Goal: Task Accomplishment & Management: Use online tool/utility

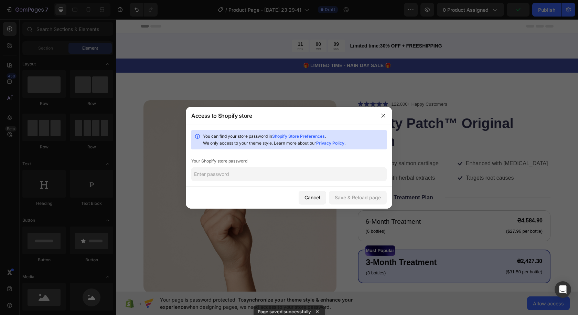
click at [293, 134] on link "Shopify Store Preferences" at bounding box center [298, 135] width 53 height 5
click at [242, 178] on input "text" at bounding box center [288, 174] width 195 height 14
paste input "Internal Server Error"
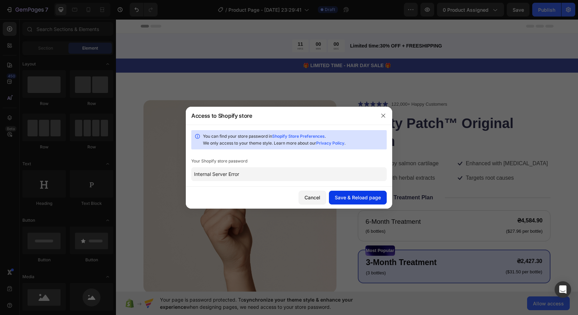
click at [345, 197] on div "Save & Reload page" at bounding box center [358, 197] width 46 height 7
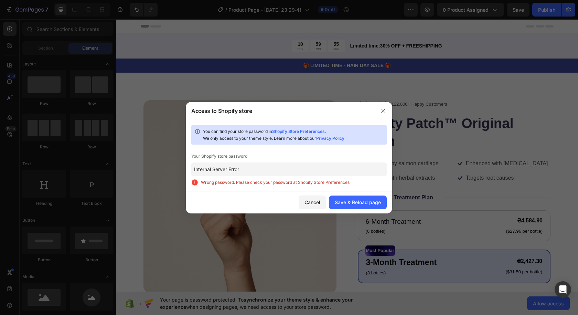
click at [244, 166] on input "Internal Server Error" at bounding box center [288, 169] width 195 height 14
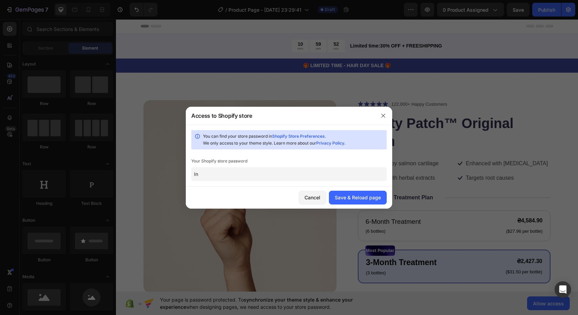
type input "I"
click at [294, 134] on link "Shopify Store Preferences" at bounding box center [298, 135] width 53 height 5
click at [221, 174] on input "text" at bounding box center [288, 174] width 195 height 14
paste input "bohfre"
type input "bohfre"
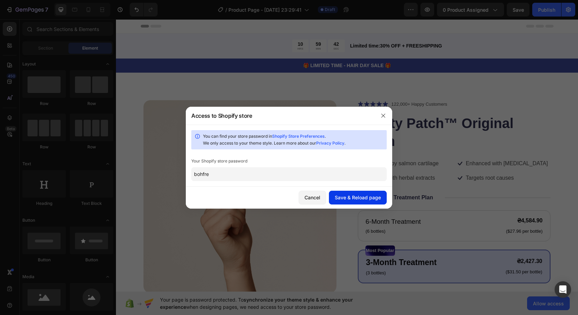
click at [360, 197] on div "Save & Reload page" at bounding box center [358, 197] width 46 height 7
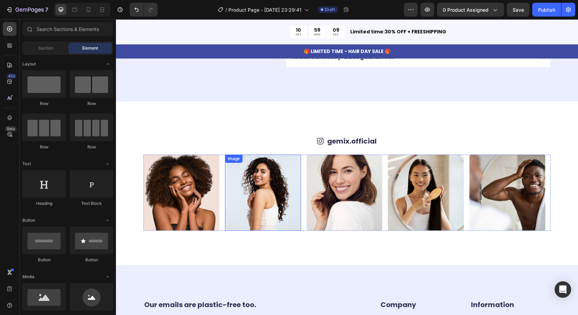
scroll to position [2053, 0]
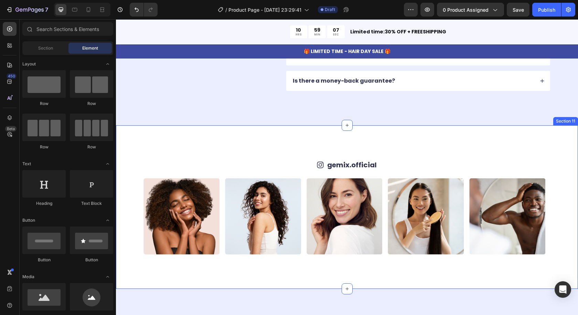
click at [207, 146] on div "Icon gemix.official Text Block Row Image Image Image Image Image Image Image Im…" at bounding box center [347, 206] width 462 height 163
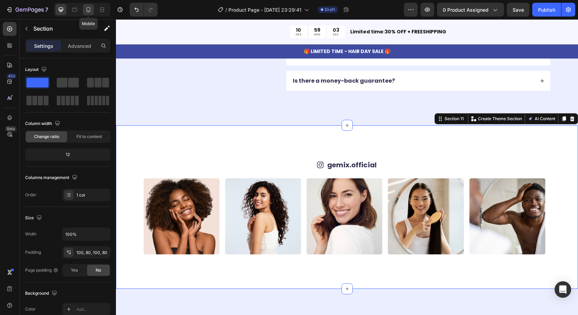
click at [87, 7] on icon at bounding box center [88, 9] width 7 height 7
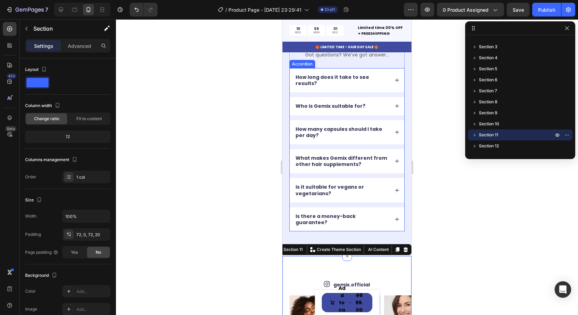
scroll to position [1981, 0]
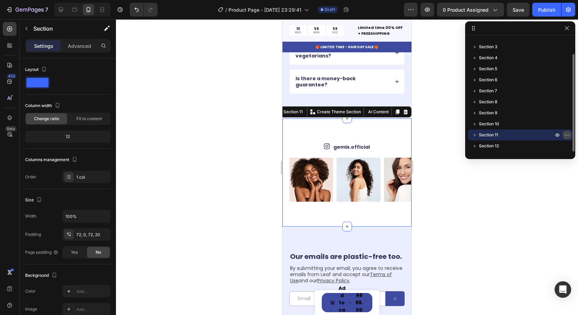
click at [566, 134] on icon "button" at bounding box center [567, 135] width 6 height 6
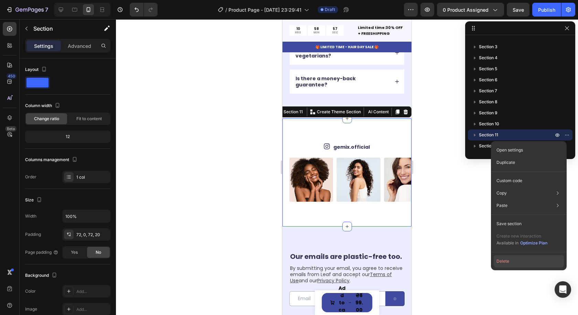
click at [506, 262] on button "Delete" at bounding box center [528, 261] width 70 height 12
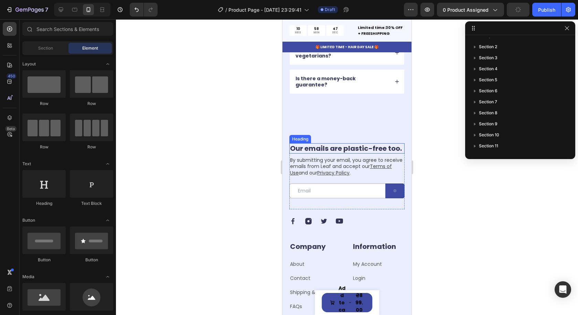
click at [369, 147] on h2 "Our emails are plastic-free too." at bounding box center [346, 148] width 115 height 10
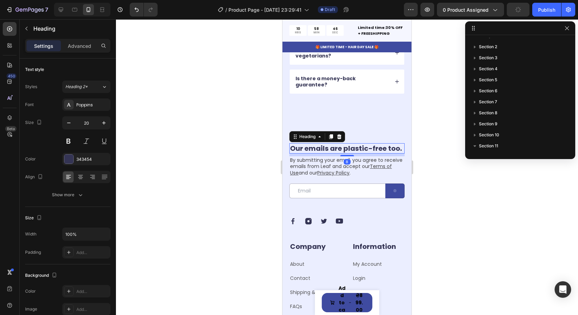
scroll to position [130, 0]
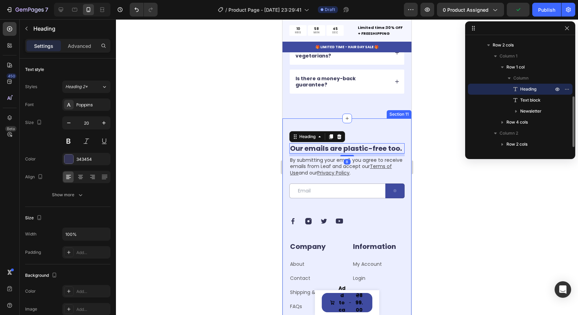
click at [392, 126] on div "Our emails are plastic-free too. Heading 8 By submitting your email, you agree …" at bounding box center [346, 250] width 129 height 264
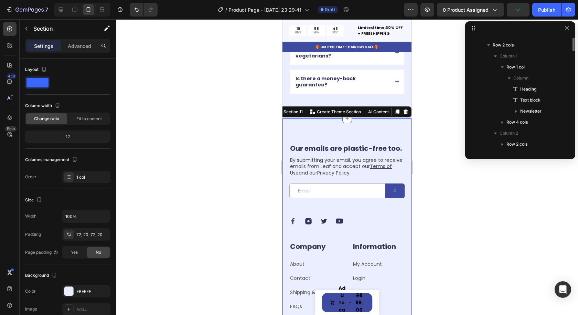
scroll to position [64, 0]
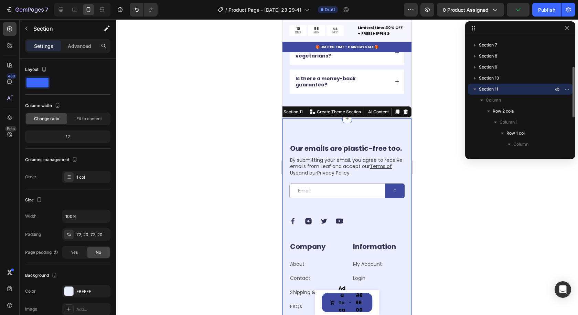
click at [402, 145] on div "Our emails are plastic-free too. Heading By submitting your email, you agree to…" at bounding box center [346, 250] width 129 height 264
click at [345, 143] on h2 "Our emails are plastic-free too." at bounding box center [346, 148] width 115 height 10
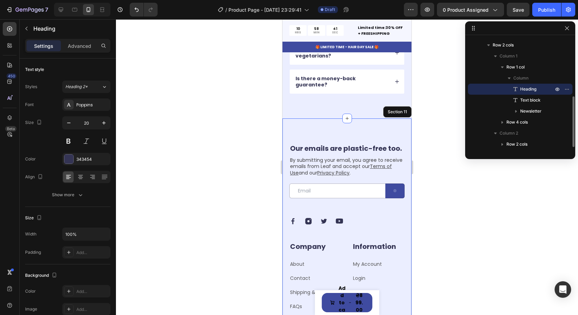
click at [369, 124] on div "Our emails are plastic-free too. Heading 8 By submitting your email, you agree …" at bounding box center [346, 250] width 129 height 264
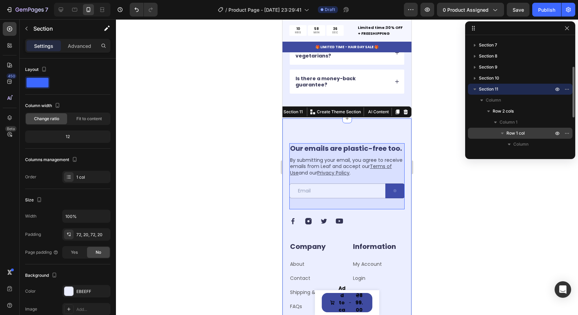
scroll to position [133, 0]
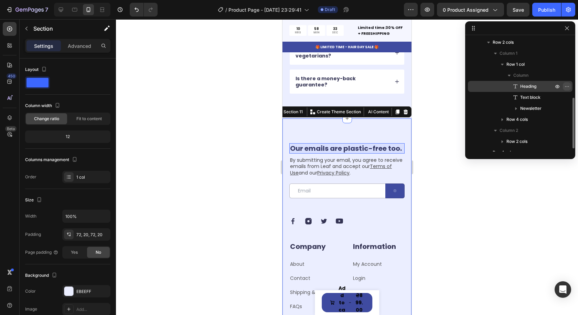
click at [566, 86] on icon "button" at bounding box center [567, 87] width 6 height 6
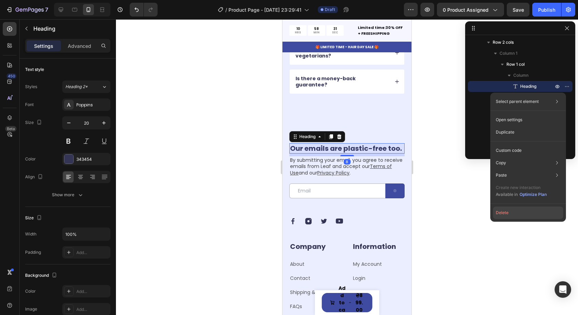
click at [507, 212] on button "Delete" at bounding box center [528, 212] width 70 height 12
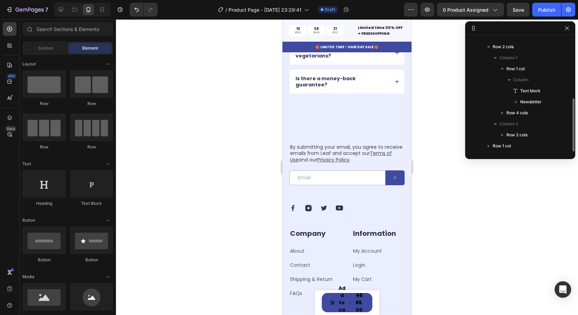
scroll to position [129, 0]
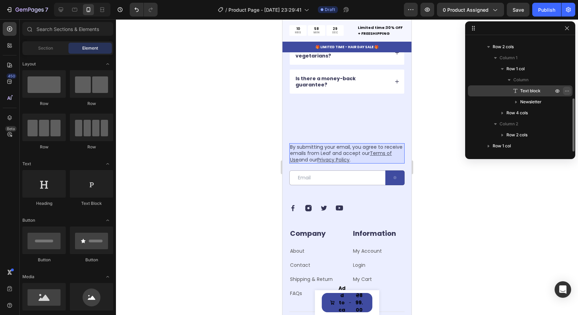
click at [565, 91] on icon "button" at bounding box center [567, 91] width 6 height 6
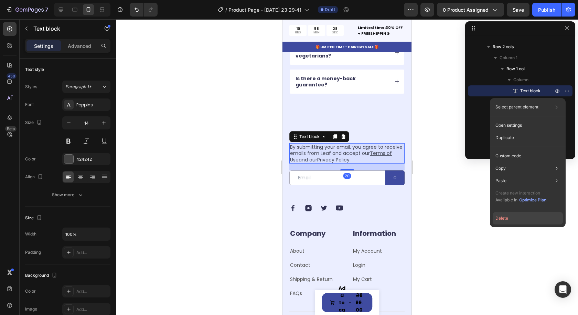
click at [504, 219] on button "Delete" at bounding box center [527, 218] width 70 height 12
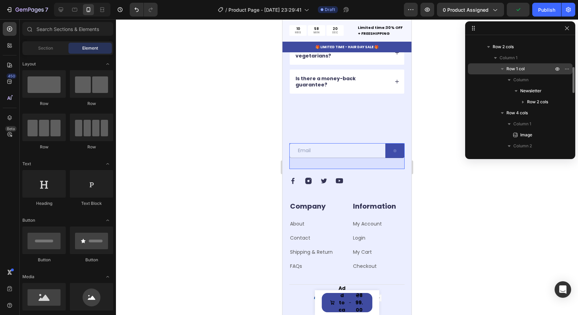
click at [502, 69] on icon "button" at bounding box center [502, 69] width 3 height 2
click at [502, 69] on icon "button" at bounding box center [502, 69] width 2 height 3
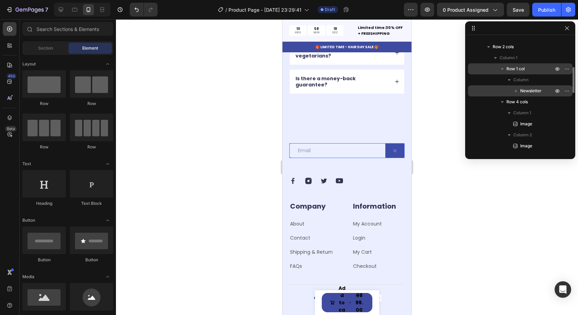
click at [516, 89] on icon "button" at bounding box center [515, 90] width 7 height 7
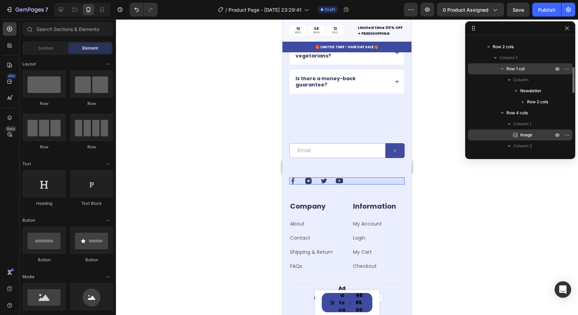
click at [567, 112] on icon "button" at bounding box center [567, 113] width 6 height 6
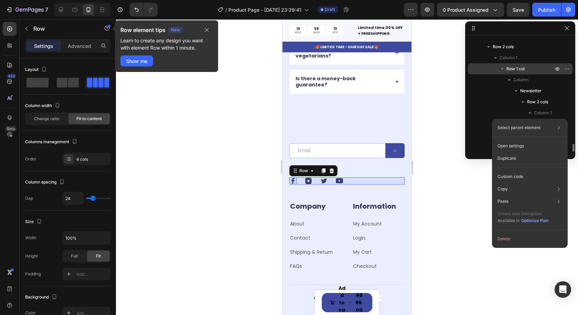
scroll to position [196, 0]
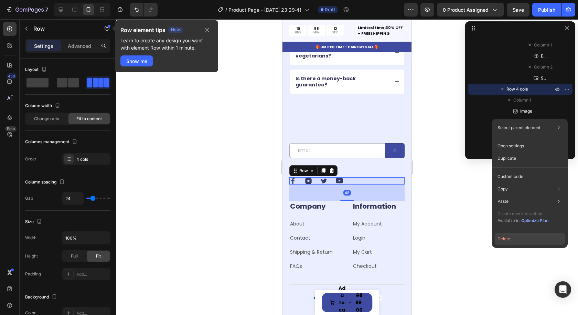
click at [511, 238] on button "Delete" at bounding box center [529, 238] width 70 height 12
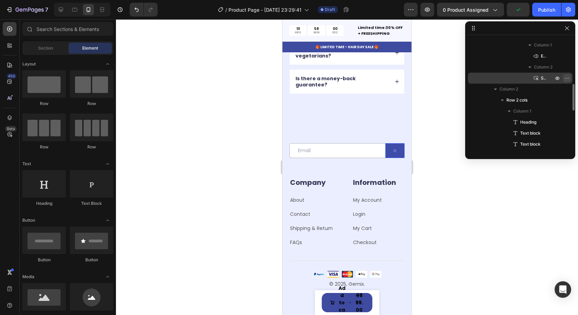
click at [566, 77] on icon "button" at bounding box center [567, 78] width 6 height 6
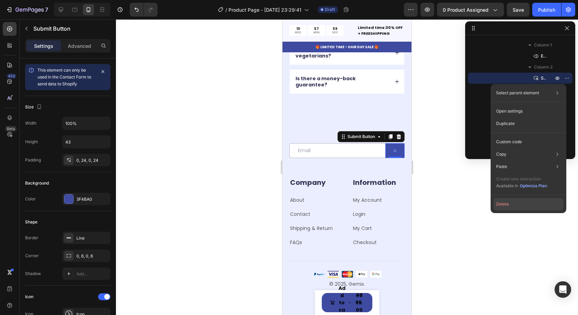
click at [510, 204] on button "Delete" at bounding box center [528, 204] width 70 height 12
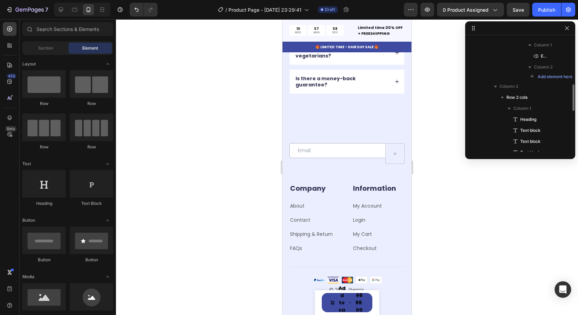
scroll to position [128, 0]
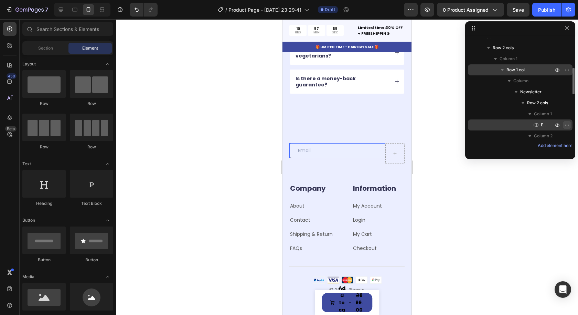
click at [567, 123] on icon "button" at bounding box center [567, 125] width 6 height 6
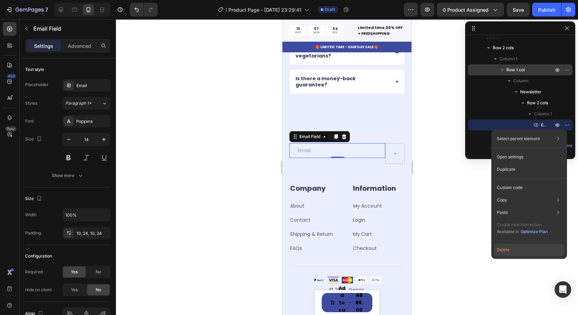
click at [505, 250] on button "Delete" at bounding box center [529, 249] width 70 height 12
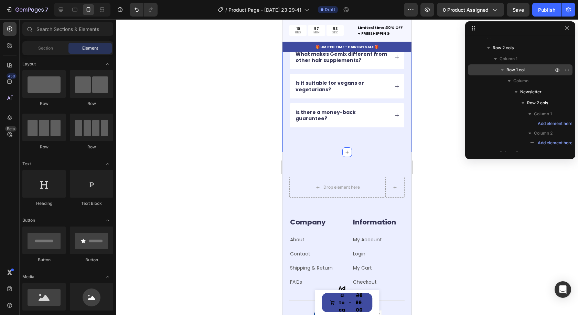
scroll to position [1947, 0]
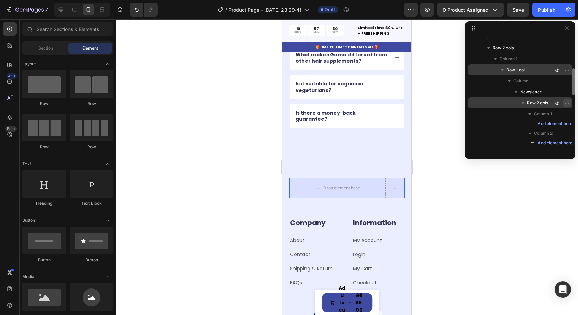
click at [568, 103] on icon "button" at bounding box center [568, 102] width 1 height 1
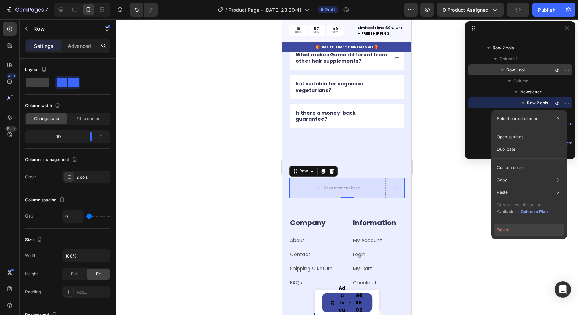
click at [509, 229] on button "Delete" at bounding box center [529, 230] width 70 height 12
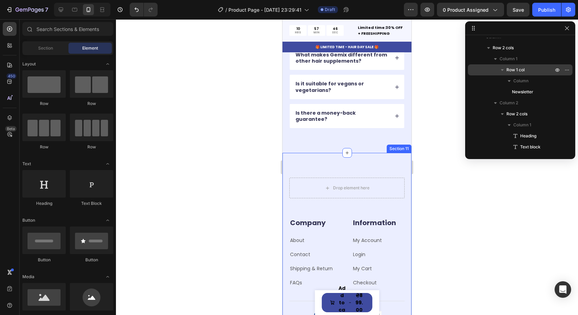
click at [373, 159] on div "Drop element here Row Company Heading About Text block Contact Text block Shipp…" at bounding box center [346, 256] width 129 height 206
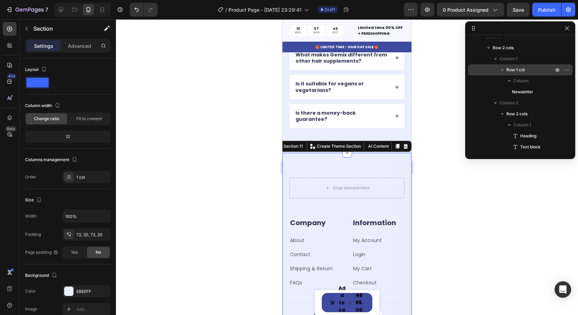
scroll to position [64, 0]
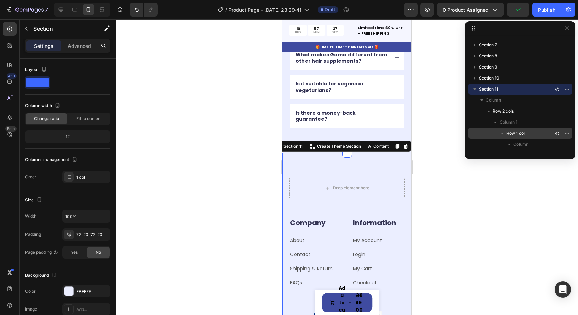
click at [442, 173] on div at bounding box center [347, 166] width 462 height 295
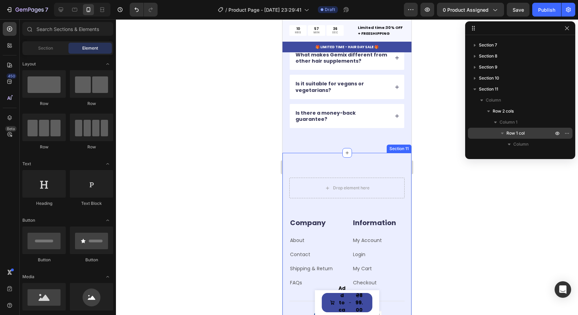
click at [368, 154] on div "Drop element here Row Company Heading About Text block Contact Text block Shipp…" at bounding box center [346, 256] width 129 height 206
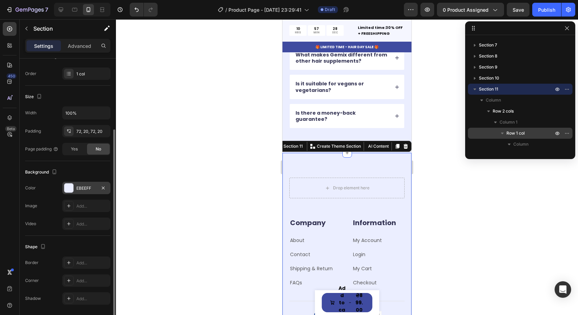
scroll to position [126, 0]
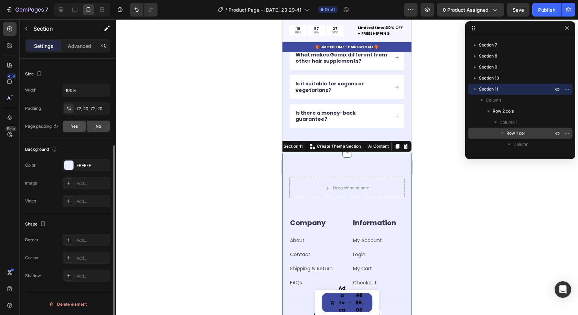
click at [76, 127] on span "Yes" at bounding box center [74, 126] width 7 height 6
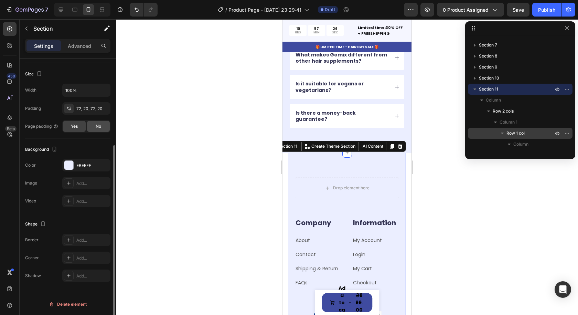
click at [94, 127] on div "No" at bounding box center [98, 126] width 23 height 11
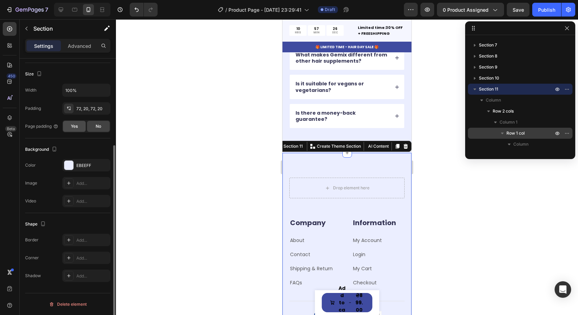
click at [83, 127] on div "Yes" at bounding box center [74, 126] width 23 height 11
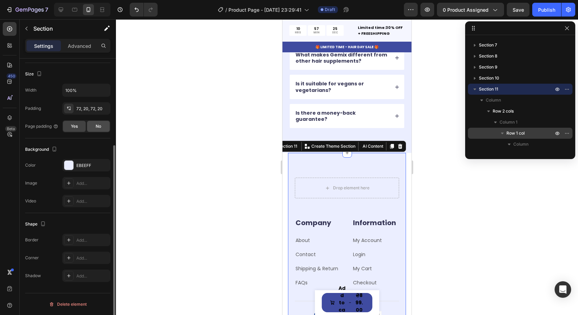
click at [96, 127] on span "No" at bounding box center [99, 126] width 6 height 6
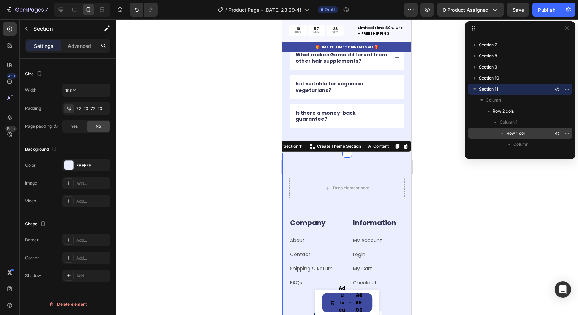
click at [422, 173] on div at bounding box center [347, 166] width 462 height 295
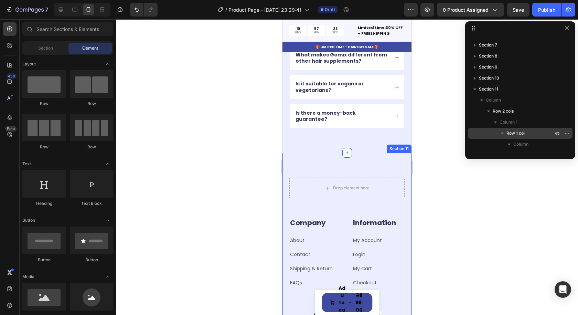
click at [355, 153] on div "Drop element here Row Company Heading About Text block Contact Text block Shipp…" at bounding box center [346, 256] width 129 height 206
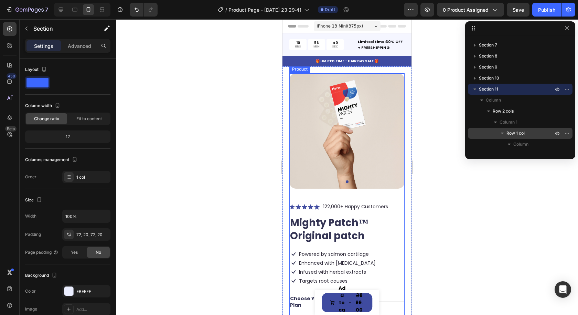
scroll to position [69, 0]
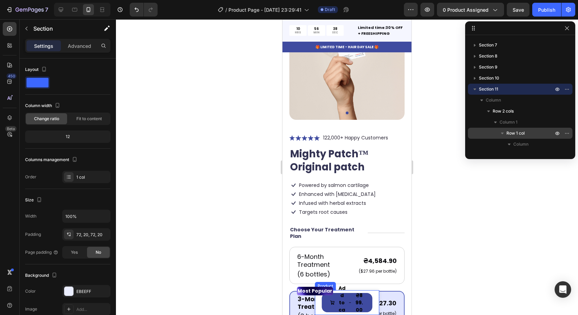
click at [371, 302] on div "Product Images Mighty Patch™ Original patch Product Title ₴899.00 Product Price…" at bounding box center [347, 302] width 65 height 25
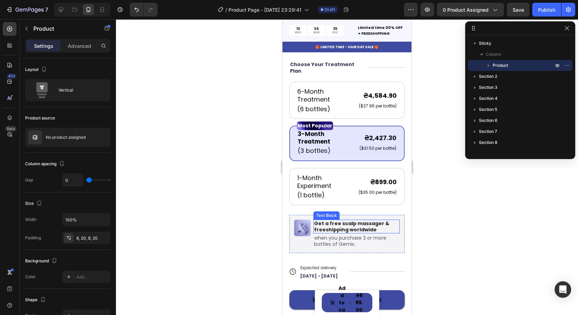
scroll to position [241, 0]
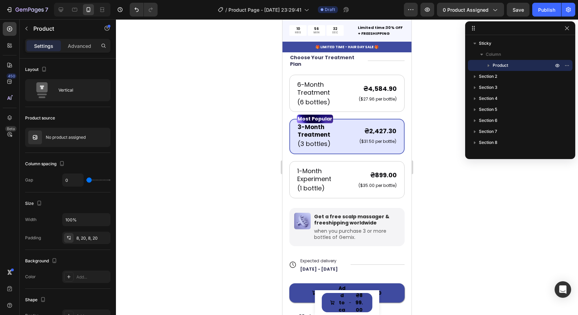
click at [370, 301] on div "Product Images Mighty Patch™ Original patch Product Title ₴899.00 Product Price…" at bounding box center [347, 302] width 65 height 25
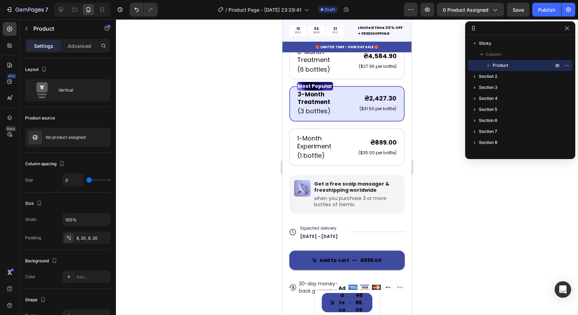
scroll to position [275, 0]
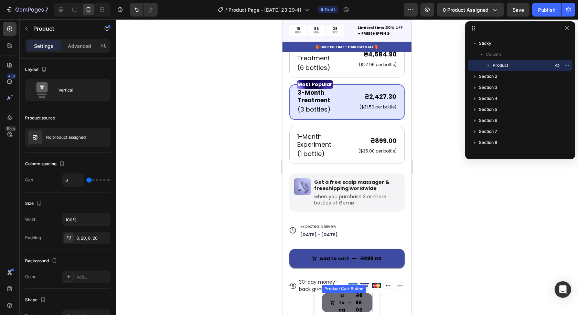
click at [367, 300] on button "Add to cart ₴899.00" at bounding box center [346, 302] width 51 height 19
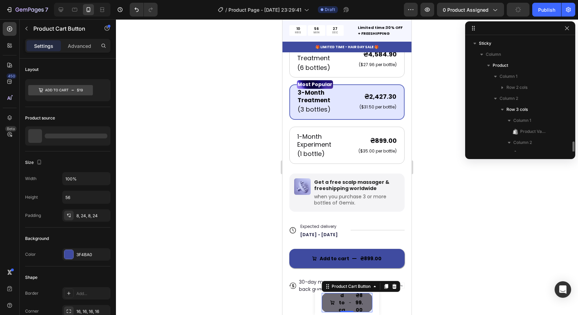
scroll to position [86, 0]
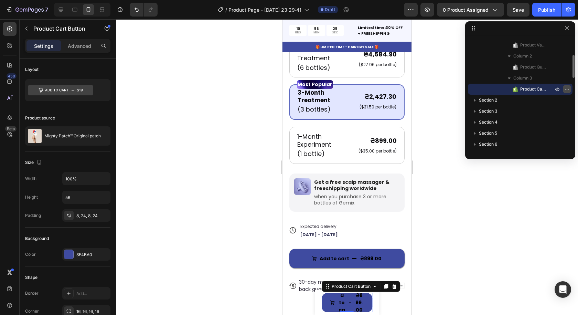
click at [567, 90] on icon "button" at bounding box center [567, 89] width 6 height 6
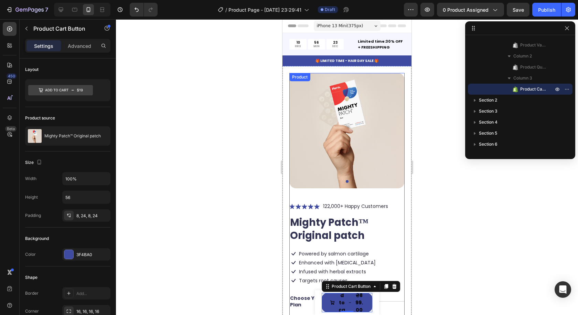
scroll to position [0, 0]
drag, startPoint x: 473, startPoint y: 298, endPoint x: 465, endPoint y: 293, distance: 10.2
click at [474, 298] on div at bounding box center [347, 166] width 462 height 295
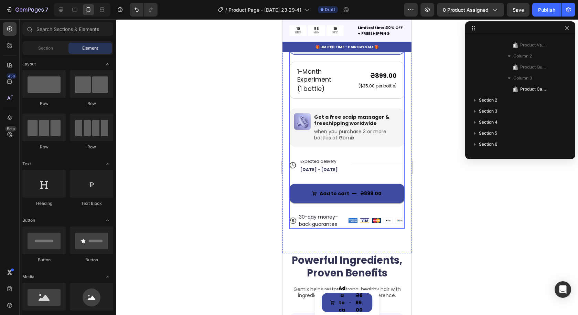
scroll to position [344, 0]
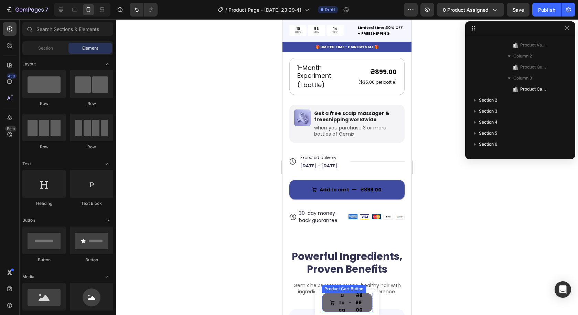
click at [354, 299] on div "₴899.00" at bounding box center [359, 302] width 10 height 23
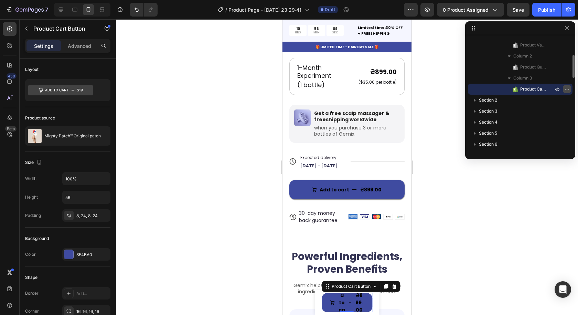
click at [567, 89] on icon "button" at bounding box center [567, 89] width 6 height 6
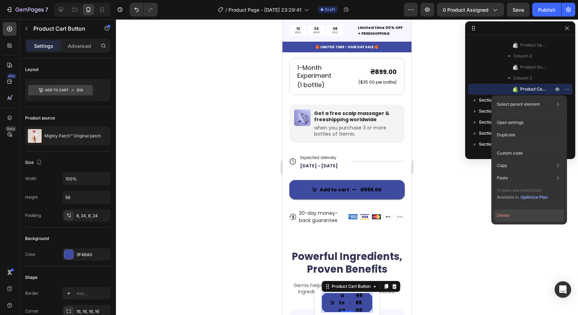
click at [513, 214] on button "Delete" at bounding box center [529, 215] width 70 height 12
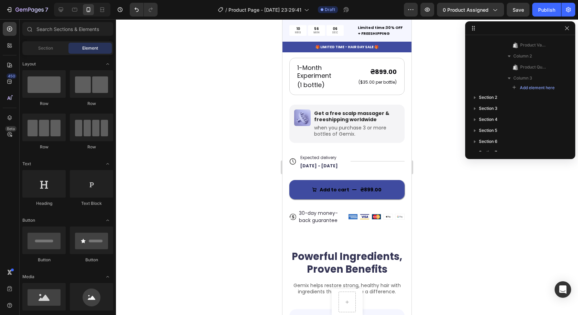
click at [454, 250] on div at bounding box center [347, 166] width 462 height 295
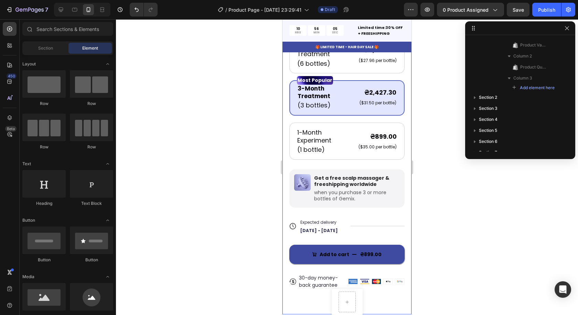
scroll to position [275, 0]
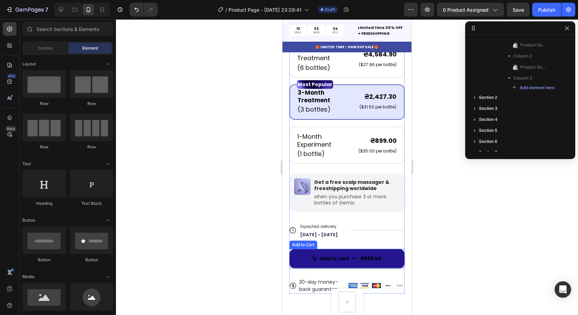
click at [388, 252] on button "Add to cart ₴899.00" at bounding box center [346, 258] width 115 height 19
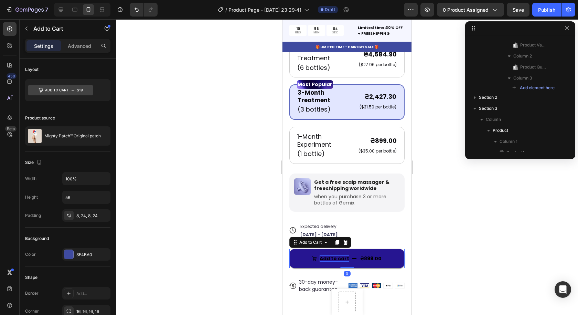
scroll to position [260, 0]
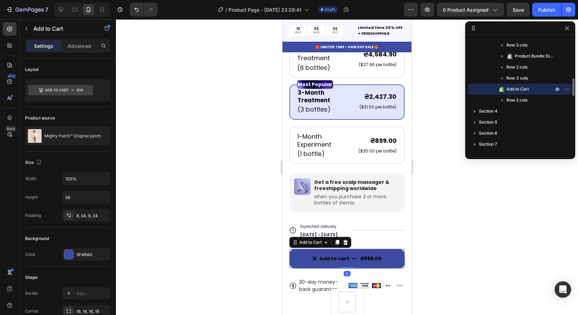
click at [524, 89] on span "Add to Cart" at bounding box center [517, 89] width 22 height 7
click at [530, 89] on p "Add to Cart" at bounding box center [522, 89] width 48 height 7
click at [529, 89] on p "Add to Cart" at bounding box center [522, 89] width 48 height 7
click at [527, 88] on span "Add to Cart" at bounding box center [517, 89] width 22 height 7
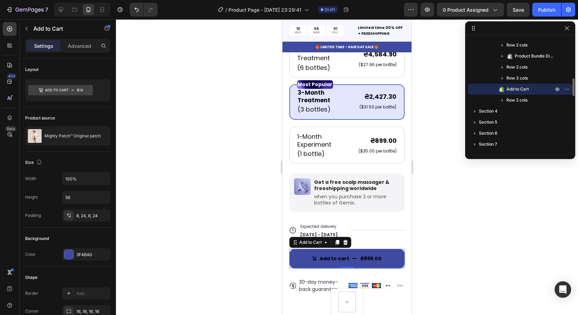
click at [527, 88] on span "Add to Cart" at bounding box center [517, 89] width 22 height 7
click at [568, 89] on icon "button" at bounding box center [568, 89] width 1 height 1
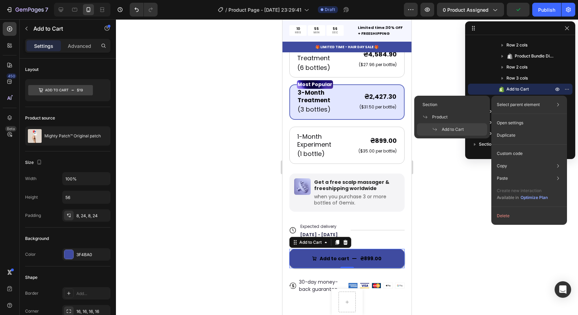
click at [448, 213] on div at bounding box center [347, 166] width 462 height 295
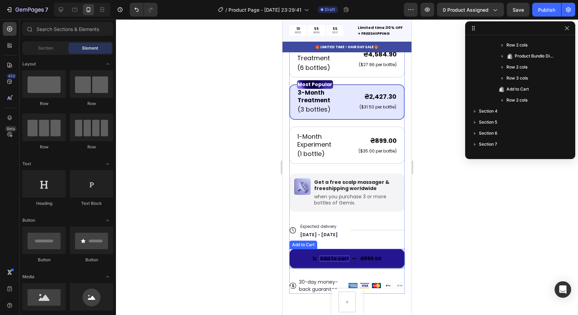
click at [336, 255] on div "Add to cart" at bounding box center [334, 258] width 30 height 6
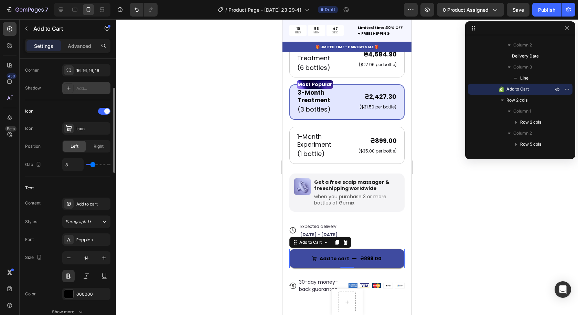
scroll to position [275, 0]
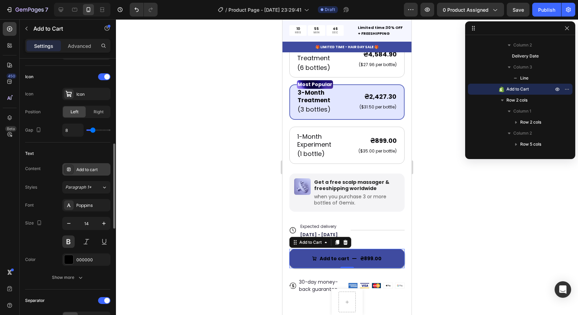
click at [100, 168] on div "Add to cart" at bounding box center [92, 169] width 32 height 6
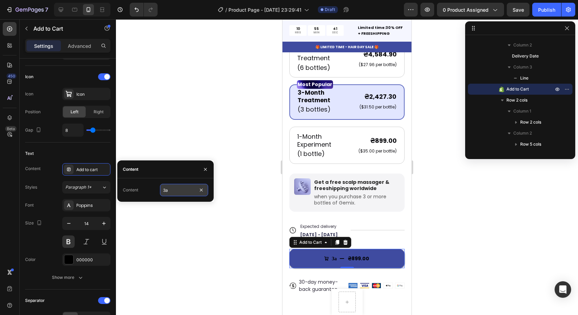
type input "З"
type input "Замовити зараз"
click at [206, 170] on icon "button" at bounding box center [205, 168] width 3 height 3
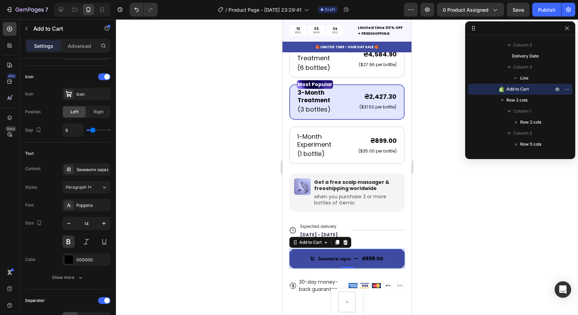
click at [233, 201] on div at bounding box center [347, 166] width 462 height 295
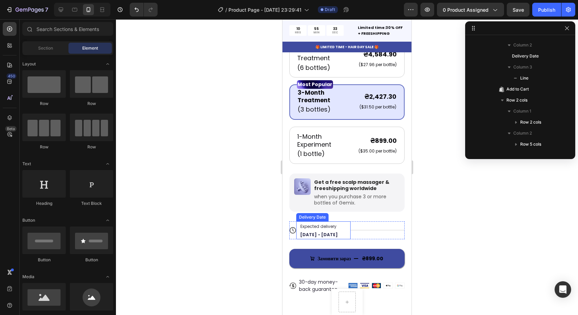
click at [329, 231] on span "Aug 29 - Sep 01" at bounding box center [318, 234] width 37 height 6
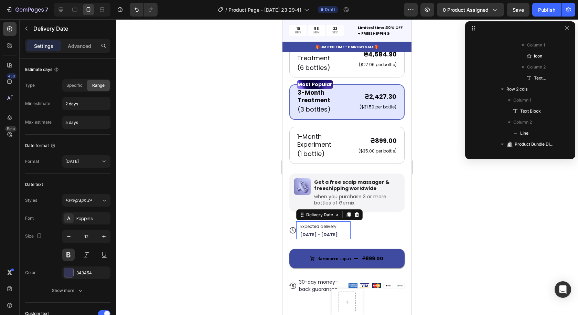
scroll to position [1052, 0]
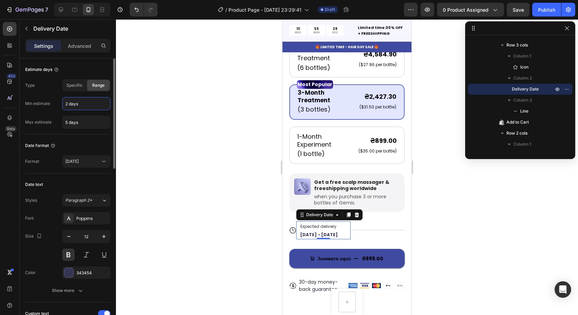
click at [68, 103] on input "2 days" at bounding box center [86, 103] width 47 height 12
type input "7 days"
click at [68, 122] on input "5 days" at bounding box center [86, 122] width 47 height 12
type input "10 days"
click at [193, 151] on div at bounding box center [347, 166] width 462 height 295
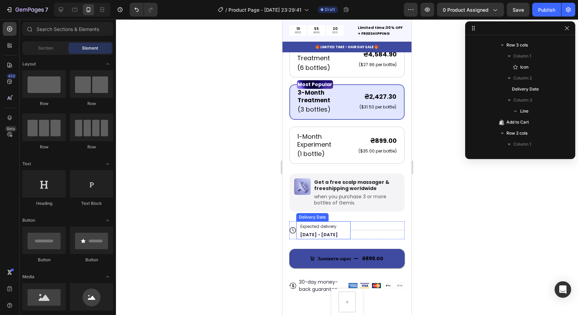
click at [328, 223] on span "Expected delivery" at bounding box center [318, 226] width 36 height 6
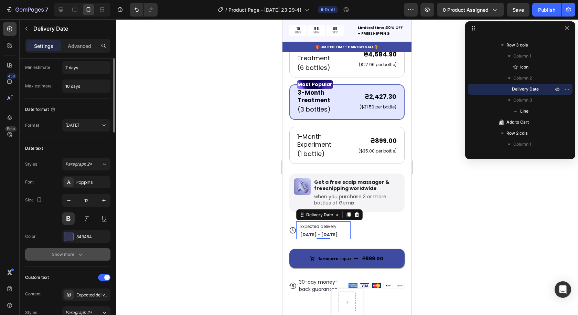
scroll to position [0, 0]
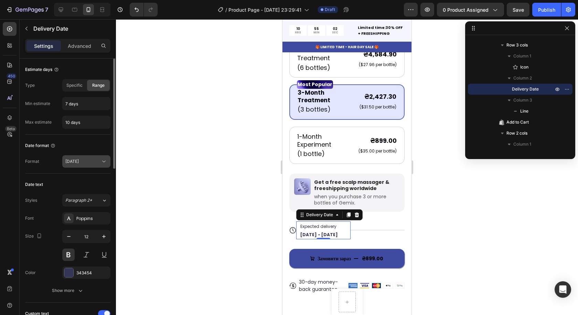
click at [88, 162] on div "[DATE]" at bounding box center [82, 161] width 35 height 6
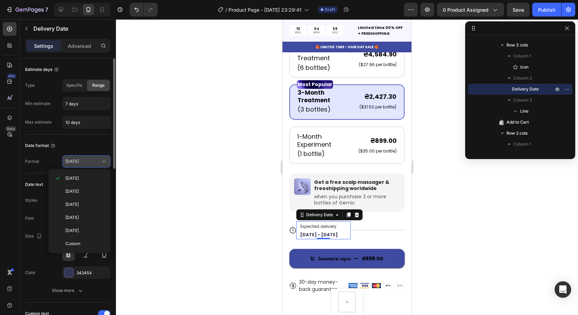
click at [88, 160] on div "[DATE]" at bounding box center [82, 161] width 35 height 6
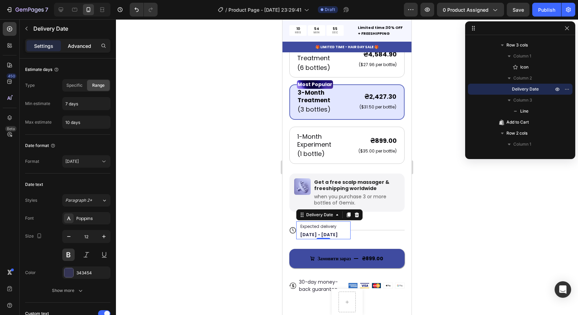
click at [85, 41] on div "Advanced" at bounding box center [79, 45] width 34 height 11
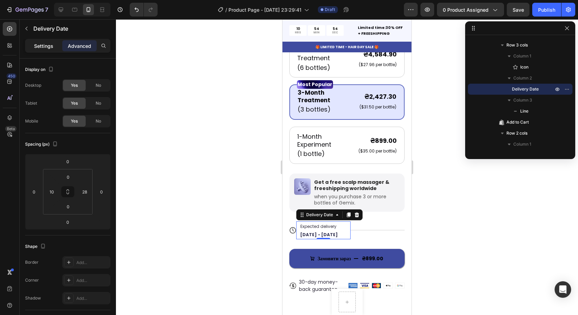
click at [38, 46] on p "Settings" at bounding box center [43, 45] width 19 height 7
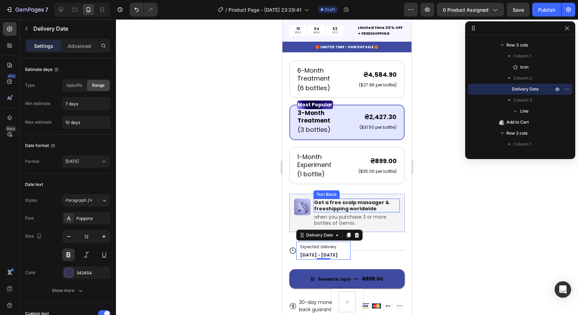
scroll to position [241, 0]
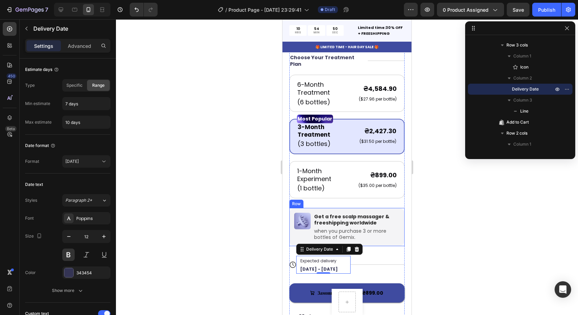
click at [395, 212] on div "Image Get a free scalp massager & freeshipping worldwide Text Block when you pu…" at bounding box center [346, 227] width 115 height 38
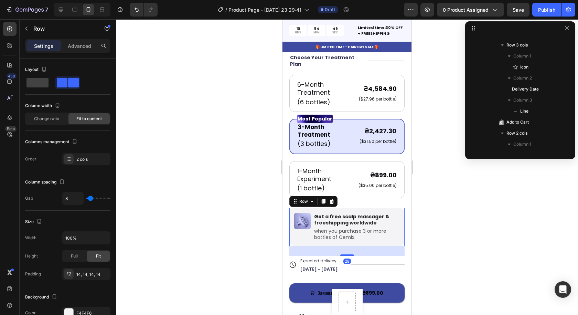
scroll to position [1041, 0]
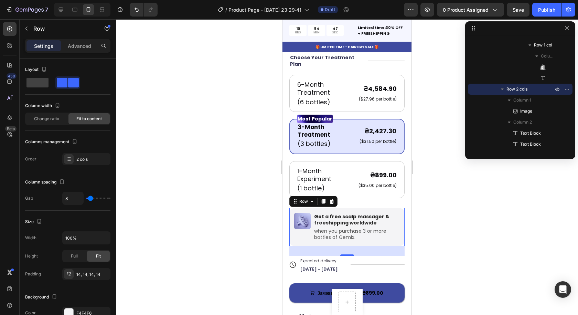
click at [395, 222] on div "Image Get a free scalp massager & freeshipping worldwide Text Block when you pu…" at bounding box center [346, 227] width 115 height 38
click at [568, 87] on icon "button" at bounding box center [567, 89] width 6 height 6
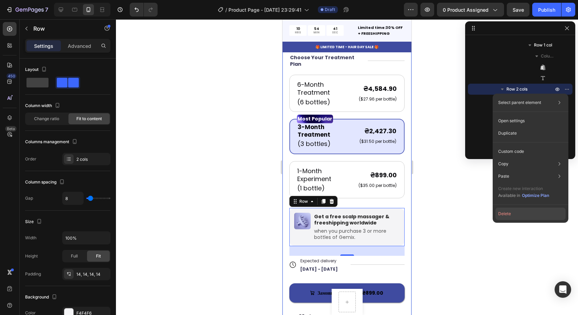
click at [515, 212] on button "Delete" at bounding box center [530, 213] width 70 height 12
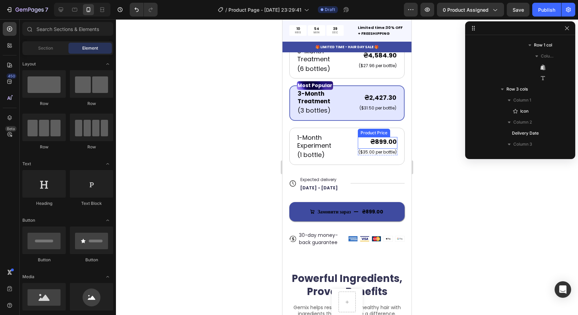
scroll to position [275, 0]
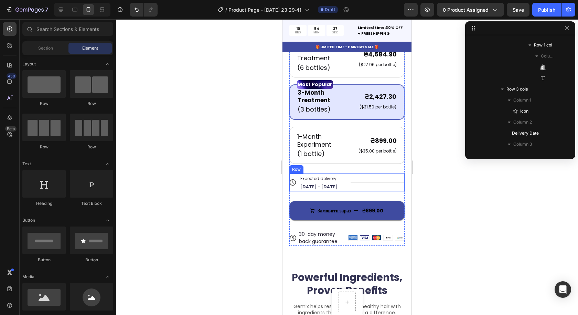
click at [362, 175] on div "Title Line" at bounding box center [377, 182] width 54 height 18
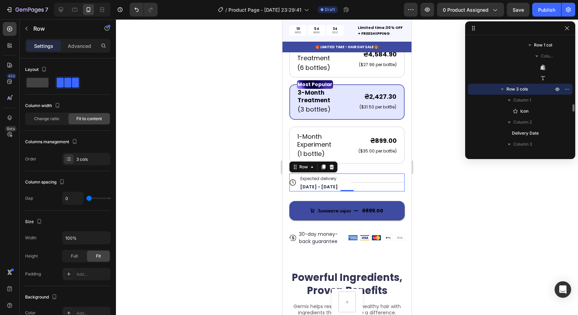
click at [534, 88] on p "Row 3 cols" at bounding box center [530, 89] width 48 height 7
click at [567, 90] on icon "button" at bounding box center [567, 89] width 6 height 6
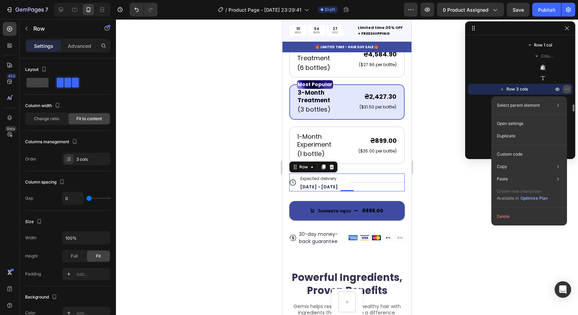
click at [567, 90] on icon "button" at bounding box center [567, 89] width 6 height 6
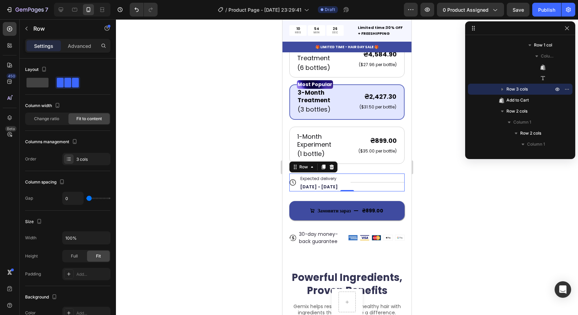
click at [445, 238] on div at bounding box center [347, 166] width 462 height 295
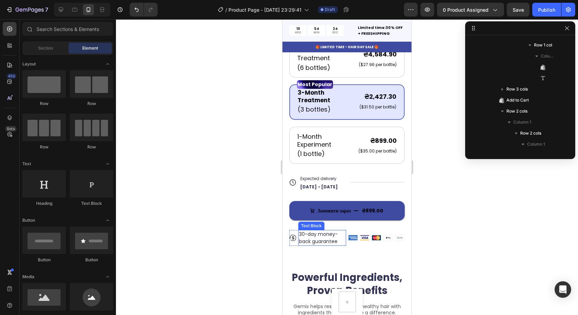
click at [314, 230] on p "30-day money-back guarantee" at bounding box center [322, 237] width 46 height 14
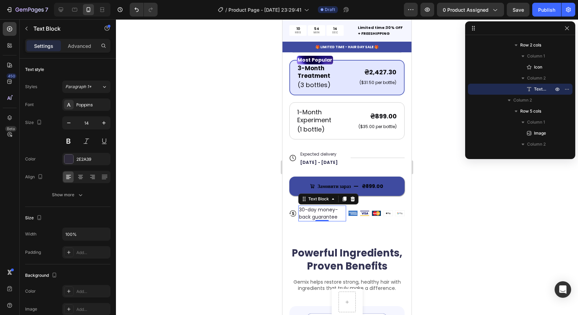
scroll to position [378, 0]
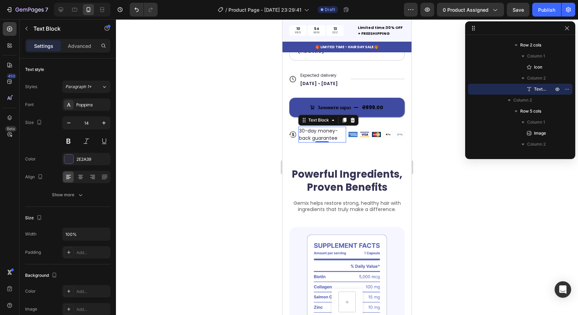
click at [440, 214] on div at bounding box center [347, 166] width 462 height 295
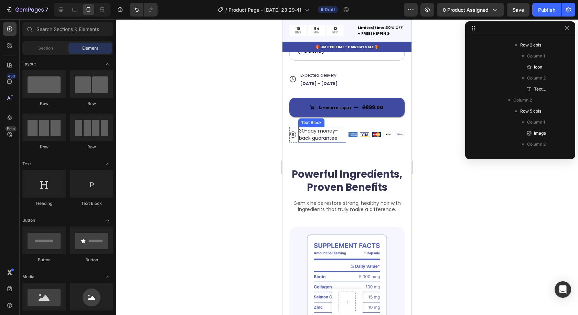
click at [323, 130] on p "30-day money-back guarantee" at bounding box center [322, 134] width 46 height 14
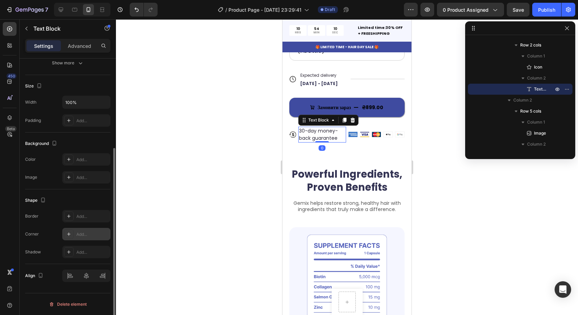
scroll to position [0, 0]
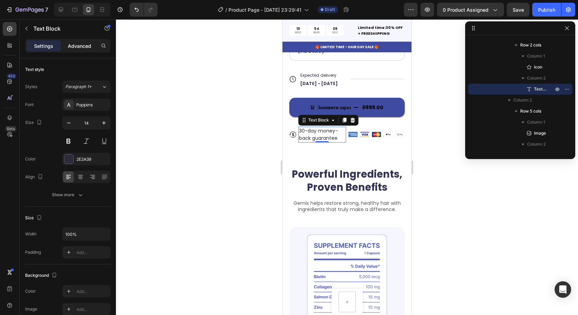
click at [75, 46] on p "Advanced" at bounding box center [79, 45] width 23 height 7
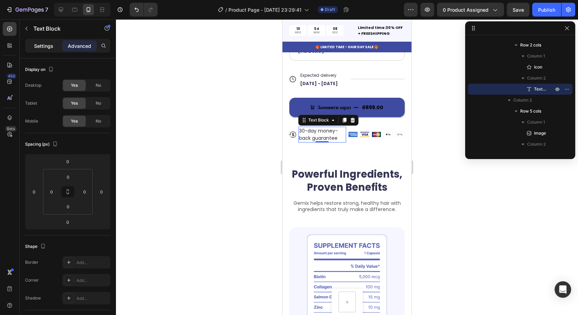
click at [51, 47] on p "Settings" at bounding box center [43, 45] width 19 height 7
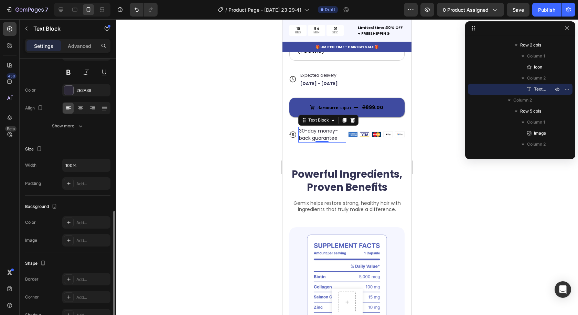
scroll to position [132, 0]
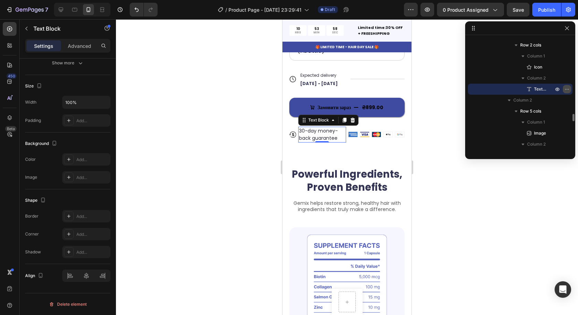
click at [566, 91] on icon "button" at bounding box center [567, 89] width 6 height 6
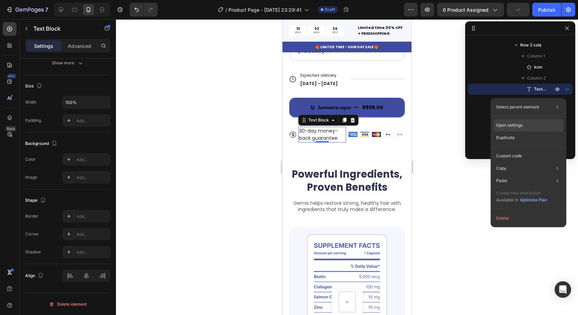
click at [533, 127] on div "Open settings" at bounding box center [528, 125] width 70 height 12
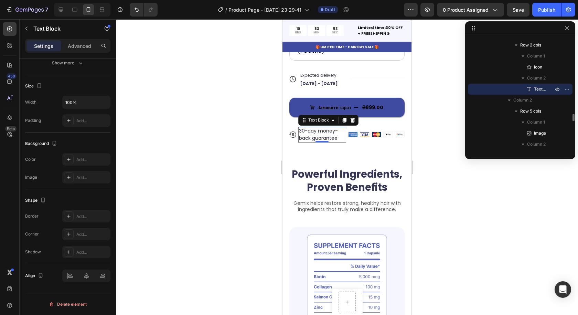
click at [526, 89] on icon at bounding box center [528, 89] width 7 height 7
click at [538, 90] on span "Text Block" at bounding box center [540, 89] width 12 height 7
click at [323, 117] on div "Text Block" at bounding box center [318, 120] width 23 height 6
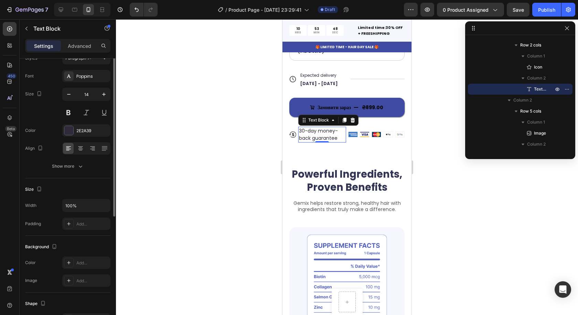
scroll to position [0, 0]
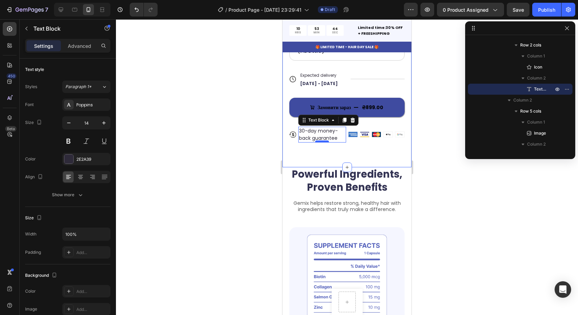
click at [320, 140] on div at bounding box center [322, 141] width 14 height 2
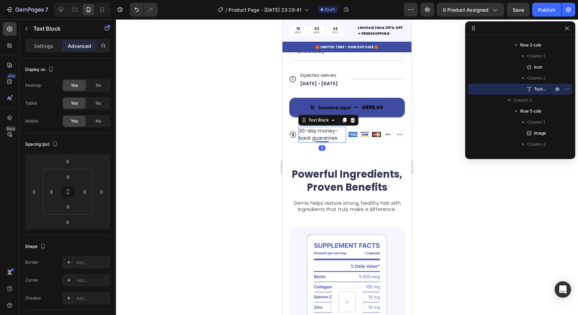
click at [309, 128] on p "30-day money-back guarantee" at bounding box center [322, 134] width 46 height 14
click at [324, 127] on p "30-day money-back guarantee" at bounding box center [322, 134] width 46 height 14
click at [52, 43] on p "Settings" at bounding box center [43, 45] width 19 height 7
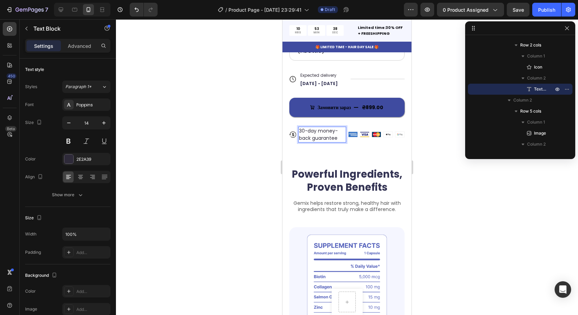
click at [335, 132] on p "30-day money-back guarantee" at bounding box center [322, 134] width 46 height 14
click at [338, 133] on p "30-day money-back guarantee" at bounding box center [322, 134] width 46 height 14
drag, startPoint x: 337, startPoint y: 133, endPoint x: 330, endPoint y: 131, distance: 7.0
click at [337, 134] on p "30-day money-back guarantee" at bounding box center [322, 134] width 46 height 14
click at [316, 127] on p "30-day money-back guarantee" at bounding box center [322, 134] width 46 height 14
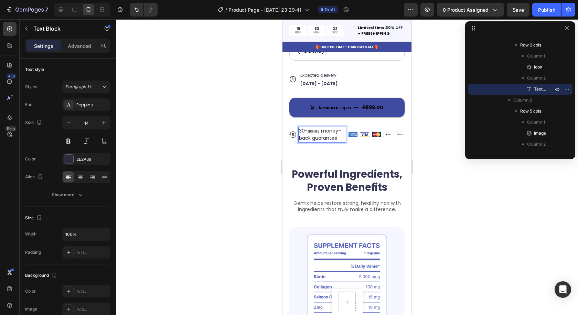
click at [337, 127] on p "30-денна money-back guarantee" at bounding box center [322, 134] width 46 height 14
drag, startPoint x: 325, startPoint y: 133, endPoint x: 299, endPoint y: 126, distance: 27.2
click at [299, 127] on p "30-денна -back guarantee" at bounding box center [322, 134] width 46 height 14
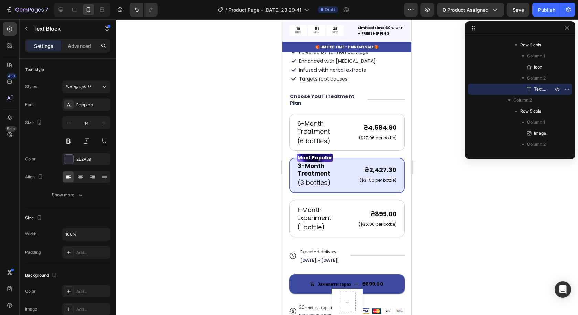
scroll to position [138, 0]
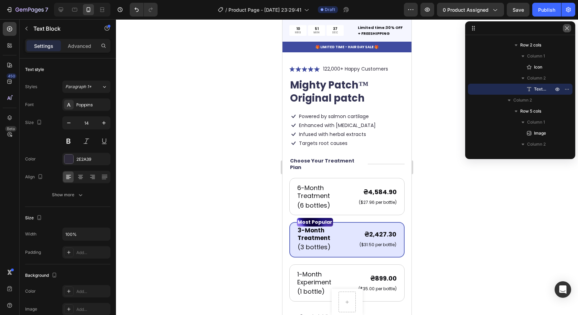
click at [570, 29] on button "button" at bounding box center [567, 28] width 8 height 8
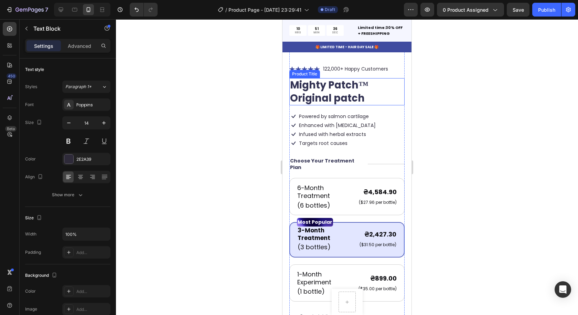
click at [353, 83] on h1 "Mighty Patch™ Original patch" at bounding box center [346, 91] width 115 height 27
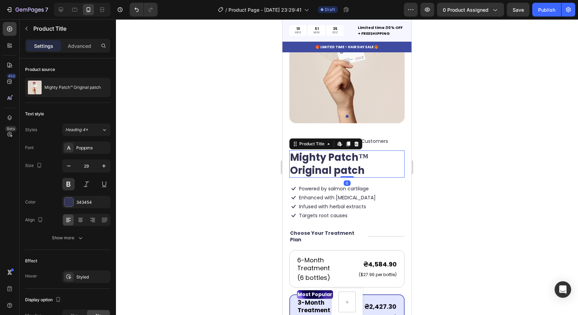
scroll to position [34, 0]
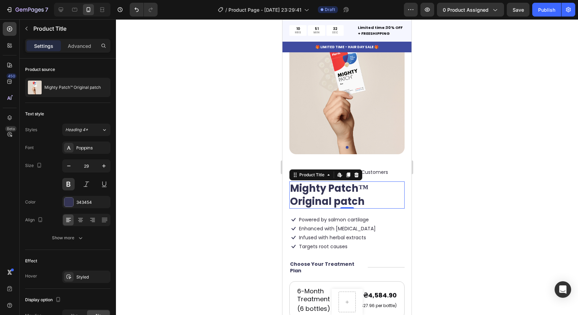
click at [78, 53] on div "Settings Advanced" at bounding box center [68, 49] width 96 height 20
click at [77, 50] on div "Advanced" at bounding box center [79, 45] width 34 height 11
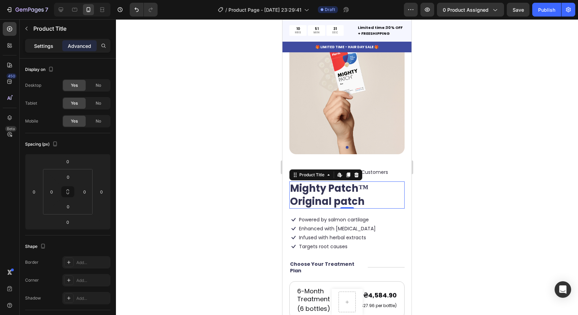
click at [41, 47] on p "Settings" at bounding box center [43, 45] width 19 height 7
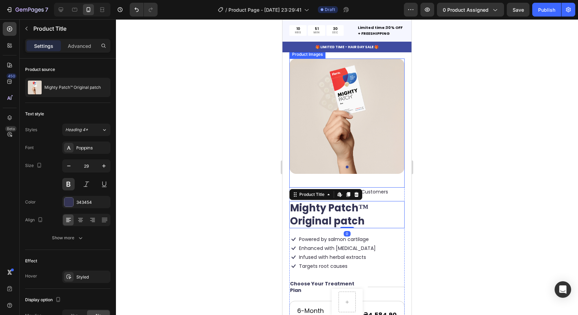
scroll to position [0, 0]
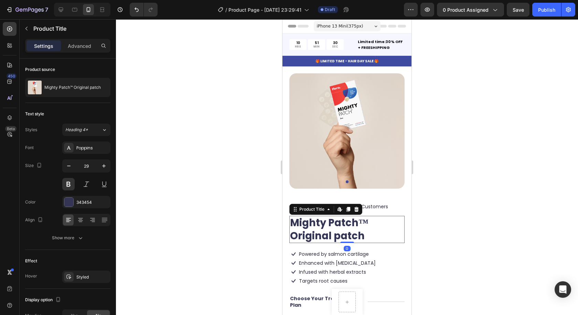
click at [474, 184] on div at bounding box center [347, 166] width 462 height 295
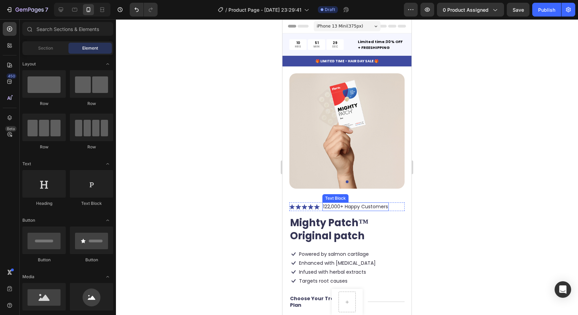
click at [335, 203] on p "122,000+ Happy Customers" at bounding box center [355, 206] width 65 height 7
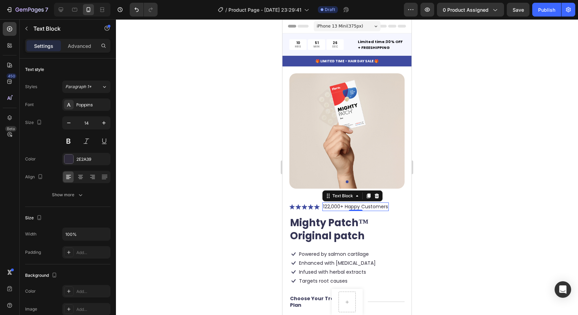
click at [339, 203] on p "122,000+ Happy Customers" at bounding box center [355, 206] width 65 height 7
click at [329, 203] on p "122,000+ Happy Customers" at bounding box center [355, 206] width 65 height 7
click at [336, 203] on p "5,000+ Happy Customers" at bounding box center [353, 206] width 61 height 7
click at [424, 209] on div at bounding box center [347, 166] width 462 height 295
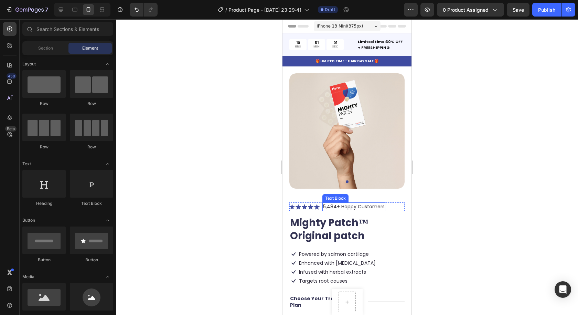
click at [363, 203] on p "5,484+ Happy Customers" at bounding box center [354, 206] width 62 height 7
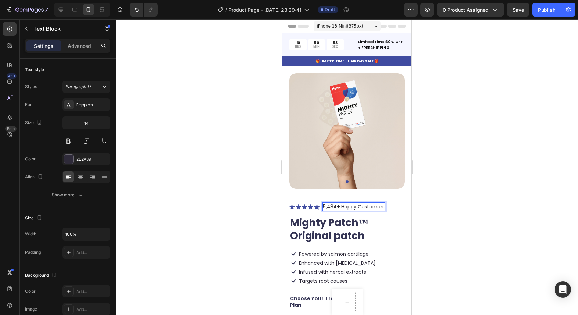
click at [383, 203] on p "5,484+ Happy Customers" at bounding box center [354, 206] width 62 height 7
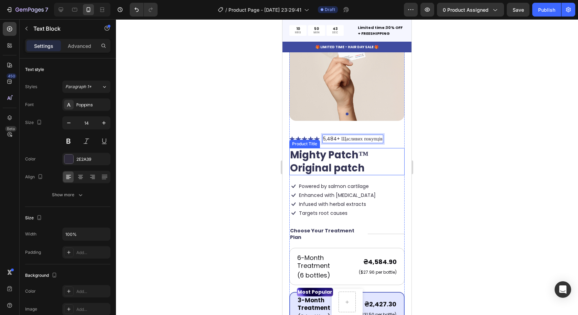
scroll to position [69, 0]
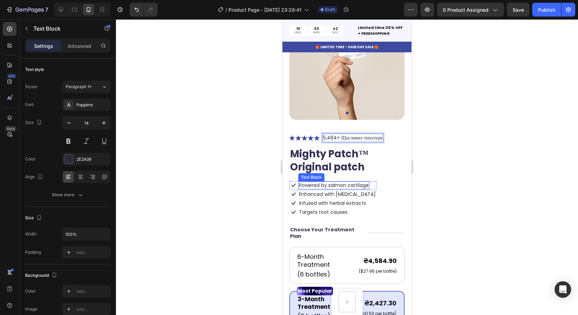
click at [353, 182] on p "Powered by salmon cartilage" at bounding box center [334, 185] width 70 height 6
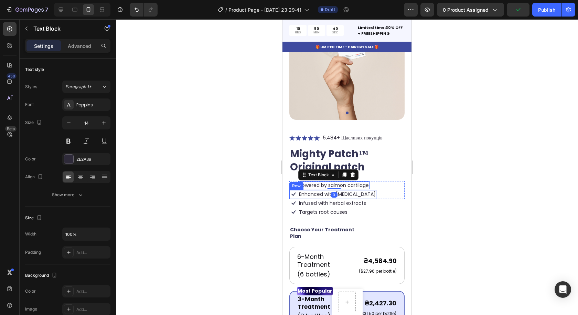
click at [350, 190] on div "Icon Enhanced with biotin Text Block Row" at bounding box center [332, 194] width 87 height 9
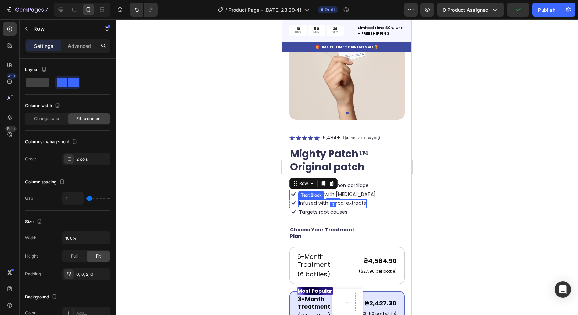
click at [361, 200] on p "Infused with herbal extracts" at bounding box center [332, 203] width 67 height 6
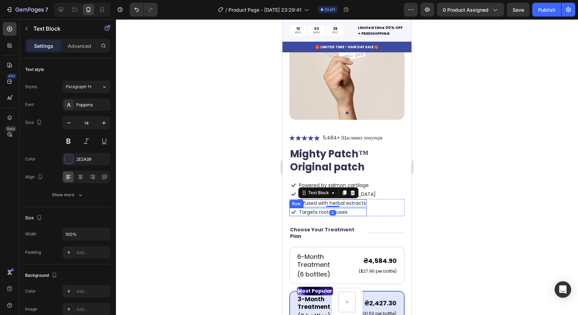
click at [347, 208] on div "Targets root causes" at bounding box center [323, 212] width 50 height 8
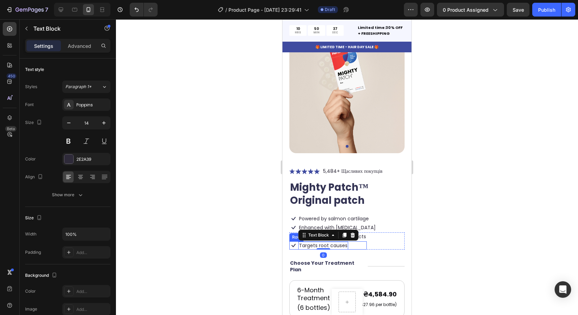
scroll to position [34, 0]
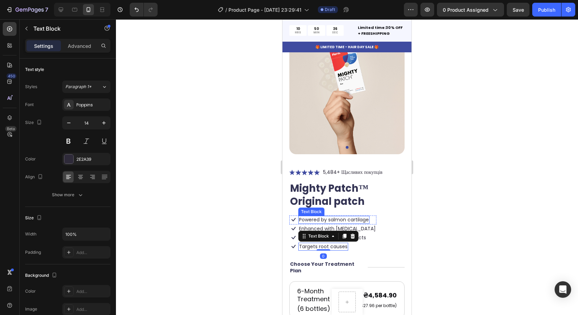
click at [360, 216] on p "Powered by salmon cartilage" at bounding box center [334, 219] width 70 height 6
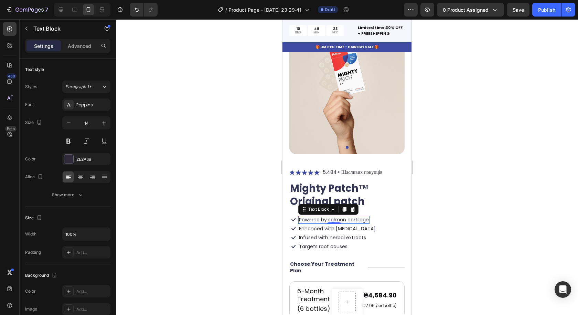
click at [369, 216] on p "Powered by salmon cartilage" at bounding box center [334, 219] width 70 height 6
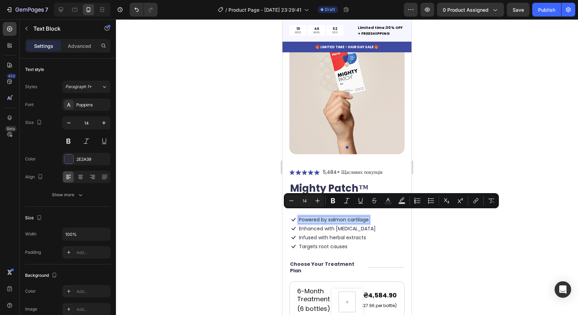
drag, startPoint x: 301, startPoint y: 214, endPoint x: 368, endPoint y: 215, distance: 67.4
click at [368, 216] on p "Powered by salmon cartilage" at bounding box center [334, 219] width 70 height 6
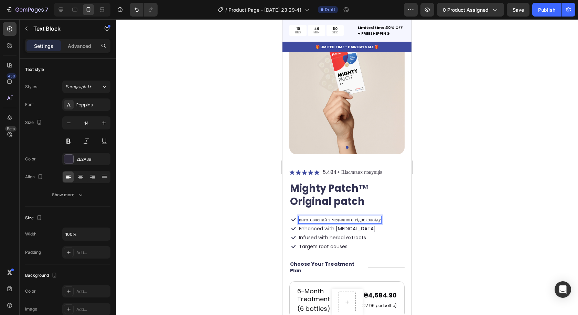
click at [301, 216] on p "виготовлений з медичного гідроколоїду" at bounding box center [340, 219] width 82 height 6
drag, startPoint x: 333, startPoint y: 222, endPoint x: 344, endPoint y: 225, distance: 11.1
click at [334, 225] on p "Enhanced with [MEDICAL_DATA]" at bounding box center [337, 228] width 77 height 6
click at [348, 225] on p "Enhanced with [MEDICAL_DATA]" at bounding box center [337, 228] width 77 height 6
click at [343, 235] on p "Infused with herbal extracts" at bounding box center [332, 237] width 67 height 6
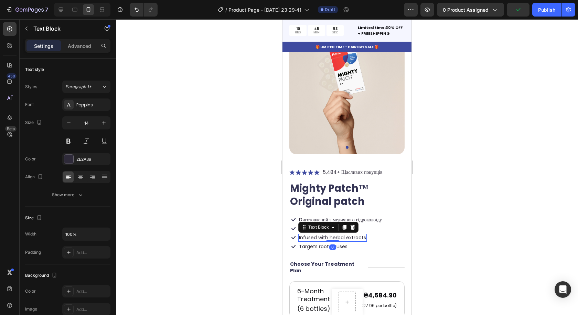
click at [365, 234] on p "Infused with herbal extracts" at bounding box center [332, 237] width 67 height 6
click at [366, 233] on div "Infused with herbal extracts" at bounding box center [332, 237] width 68 height 8
click at [338, 225] on p "Захист від бактерій" at bounding box center [319, 228] width 40 height 6
click at [333, 225] on p "Захист від бактерій" at bounding box center [319, 228] width 40 height 6
click at [339, 225] on div "Захист від бактерій" at bounding box center [318, 229] width 41 height 8
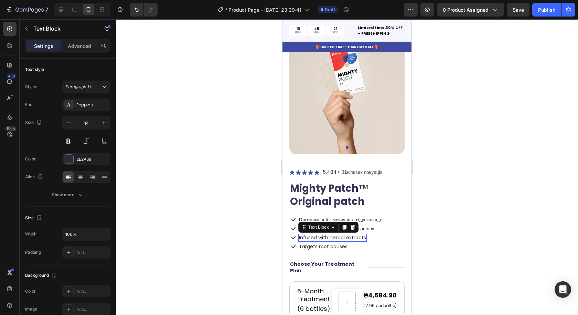
click at [345, 234] on p "Infused with herbal extracts" at bounding box center [332, 237] width 67 height 6
click at [365, 233] on div "Infused with herbal extracts" at bounding box center [332, 237] width 68 height 8
click at [304, 225] on p "Зменшує запалення та почервоніння" at bounding box center [336, 228] width 75 height 6
click at [328, 233] on div "Icon Прискорює Text Block Row 0" at bounding box center [318, 237] width 59 height 9
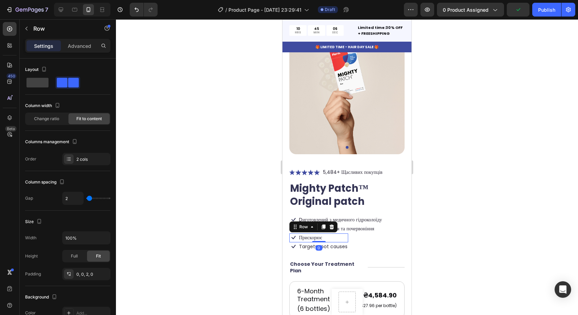
click at [326, 233] on div "Icon Прискорює Text Block Row 0" at bounding box center [318, 237] width 59 height 9
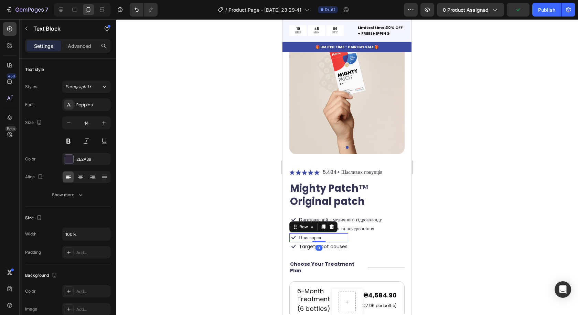
click at [321, 234] on p "Прискорює" at bounding box center [310, 237] width 23 height 6
click at [323, 233] on div "Прискорює" at bounding box center [310, 237] width 24 height 8
click at [334, 243] on p "Targets root causes" at bounding box center [323, 246] width 48 height 6
click at [347, 242] on div "Targets root causes" at bounding box center [323, 246] width 50 height 8
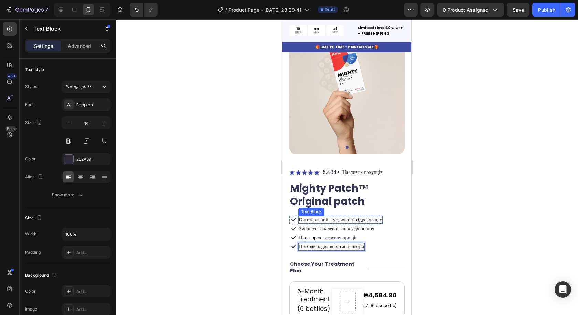
click at [302, 216] on p "Dиготовлений з медичного гідроколоїду" at bounding box center [340, 219] width 83 height 6
click at [303, 216] on p "Dиготовлений з медичного гідроколоїду" at bounding box center [340, 219] width 83 height 6
click at [357, 216] on p "Виготовлений з медичного гідроколоїду" at bounding box center [340, 219] width 83 height 6
click at [355, 216] on p "Виготовлений з медичного гідроколоїду" at bounding box center [340, 219] width 83 height 6
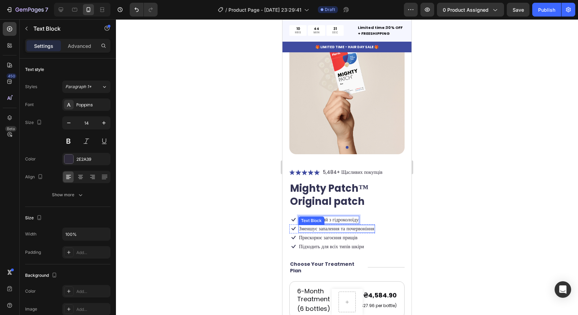
click at [360, 225] on p "Зменшує запалення та почервоніння" at bounding box center [336, 228] width 75 height 6
click at [352, 234] on p "Прискорює загоєння прищів" at bounding box center [328, 237] width 58 height 6
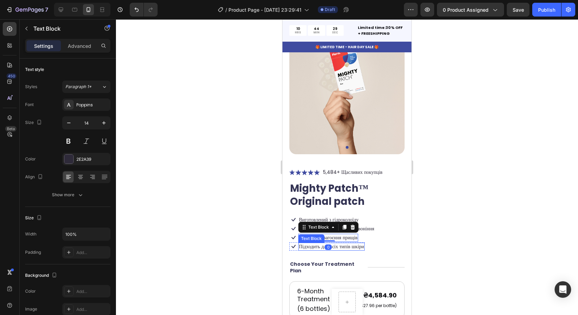
click at [357, 243] on p "Підходить для всіх типів шкіри" at bounding box center [331, 246] width 65 height 6
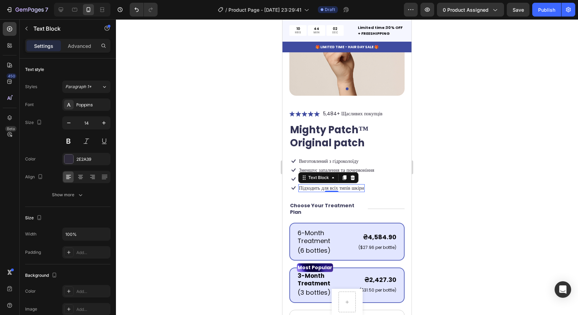
scroll to position [138, 0]
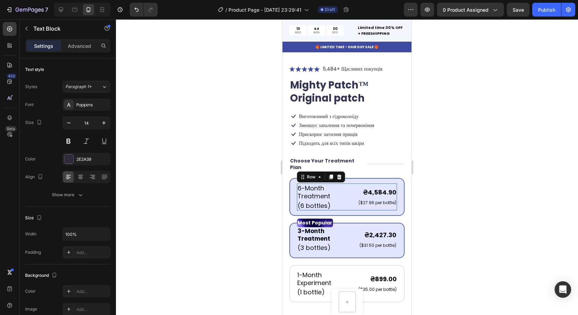
click at [349, 190] on div "6-Month Treatment Text Block (6 bottles) Text Block ₴4,584.90 Product Price Pro…" at bounding box center [347, 196] width 100 height 27
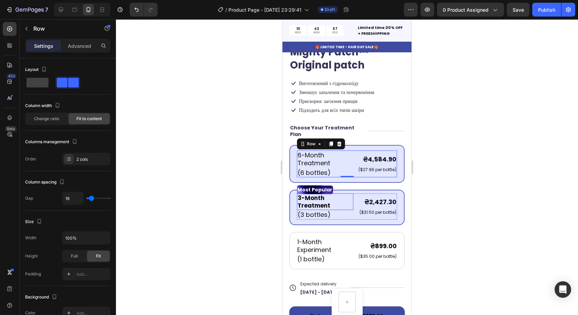
scroll to position [172, 0]
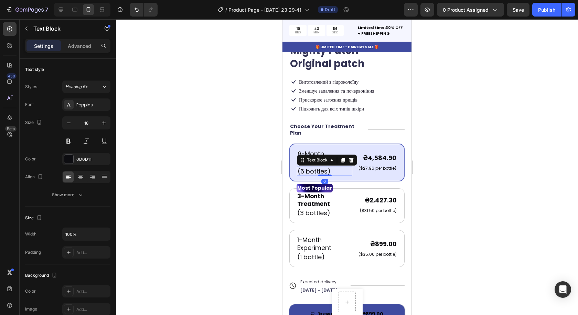
click at [316, 167] on p "(6 bottles)" at bounding box center [324, 171] width 54 height 8
click at [309, 150] on p "6-Month Treatment" at bounding box center [324, 158] width 54 height 16
click at [328, 167] on p "(6 bottles)" at bounding box center [324, 171] width 54 height 8
click at [351, 157] on icon at bounding box center [351, 160] width 6 height 6
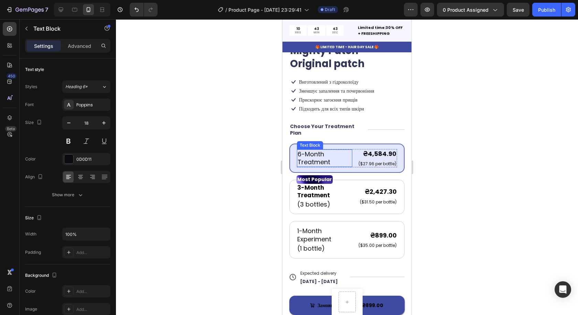
click at [319, 155] on p "6-Month Treatment" at bounding box center [324, 158] width 54 height 16
click at [330, 156] on p "6-Month Treatment" at bounding box center [324, 158] width 54 height 16
drag, startPoint x: 331, startPoint y: 156, endPoint x: 294, endPoint y: 144, distance: 38.8
click at [294, 144] on div "6-Month Treatment Text Block 0 ₴4,584.90 Product Price Product Price ($27.96 pe…" at bounding box center [346, 157] width 115 height 29
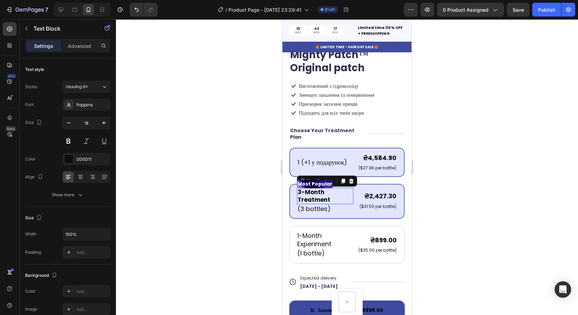
click at [321, 191] on p "3-Month Treatment" at bounding box center [324, 195] width 55 height 15
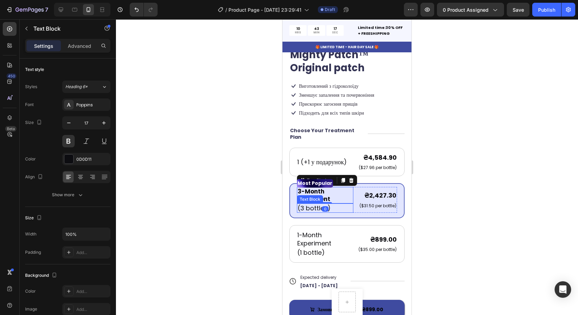
click at [312, 204] on p "(3 bottles)" at bounding box center [324, 208] width 55 height 8
click at [351, 194] on icon at bounding box center [351, 196] width 4 height 5
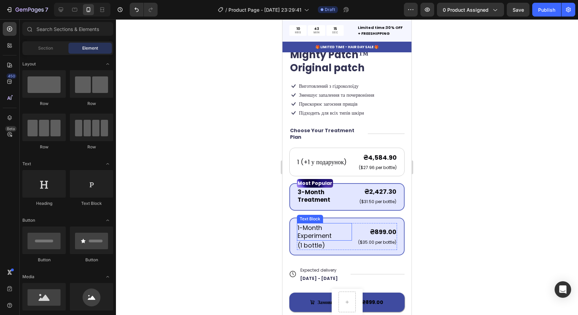
click at [311, 231] on p "1-Month Experiment" at bounding box center [324, 232] width 54 height 16
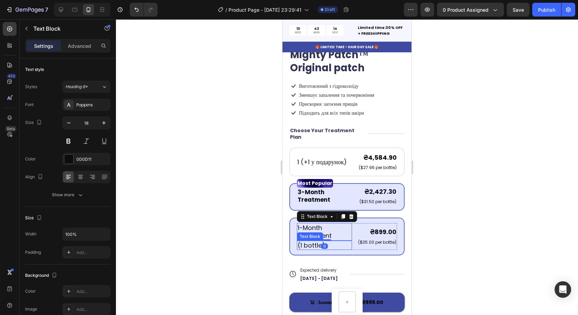
click at [311, 241] on p "(1 bottle)" at bounding box center [324, 245] width 54 height 8
click at [350, 231] on icon at bounding box center [351, 233] width 4 height 5
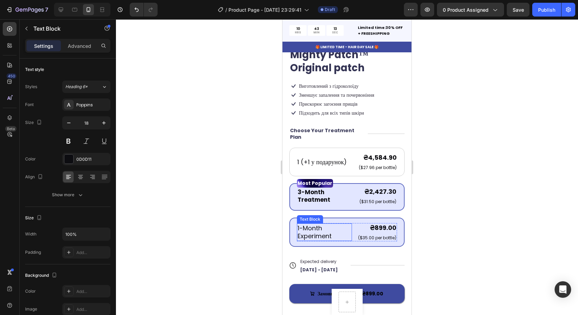
click at [324, 225] on p "1-Month Experiment" at bounding box center [324, 232] width 54 height 16
click at [322, 194] on p "3-Month Treatment" at bounding box center [324, 195] width 55 height 15
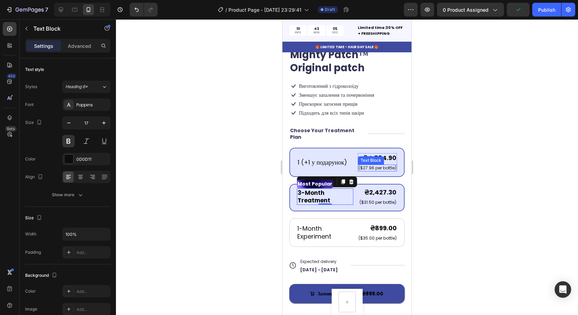
click at [381, 165] on p "($27.96 per bottle)" at bounding box center [377, 168] width 38 height 6
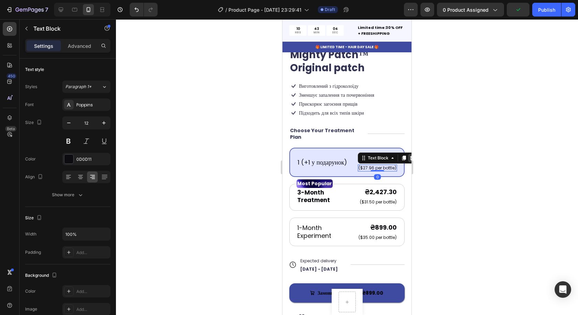
click at [409, 155] on icon at bounding box center [412, 158] width 6 height 6
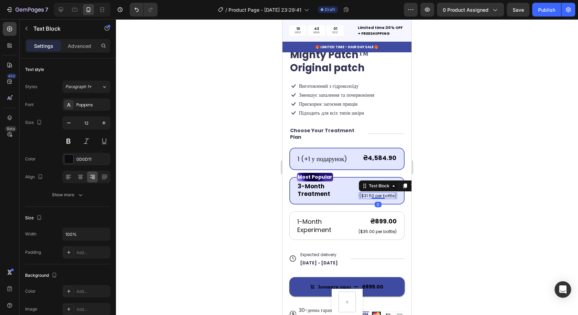
click at [375, 193] on p "($31.50 per bottle)" at bounding box center [377, 196] width 37 height 6
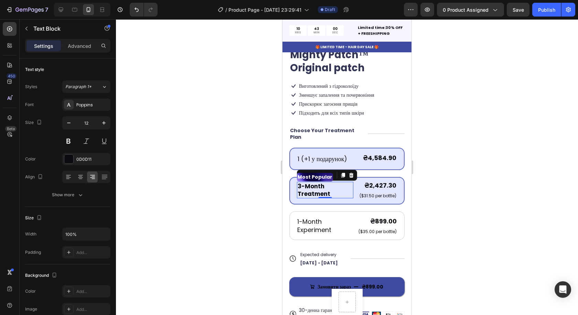
click at [319, 182] on p "3-Month Treatment" at bounding box center [324, 189] width 55 height 15
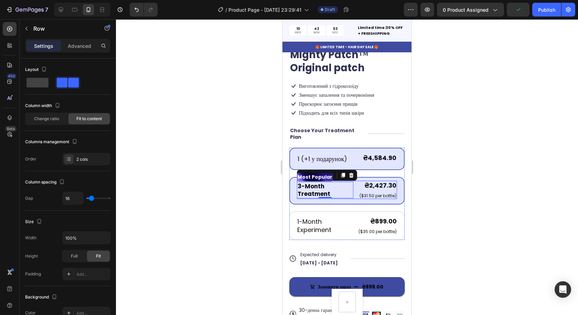
click at [350, 191] on div "3-Month Treatment Text Block 0 ₴2,427.30 Product Price Product Price ($31.50 pe…" at bounding box center [347, 190] width 100 height 18
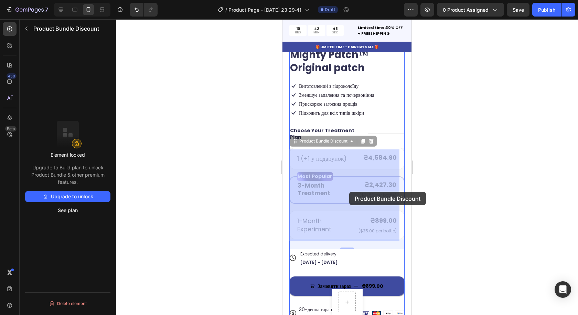
drag, startPoint x: 350, startPoint y: 196, endPoint x: 349, endPoint y: 192, distance: 4.3
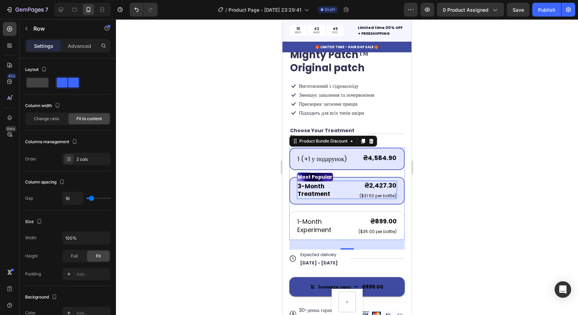
click at [349, 190] on div "3-Month Treatment Text Block ₴2,427.30 Product Price Product Price ($31.50 per …" at bounding box center [347, 190] width 100 height 18
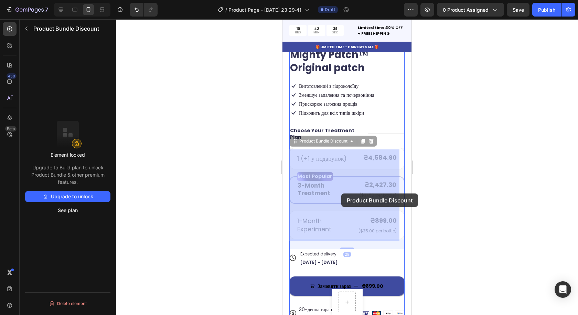
drag, startPoint x: 346, startPoint y: 196, endPoint x: 341, endPoint y: 193, distance: 5.4
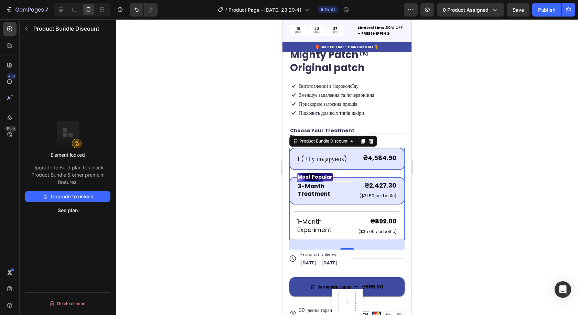
click at [344, 189] on p "3-Month Treatment" at bounding box center [324, 189] width 55 height 15
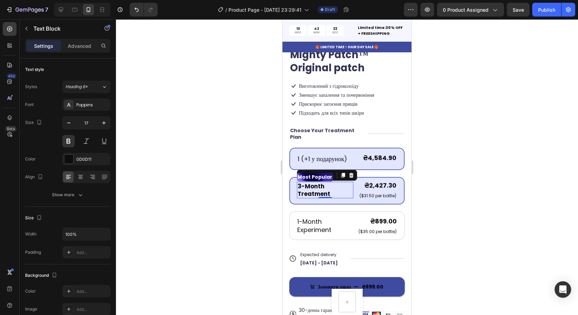
click at [465, 209] on div at bounding box center [347, 166] width 462 height 295
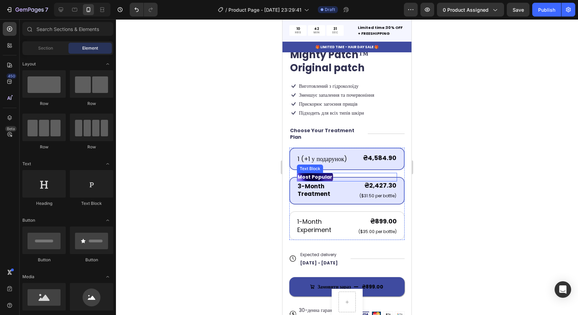
click at [329, 173] on p "Most Popular" at bounding box center [314, 176] width 35 height 7
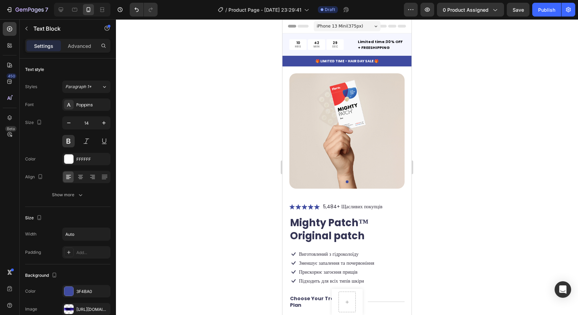
scroll to position [168, 0]
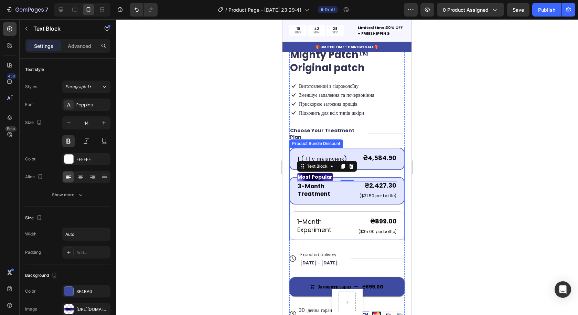
click at [349, 148] on div "1 (+1 у подарунок) Text Block ₴4,584.90 Product Price Product Price Row Row" at bounding box center [346, 159] width 115 height 22
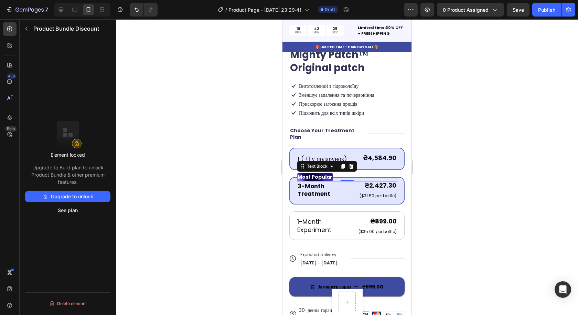
click at [350, 173] on div "Most Popular" at bounding box center [347, 177] width 100 height 9
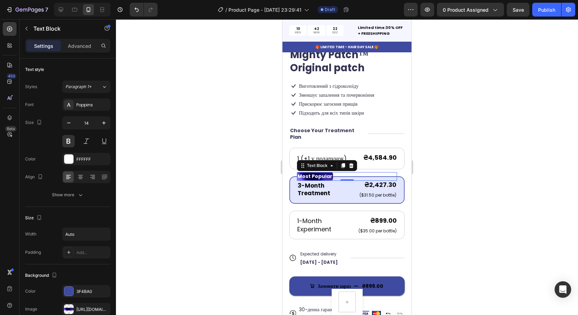
click at [323, 173] on p "Most Popular" at bounding box center [314, 176] width 35 height 7
click at [331, 173] on p "Most Popular" at bounding box center [314, 176] width 35 height 7
click at [332, 173] on p "Most Popular" at bounding box center [314, 176] width 35 height 7
click at [341, 172] on div "Most Popular" at bounding box center [347, 176] width 100 height 9
click at [355, 172] on div "Most Popular" at bounding box center [347, 176] width 100 height 9
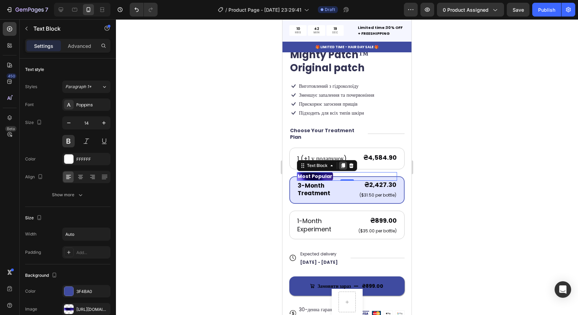
click at [342, 163] on icon at bounding box center [343, 165] width 4 height 5
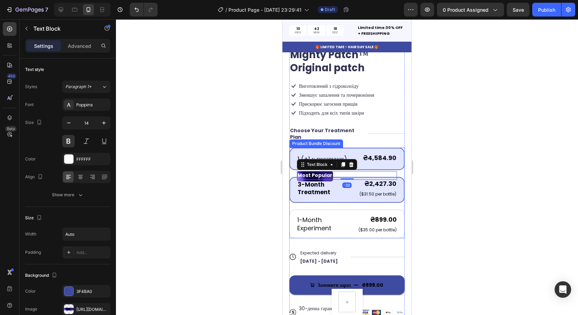
click at [336, 148] on div "1 (+1 у подарунок) Text Block ₴4,584.90 Product Price Product Price Row Row" at bounding box center [346, 159] width 115 height 22
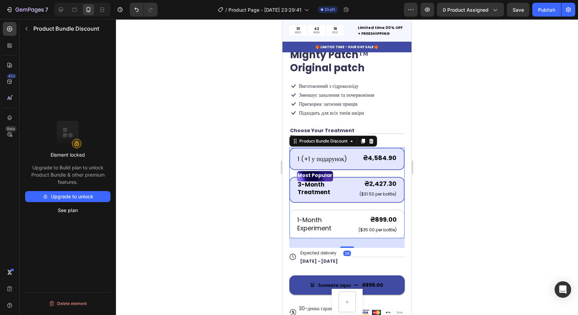
click at [319, 148] on div "1 (+1 у подарунок) Text Block ₴4,584.90 Product Price Product Price Row Row" at bounding box center [346, 159] width 115 height 22
click at [323, 155] on p "1 (+1 у подарунок)" at bounding box center [322, 159] width 50 height 8
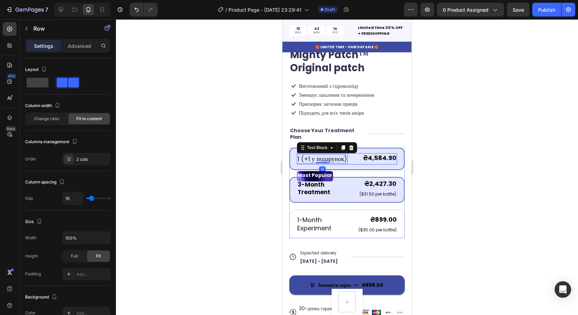
click at [351, 153] on div "1 (+1 у подарунок) Text Block 0 ₴4,584.90 Product Price Product Price Row Row" at bounding box center [347, 158] width 100 height 11
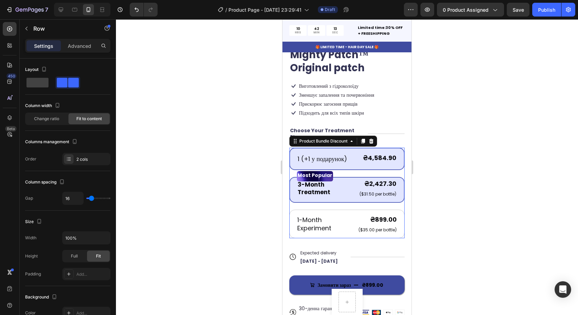
click at [349, 148] on div "1 (+1 у подарунок) Text Block ₴4,584.90 Product Price Product Price Row Row" at bounding box center [346, 159] width 115 height 22
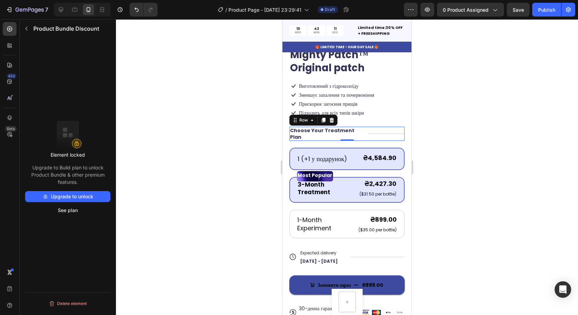
click at [382, 135] on div "Title Line" at bounding box center [386, 134] width 37 height 14
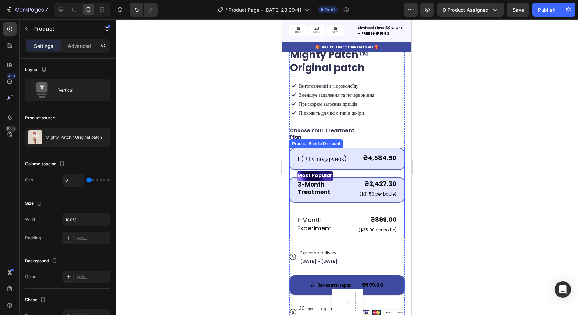
click at [349, 148] on div "1 (+1 у подарунок) Text Block ₴4,584.90 Product Price Product Price Row Row" at bounding box center [346, 159] width 115 height 22
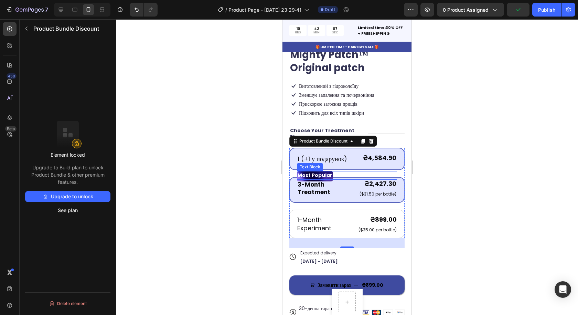
click at [346, 181] on p "3-Month Treatment" at bounding box center [324, 188] width 55 height 15
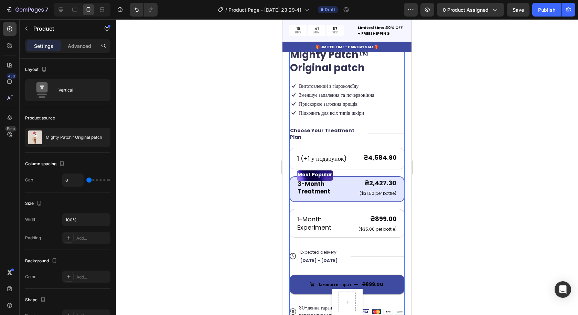
click at [348, 235] on div "Icon Icon Icon Icon Icon Icon List 5,484+ Щасливих покупців Text Block Row Migh…" at bounding box center [346, 176] width 115 height 285
click at [344, 186] on p "3-Month Treatment" at bounding box center [324, 187] width 55 height 15
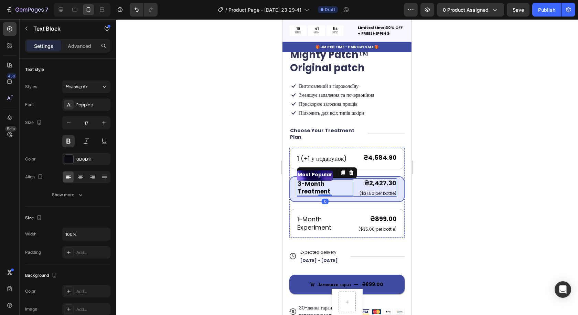
click at [351, 183] on div "3-Month Treatment Text Block 0 ₴2,427.30 Product Price Product Price ($31.50 pe…" at bounding box center [347, 187] width 100 height 18
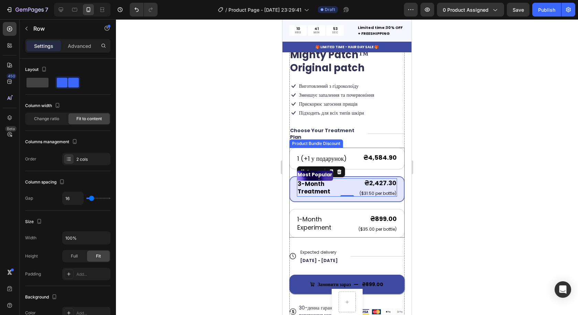
click at [349, 196] on div "Most Popular Text Block Most Popular Text Block 3-Month Treatment Text Block ₴2…" at bounding box center [346, 189] width 115 height 26
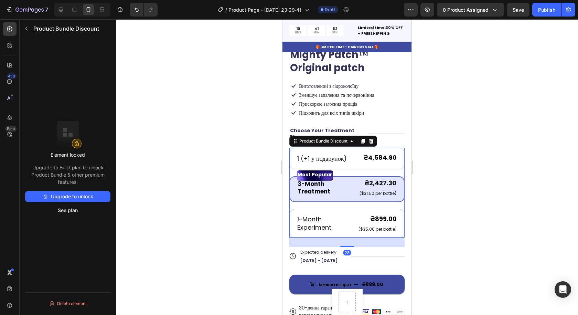
click at [346, 191] on div "3-Month Treatment Text Block ₴2,427.30 Product Price Product Price ($31.50 per …" at bounding box center [347, 187] width 100 height 18
click at [351, 195] on div "Most Popular Text Block Most Popular Text Block 3-Month Treatment Text Block ₴2…" at bounding box center [346, 189] width 115 height 26
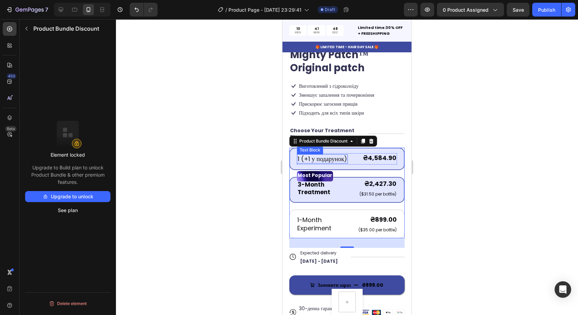
click at [346, 155] on p "1 (+1 у подарунок)" at bounding box center [322, 159] width 50 height 8
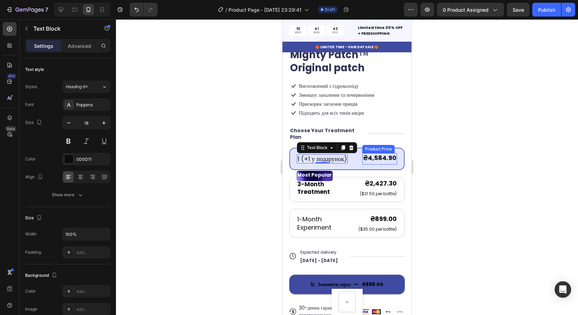
click at [371, 155] on div "₴4,584.90" at bounding box center [379, 157] width 35 height 9
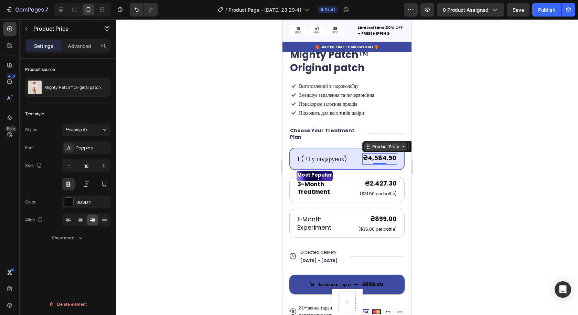
click at [391, 143] on div "Product Price" at bounding box center [386, 146] width 30 height 6
click at [387, 153] on div "₴4,584.90" at bounding box center [379, 157] width 35 height 9
click at [385, 153] on div "₴4,584.90" at bounding box center [379, 157] width 35 height 9
drag, startPoint x: 390, startPoint y: 153, endPoint x: 386, endPoint y: 153, distance: 4.5
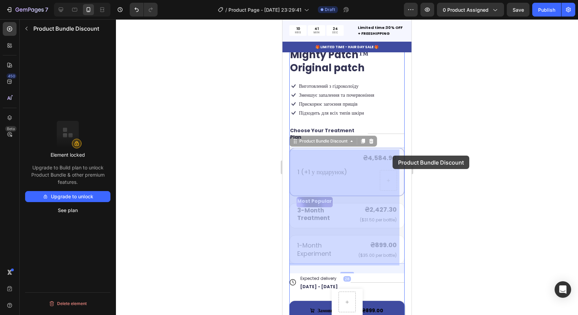
drag, startPoint x: 395, startPoint y: 161, endPoint x: 392, endPoint y: 155, distance: 6.2
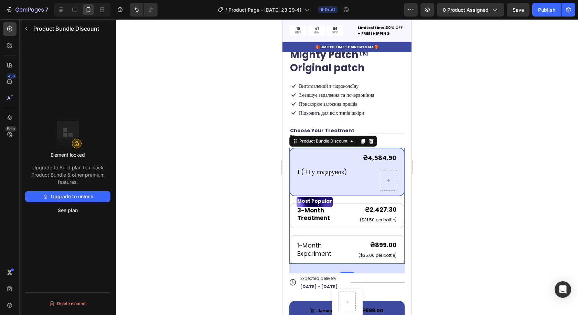
click at [454, 152] on div at bounding box center [347, 166] width 462 height 295
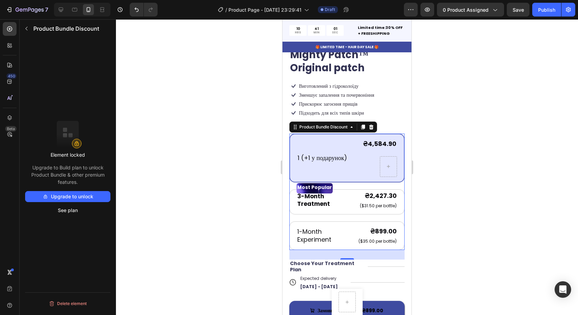
click at [422, 156] on div at bounding box center [347, 166] width 462 height 295
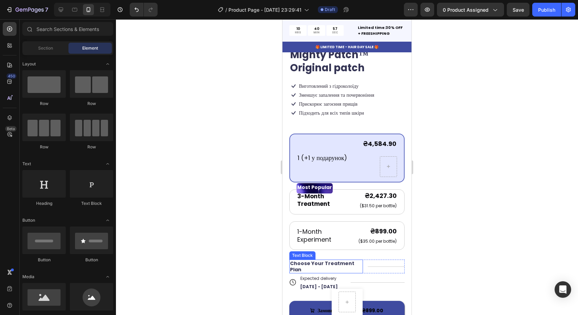
click at [334, 260] on p "Choose Your Treatment Plan" at bounding box center [326, 266] width 72 height 12
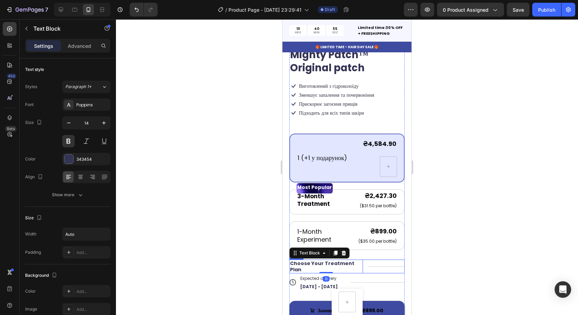
click at [443, 248] on div at bounding box center [347, 166] width 462 height 295
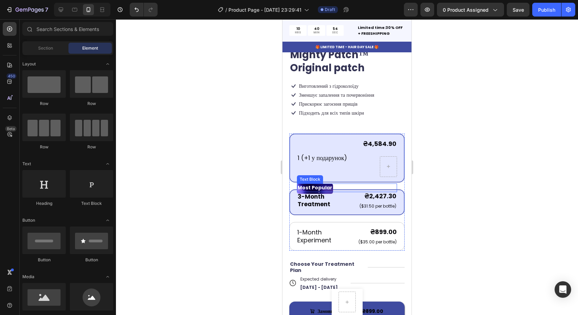
click at [346, 183] on div "Most Popular" at bounding box center [347, 187] width 100 height 9
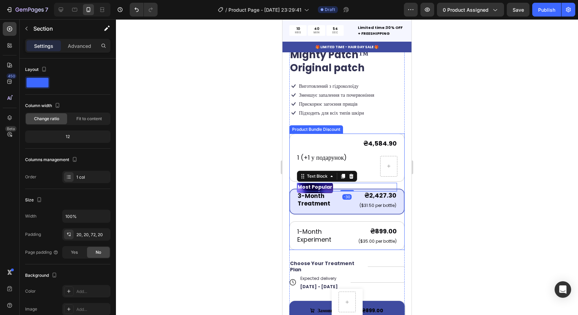
click at [402, 177] on div "Product Images Icon Icon Icon Icon Icon Icon List 5,484+ Щасливих покупців Text…" at bounding box center [346, 134] width 129 height 471
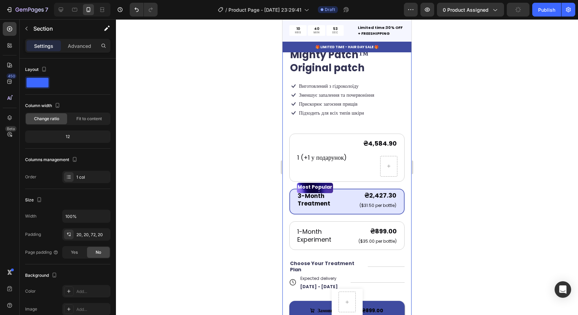
click at [400, 177] on div "Product Images Icon Icon Icon Icon Icon Icon List 5,484+ Щасливих покупців Text…" at bounding box center [346, 134] width 129 height 471
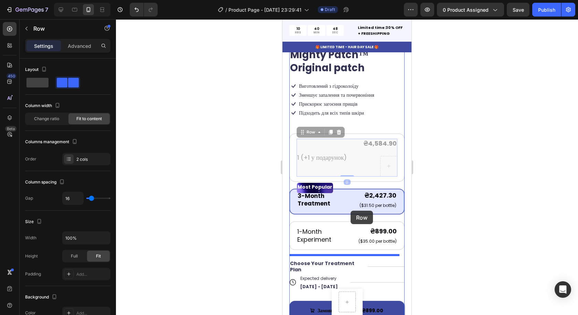
drag, startPoint x: 355, startPoint y: 167, endPoint x: 350, endPoint y: 210, distance: 43.9
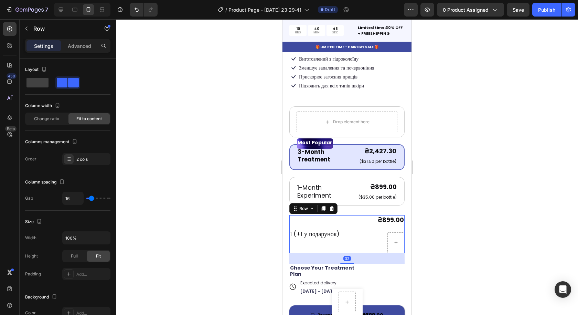
scroll to position [202, 0]
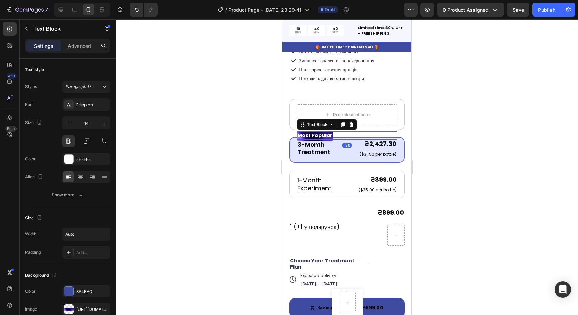
click at [427, 140] on div at bounding box center [347, 166] width 462 height 295
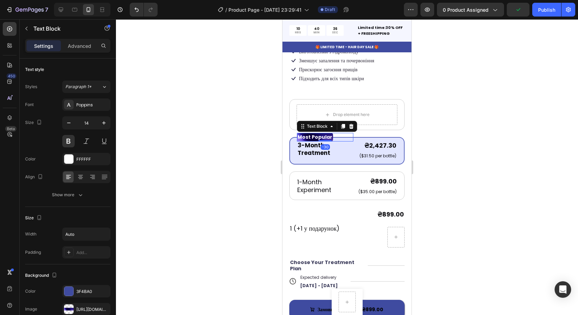
click at [455, 149] on div at bounding box center [347, 166] width 462 height 295
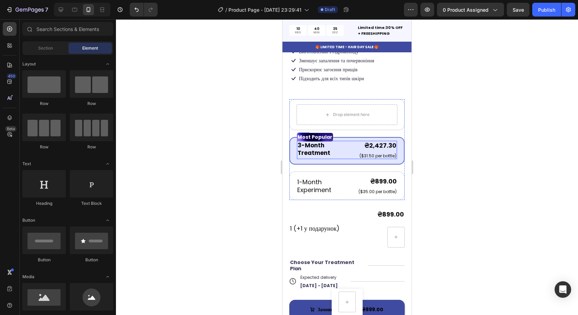
click at [351, 142] on div "Most Popular Text Block 3-Month Treatment Text Block ₴2,427.30 Product Price Pr…" at bounding box center [347, 150] width 100 height 18
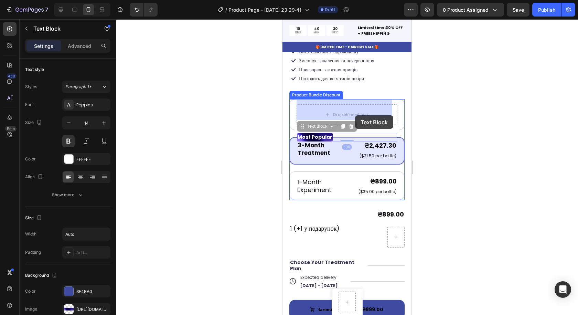
drag, startPoint x: 351, startPoint y: 134, endPoint x: 355, endPoint y: 115, distance: 19.6
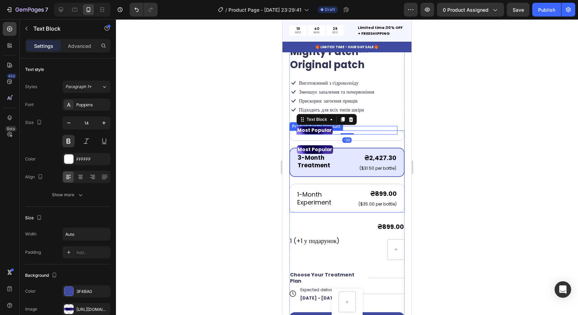
scroll to position [168, 0]
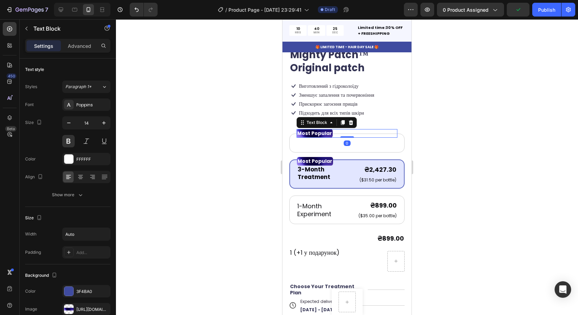
drag, startPoint x: 342, startPoint y: 132, endPoint x: 341, endPoint y: 129, distance: 3.6
click at [341, 129] on div "Most Popular Text Block 0" at bounding box center [346, 133] width 101 height 9
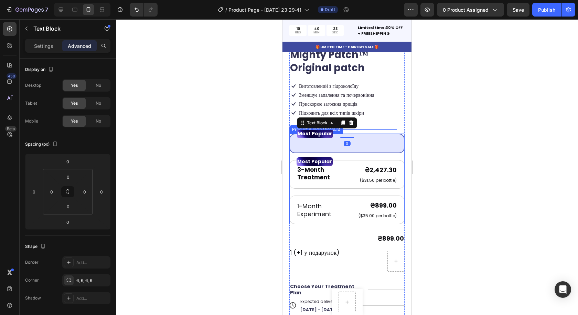
click at [367, 142] on div "Most Popular Text Block 0" at bounding box center [347, 143] width 100 height 9
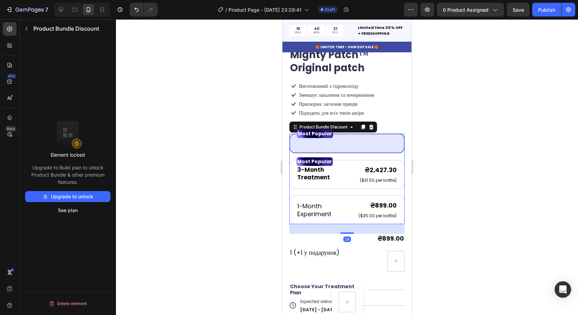
click at [356, 139] on div "Most Popular Text Block" at bounding box center [347, 143] width 100 height 9
click at [344, 139] on div "Most Popular Text Block" at bounding box center [347, 143] width 100 height 9
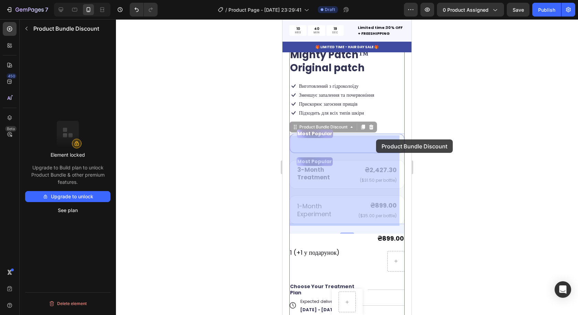
drag, startPoint x: 382, startPoint y: 137, endPoint x: 376, endPoint y: 139, distance: 6.8
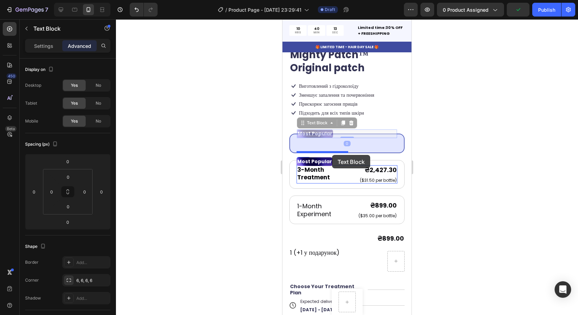
drag, startPoint x: 347, startPoint y: 130, endPoint x: 332, endPoint y: 155, distance: 28.7
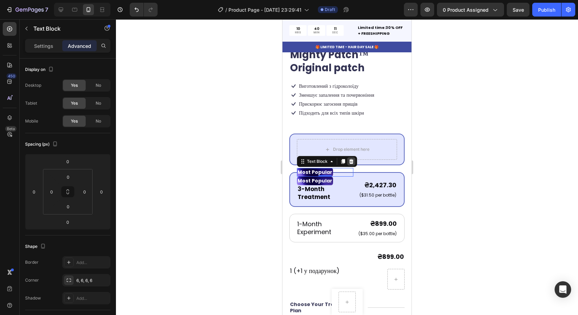
click at [351, 159] on icon at bounding box center [351, 161] width 4 height 5
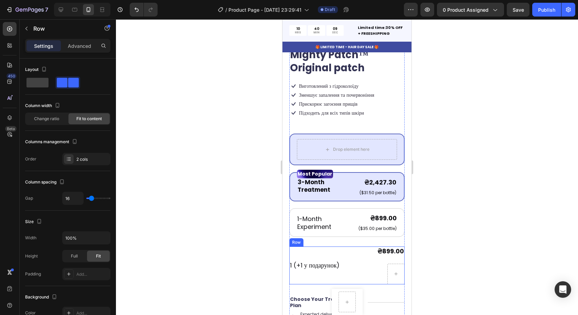
click at [359, 252] on div "1 (+1 у подарунок) Text Block ₴899.00 Product Price Product Price Row Row" at bounding box center [346, 264] width 115 height 37
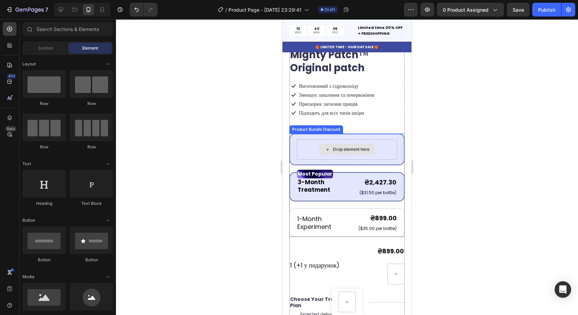
click at [348, 146] on div "Drop element here" at bounding box center [351, 149] width 36 height 6
click at [348, 172] on div "Most Popular Text Block 3-Month Treatment Text Block ₴2,427.30 Product Price Pr…" at bounding box center [346, 186] width 115 height 29
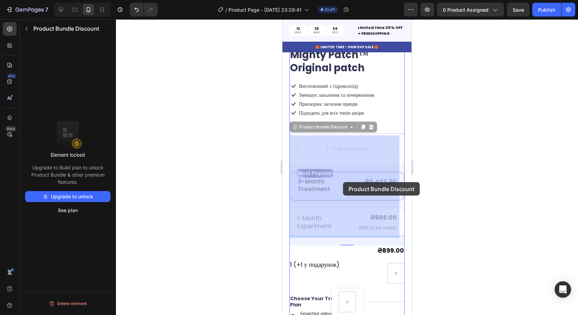
drag, startPoint x: 341, startPoint y: 193, endPoint x: 343, endPoint y: 182, distance: 11.5
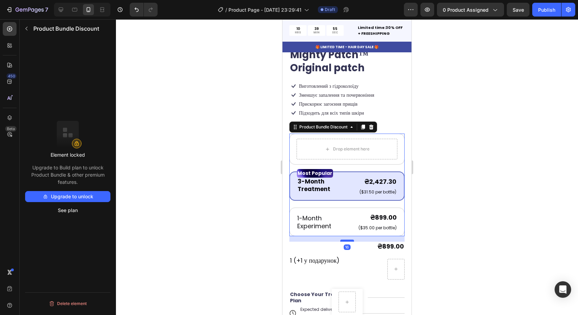
drag, startPoint x: 345, startPoint y: 239, endPoint x: 345, endPoint y: 235, distance: 3.8
click at [345, 239] on div at bounding box center [347, 240] width 14 height 2
click at [454, 224] on div at bounding box center [347, 166] width 462 height 295
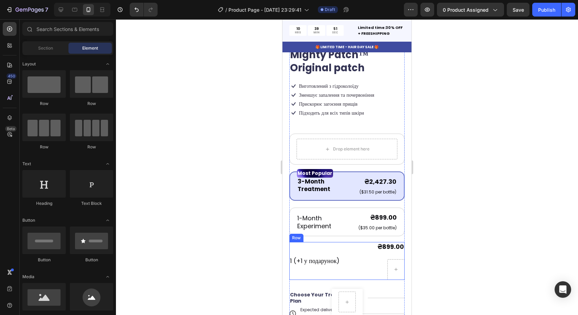
click at [353, 253] on div "1 (+1 у подарунок) Text Block ₴899.00 Product Price Product Price Row Row" at bounding box center [346, 260] width 115 height 37
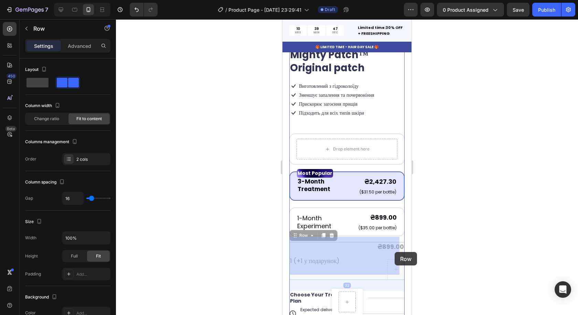
drag, startPoint x: 398, startPoint y: 250, endPoint x: 394, endPoint y: 252, distance: 4.3
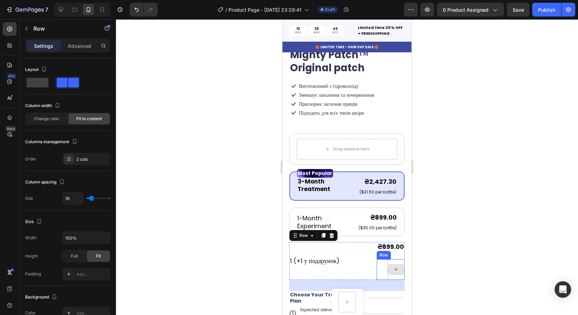
click at [393, 266] on icon at bounding box center [396, 269] width 6 height 6
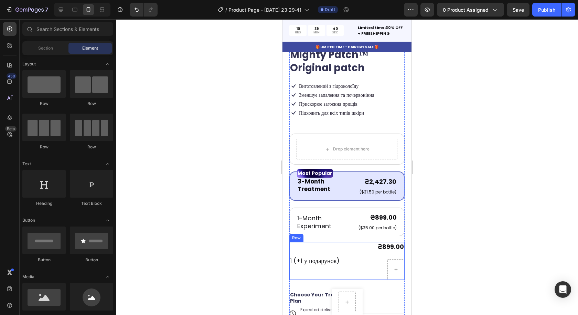
click at [359, 249] on div "1 (+1 у подарунок) Text Block ₴899.00 Product Price Product Price Row Row" at bounding box center [346, 260] width 115 height 37
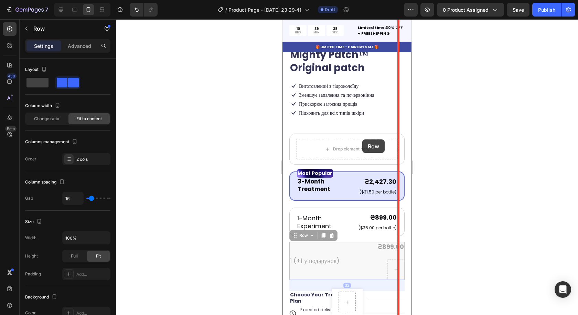
drag, startPoint x: 352, startPoint y: 250, endPoint x: 358, endPoint y: 143, distance: 107.4
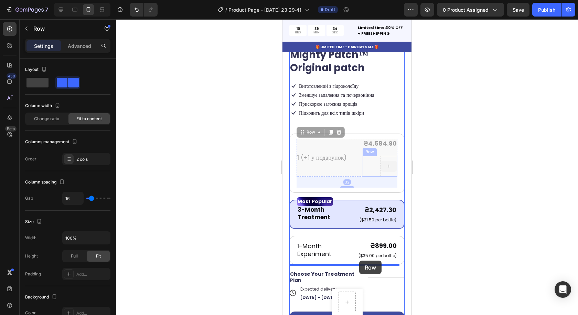
drag, startPoint x: 359, startPoint y: 148, endPoint x: 359, endPoint y: 260, distance: 112.4
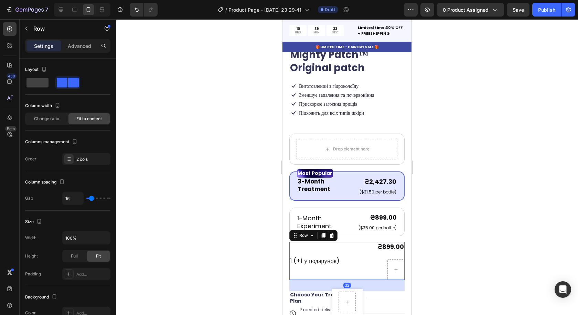
click at [315, 291] on p "Choose Your Treatment Plan" at bounding box center [326, 297] width 72 height 12
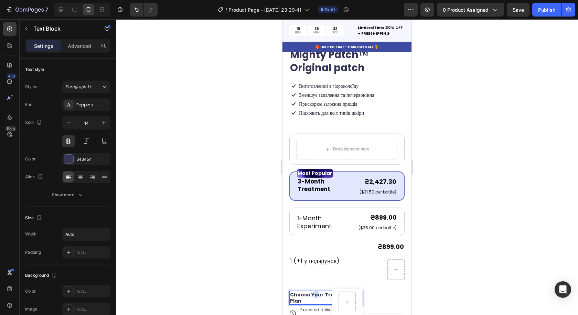
drag, startPoint x: 317, startPoint y: 291, endPoint x: 356, endPoint y: 292, distance: 38.9
click at [371, 294] on div "Title Line" at bounding box center [386, 298] width 37 height 14
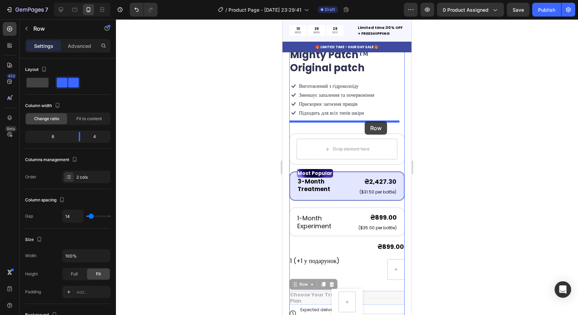
drag, startPoint x: 377, startPoint y: 294, endPoint x: 364, endPoint y: 121, distance: 173.1
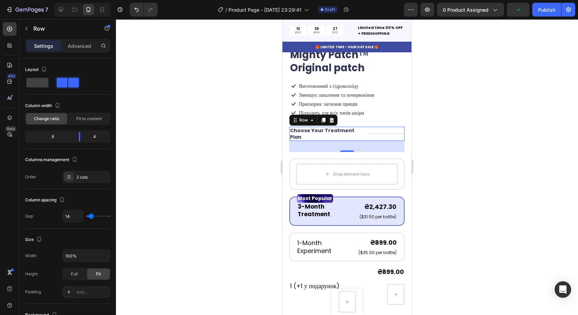
click at [448, 145] on div at bounding box center [347, 166] width 462 height 295
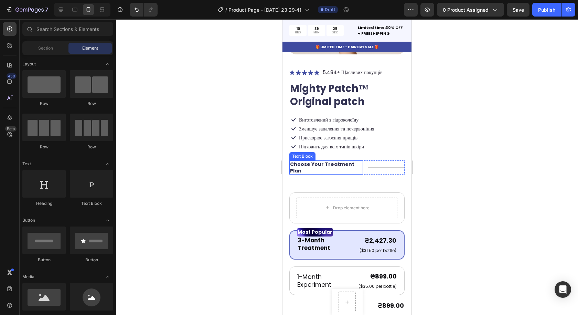
scroll to position [133, 0]
click at [327, 164] on p "Choose Your Treatment Plan" at bounding box center [326, 168] width 72 height 12
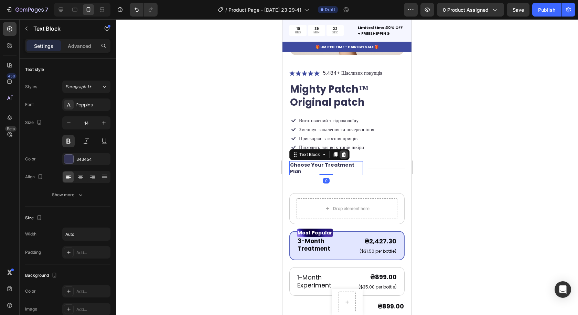
click at [345, 152] on icon at bounding box center [343, 154] width 4 height 5
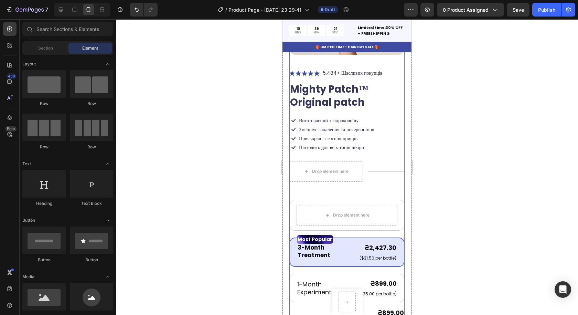
click at [461, 178] on div at bounding box center [347, 166] width 462 height 295
click at [375, 164] on div "Line" at bounding box center [392, 164] width 48 height 11
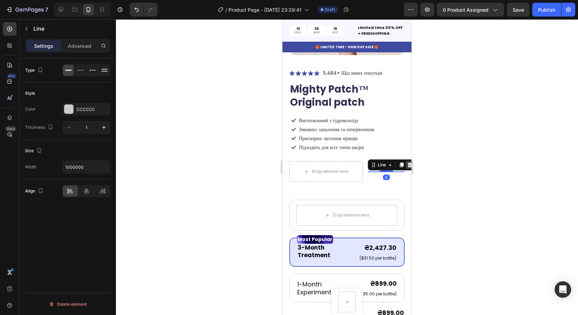
click at [407, 162] on icon at bounding box center [410, 165] width 6 height 6
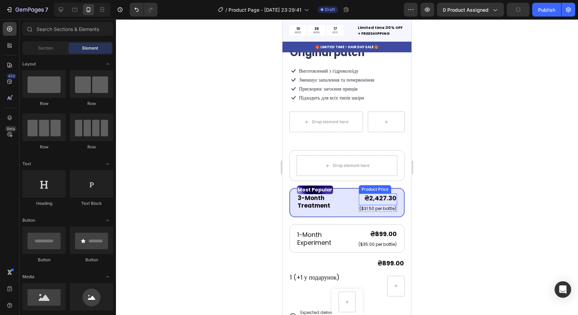
scroll to position [202, 0]
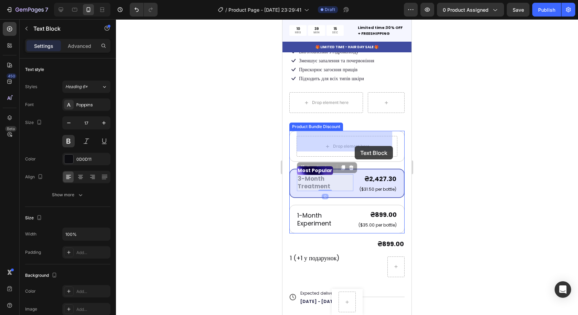
drag, startPoint x: 344, startPoint y: 177, endPoint x: 355, endPoint y: 146, distance: 32.8
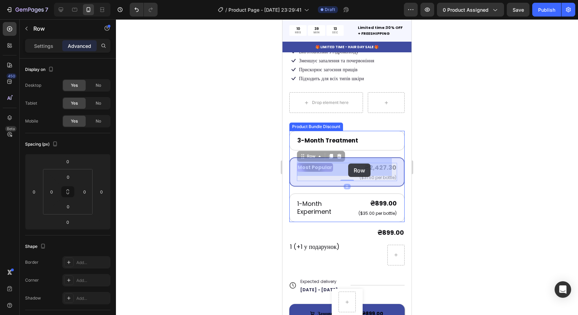
drag, startPoint x: 340, startPoint y: 166, endPoint x: 349, endPoint y: 163, distance: 8.9
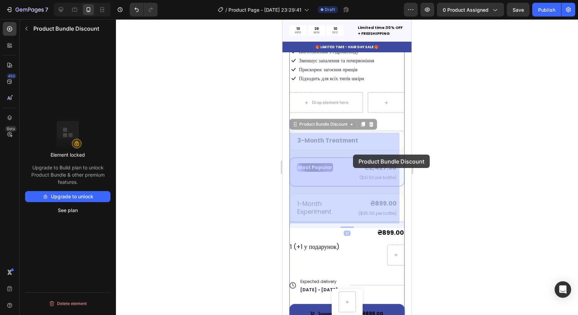
drag, startPoint x: 350, startPoint y: 154, endPoint x: 348, endPoint y: 159, distance: 4.8
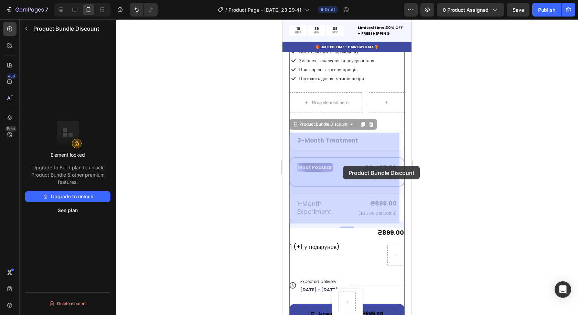
drag, startPoint x: 348, startPoint y: 177, endPoint x: 345, endPoint y: 168, distance: 9.1
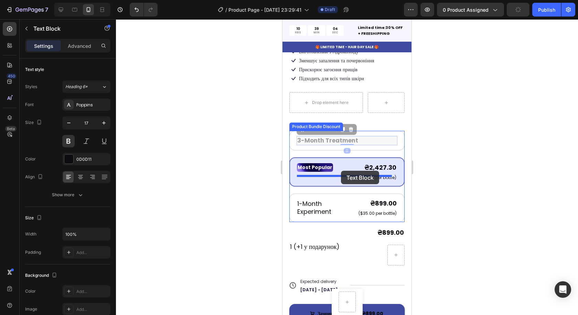
drag, startPoint x: 366, startPoint y: 136, endPoint x: 341, endPoint y: 171, distance: 42.6
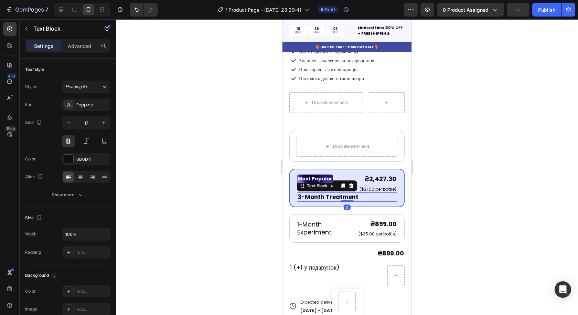
click at [458, 178] on div at bounding box center [347, 166] width 462 height 295
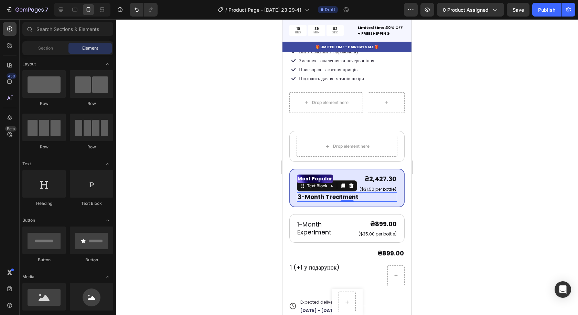
click at [340, 193] on p "3-Month Treatment" at bounding box center [346, 197] width 99 height 8
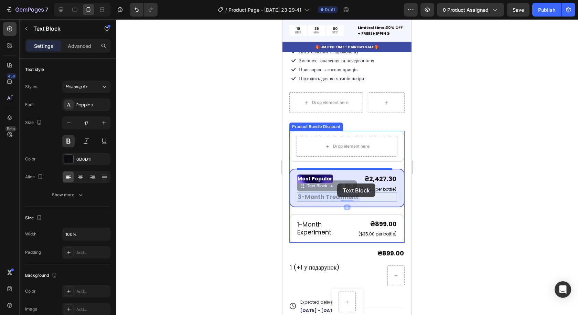
drag, startPoint x: 361, startPoint y: 192, endPoint x: 337, endPoint y: 183, distance: 25.6
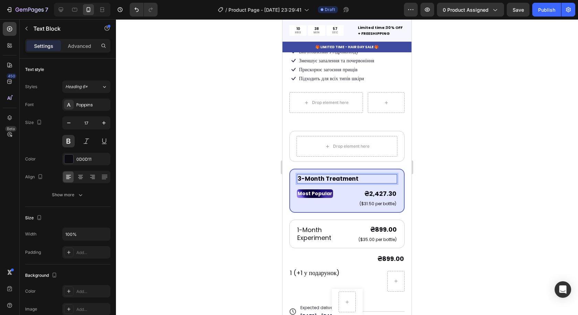
drag, startPoint x: 357, startPoint y: 173, endPoint x: 359, endPoint y: 176, distance: 4.2
click at [418, 172] on div at bounding box center [347, 166] width 462 height 295
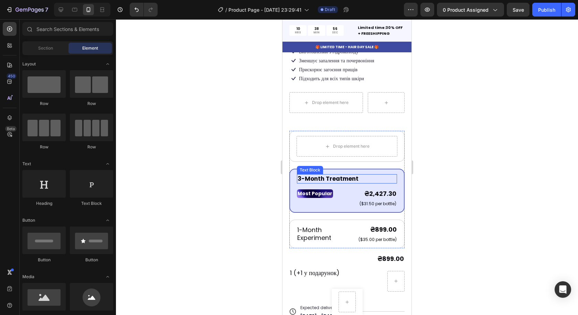
click at [385, 175] on p "3-Month Treatment" at bounding box center [346, 179] width 99 height 8
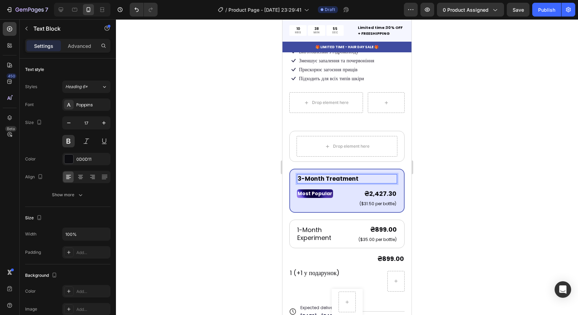
drag, startPoint x: 386, startPoint y: 173, endPoint x: 383, endPoint y: 176, distance: 4.2
drag, startPoint x: 384, startPoint y: 173, endPoint x: 358, endPoint y: 184, distance: 27.7
click at [358, 184] on div "3-Month Treatment Text Block 16 Most Popular Text Block ₴2,427.30 Product Price…" at bounding box center [347, 190] width 100 height 33
drag, startPoint x: 372, startPoint y: 174, endPoint x: 373, endPoint y: 179, distance: 4.7
click at [373, 179] on div "3-Month Treatment Text Block 16 Most Popular Text Block ₴2,427.30 Product Price…" at bounding box center [347, 190] width 100 height 33
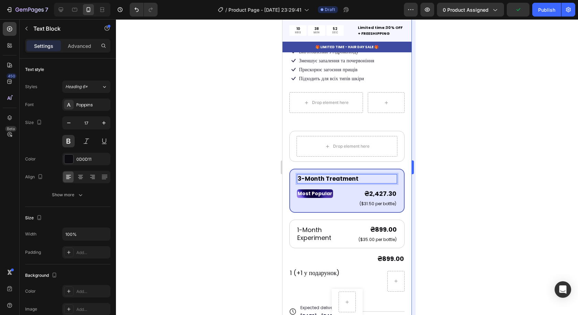
click at [419, 177] on div at bounding box center [347, 166] width 462 height 295
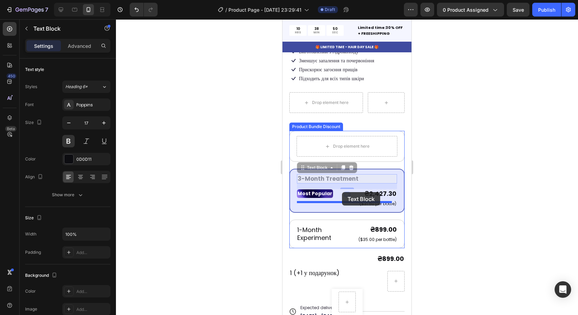
drag, startPoint x: 386, startPoint y: 172, endPoint x: 342, endPoint y: 192, distance: 48.8
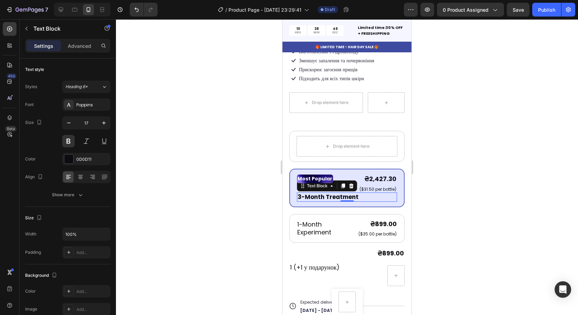
click at [444, 180] on div at bounding box center [347, 166] width 462 height 295
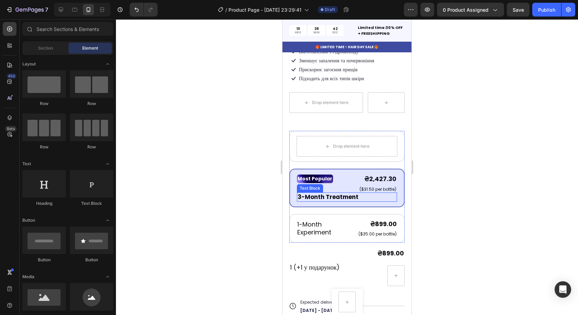
click at [362, 193] on p "3-Month Treatment" at bounding box center [346, 197] width 99 height 8
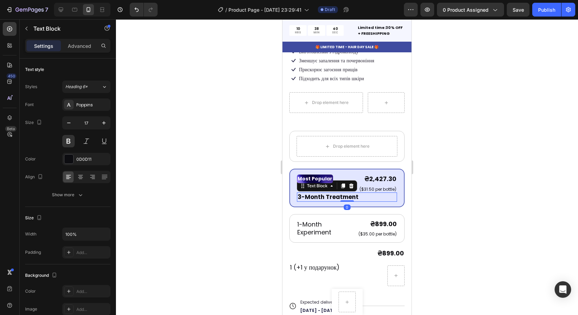
drag, startPoint x: 347, startPoint y: 195, endPoint x: 345, endPoint y: 190, distance: 5.9
click at [345, 192] on div "3-Month Treatment Text Block 0" at bounding box center [347, 196] width 100 height 9
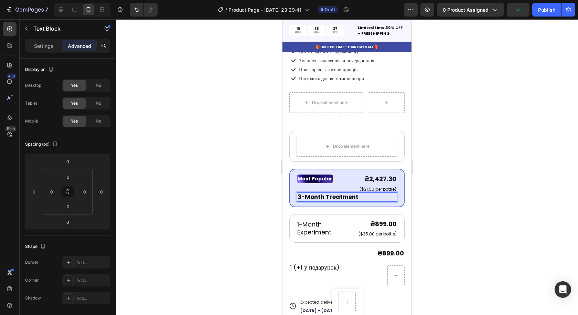
click at [365, 193] on p "3-Month Treatment" at bounding box center [346, 197] width 99 height 8
click at [425, 197] on div at bounding box center [347, 166] width 462 height 295
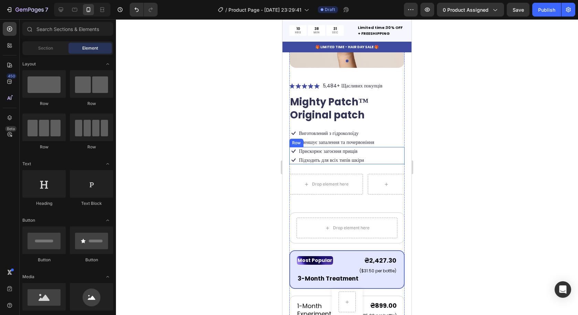
scroll to position [138, 0]
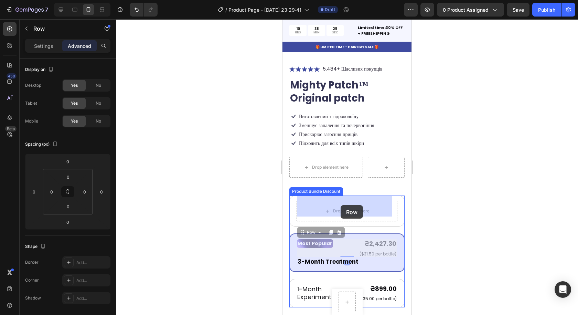
drag, startPoint x: 343, startPoint y: 239, endPoint x: 340, endPoint y: 205, distance: 33.8
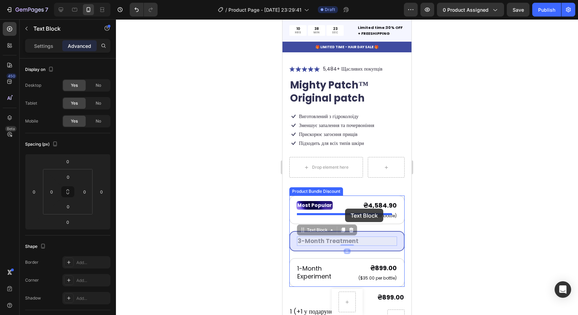
drag, startPoint x: 359, startPoint y: 233, endPoint x: 345, endPoint y: 208, distance: 29.0
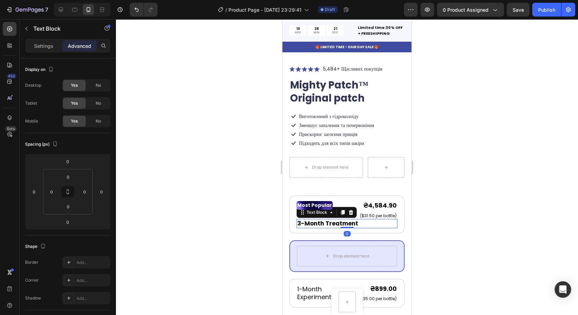
click at [455, 243] on div at bounding box center [347, 166] width 462 height 295
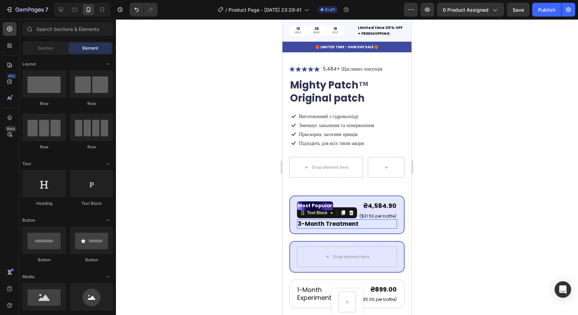
click at [357, 220] on p "3-Month Treatment" at bounding box center [346, 224] width 99 height 8
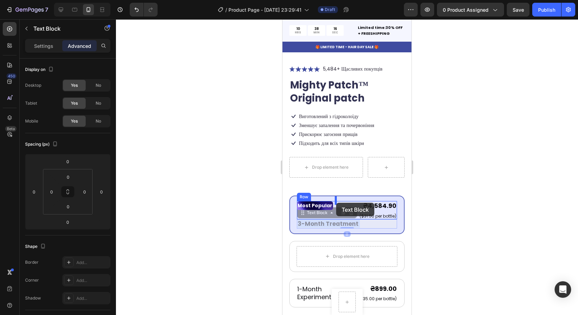
drag, startPoint x: 360, startPoint y: 218, endPoint x: 336, endPoint y: 203, distance: 28.6
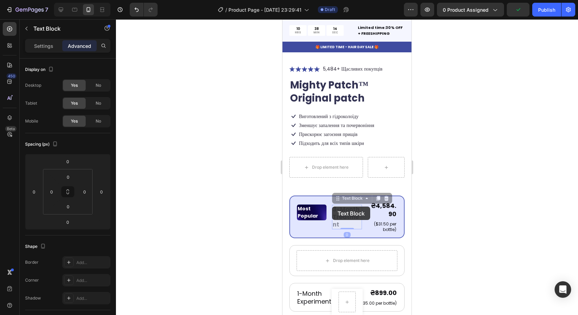
scroll to position [134, 0]
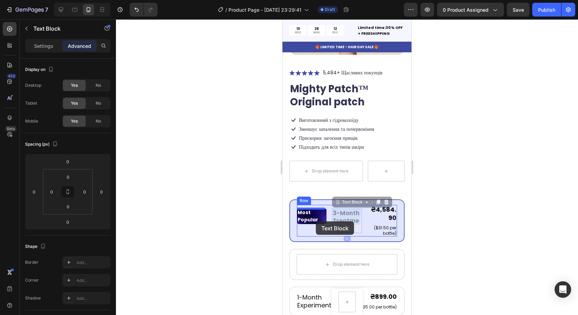
drag, startPoint x: 340, startPoint y: 207, endPoint x: 316, endPoint y: 221, distance: 28.7
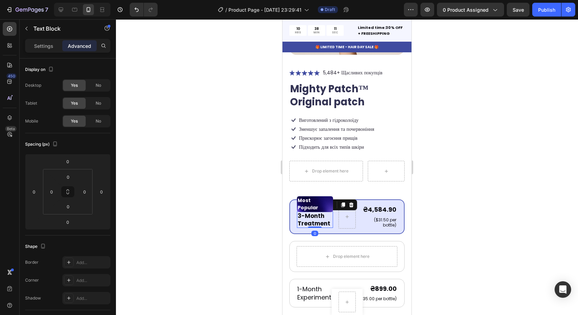
click at [478, 215] on div at bounding box center [347, 166] width 462 height 295
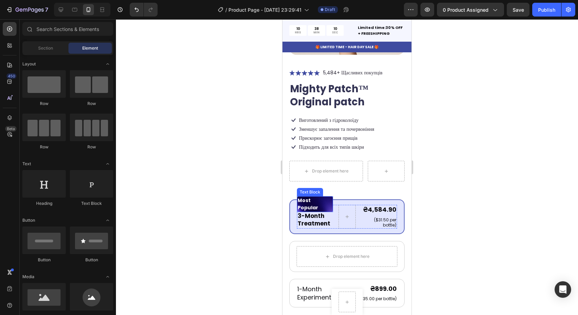
click at [319, 212] on p "3-Month Treatment" at bounding box center [314, 219] width 35 height 15
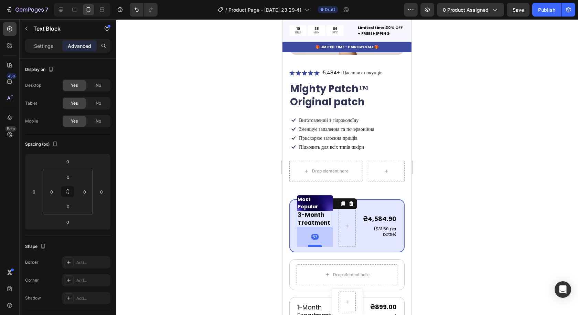
drag, startPoint x: 315, startPoint y: 229, endPoint x: 319, endPoint y: 248, distance: 20.0
click at [319, 247] on div at bounding box center [315, 245] width 14 height 2
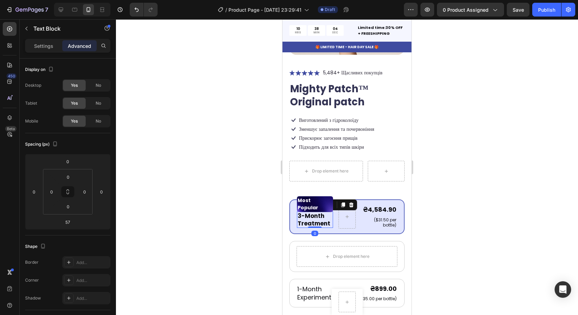
drag, startPoint x: 316, startPoint y: 248, endPoint x: 328, endPoint y: 217, distance: 33.2
click at [328, 217] on div "3-Month Treatment Text Block 0" at bounding box center [315, 219] width 36 height 17
type input "0"
click at [311, 222] on p "3-Month Treatment" at bounding box center [314, 219] width 35 height 15
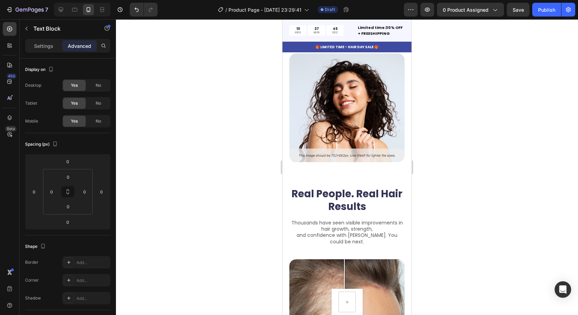
scroll to position [1032, 0]
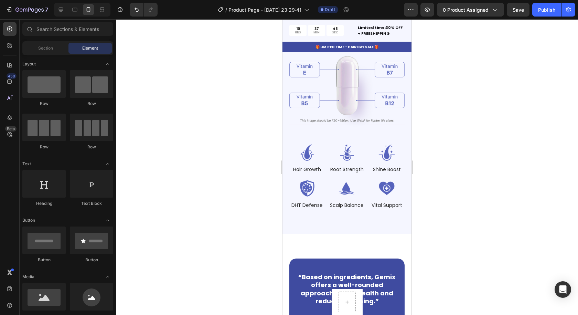
drag, startPoint x: 410, startPoint y: 198, endPoint x: 641, endPoint y: 28, distance: 286.7
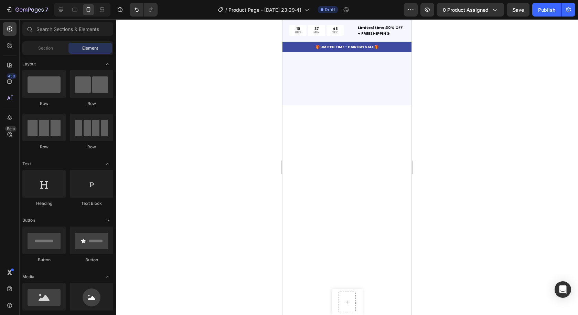
scroll to position [0, 0]
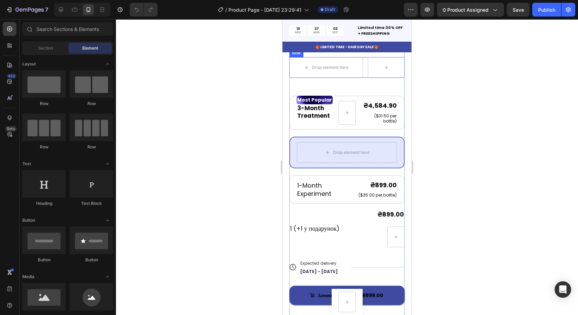
scroll to position [275, 0]
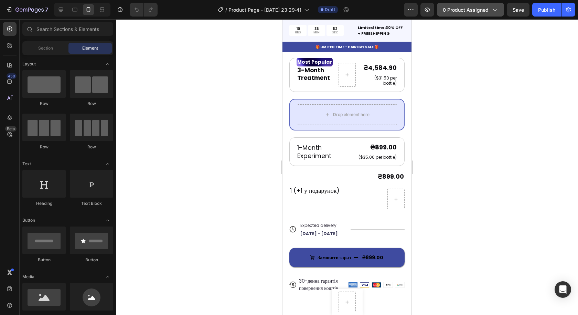
click at [474, 10] on span "0 product assigned" at bounding box center [466, 9] width 46 height 7
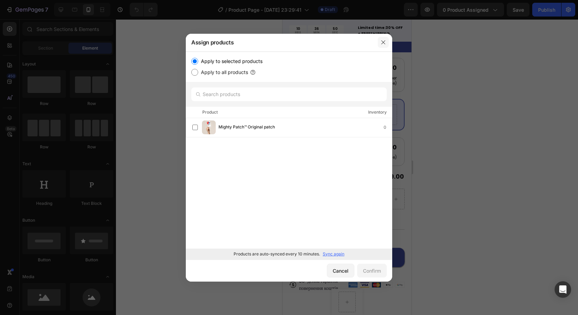
drag, startPoint x: 383, startPoint y: 41, endPoint x: 100, endPoint y: 22, distance: 283.6
click at [383, 41] on icon "button" at bounding box center [383, 43] width 6 height 6
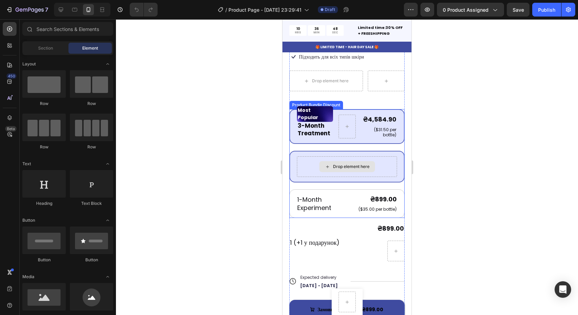
scroll to position [172, 0]
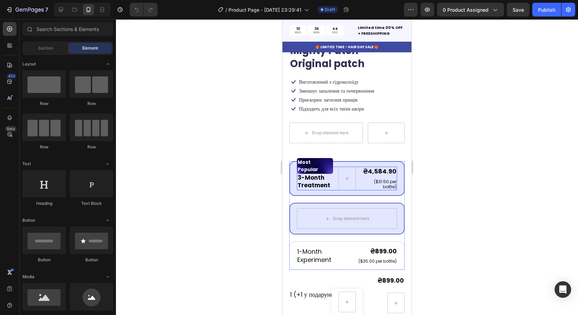
click at [316, 174] on p "3-Month Treatment" at bounding box center [314, 181] width 35 height 15
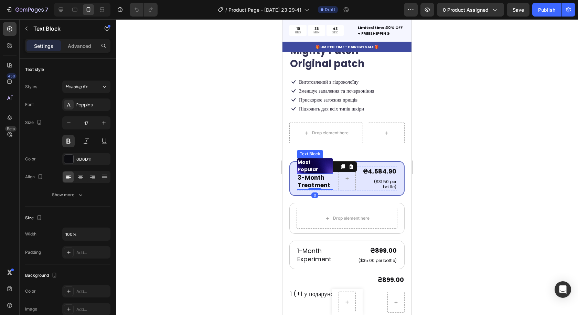
click at [312, 159] on p "Most Popular" at bounding box center [314, 166] width 35 height 14
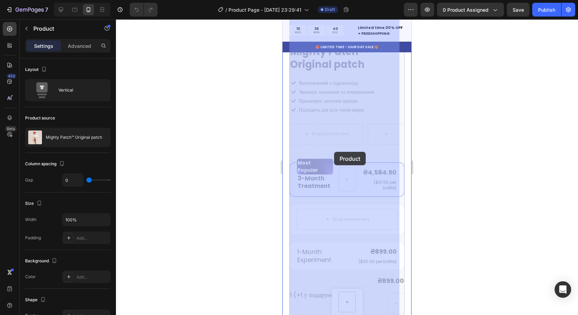
drag, startPoint x: 329, startPoint y: 151, endPoint x: 334, endPoint y: 152, distance: 4.3
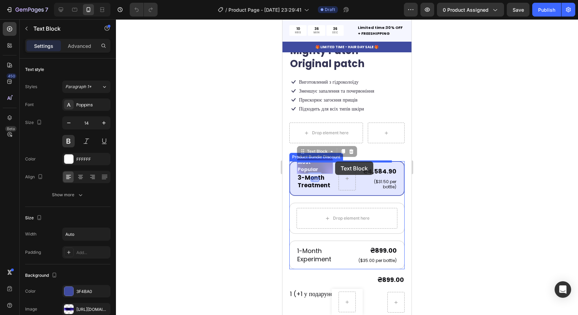
drag, startPoint x: 326, startPoint y: 161, endPoint x: 335, endPoint y: 161, distance: 8.6
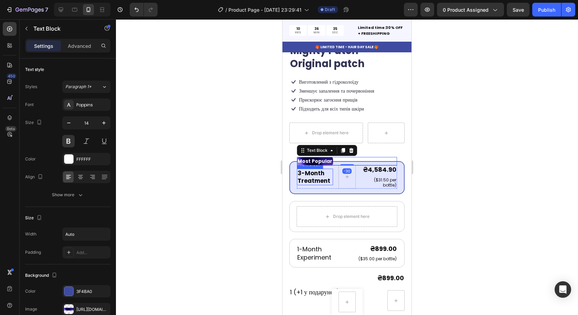
click at [324, 174] on p "3-Month Treatment" at bounding box center [314, 176] width 35 height 15
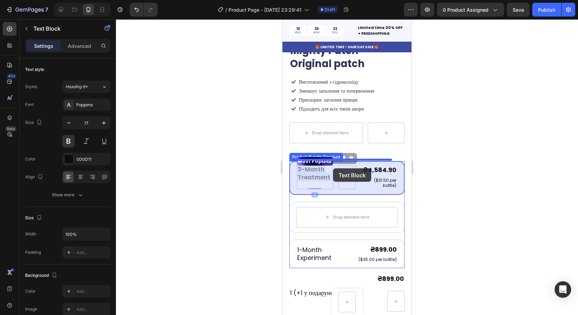
drag, startPoint x: 323, startPoint y: 170, endPoint x: 333, endPoint y: 168, distance: 9.7
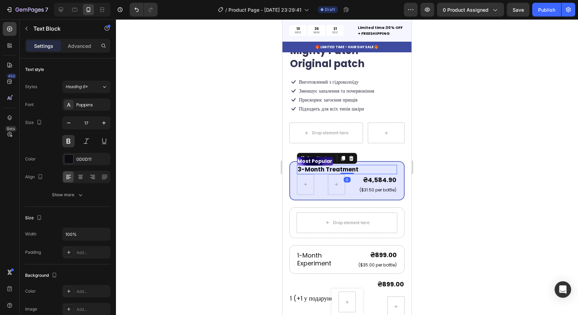
click at [450, 187] on div at bounding box center [347, 166] width 462 height 295
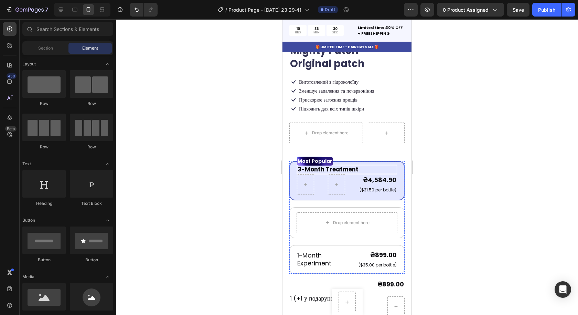
click at [328, 165] on p "3-Month Treatment" at bounding box center [346, 169] width 99 height 8
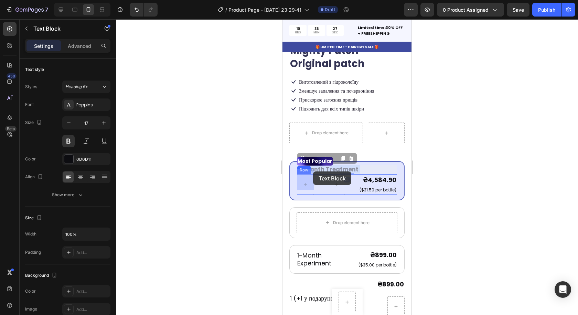
drag, startPoint x: 329, startPoint y: 164, endPoint x: 313, endPoint y: 171, distance: 17.7
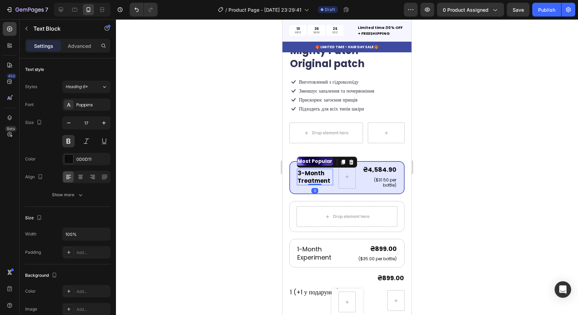
click at [482, 186] on div at bounding box center [347, 166] width 462 height 295
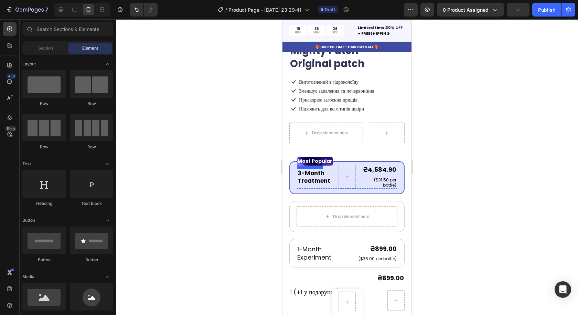
click at [319, 170] on p "3-Month Treatment" at bounding box center [314, 176] width 35 height 15
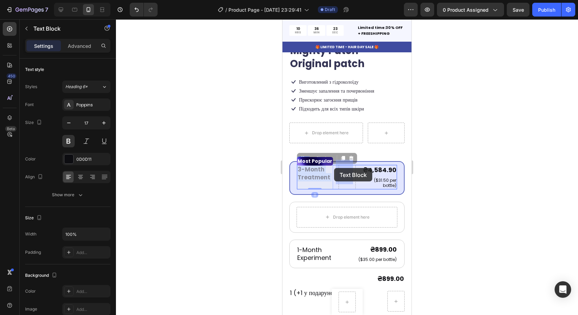
drag, startPoint x: 323, startPoint y: 170, endPoint x: 334, endPoint y: 168, distance: 11.6
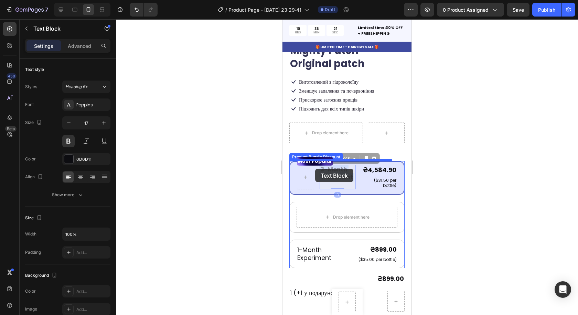
drag, startPoint x: 336, startPoint y: 170, endPoint x: 315, endPoint y: 168, distance: 21.0
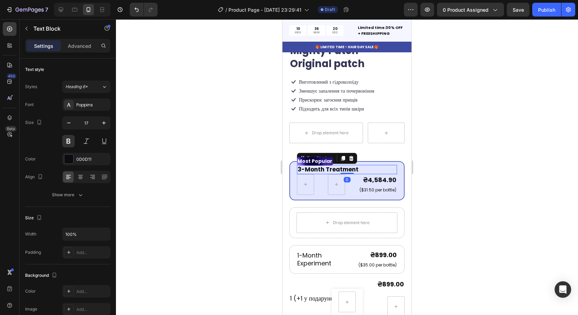
click at [460, 187] on div at bounding box center [347, 166] width 462 height 295
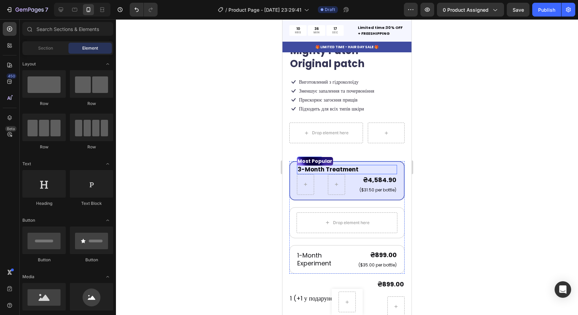
click at [343, 165] on p "3-Month Treatment" at bounding box center [346, 169] width 99 height 8
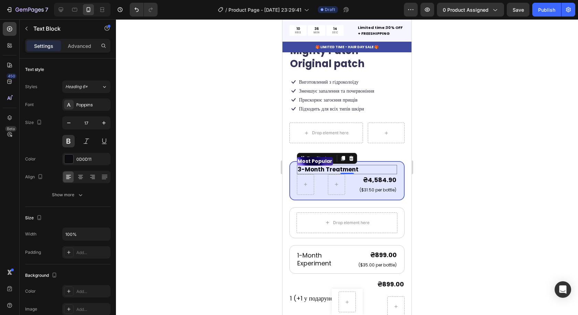
click at [357, 165] on p "3-Month Treatment" at bounding box center [346, 169] width 99 height 8
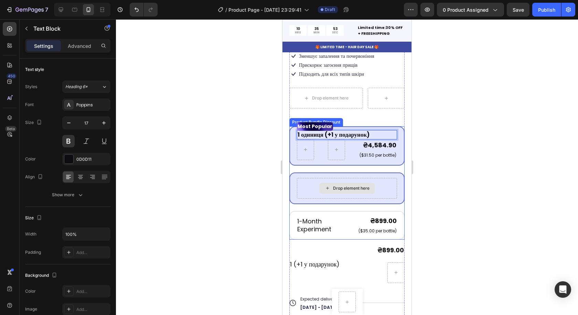
scroll to position [206, 0]
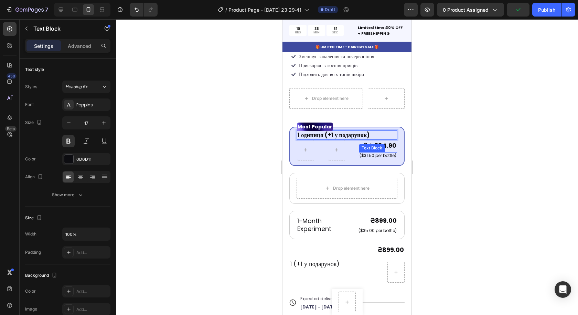
click at [380, 153] on p "($31.50 per bottle)" at bounding box center [377, 156] width 37 height 6
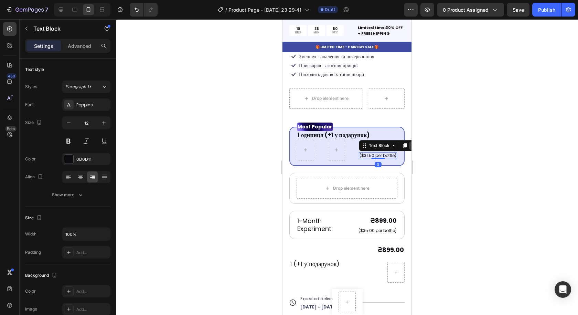
click at [410, 143] on icon at bounding box center [413, 146] width 6 height 6
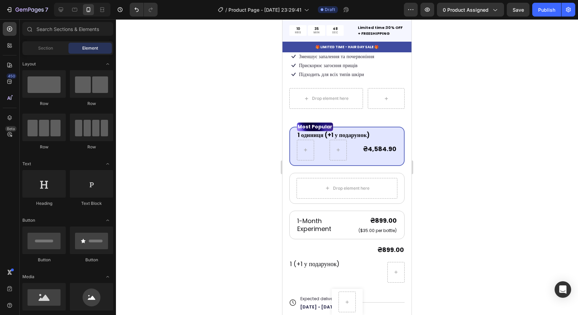
click at [440, 137] on div at bounding box center [347, 166] width 462 height 295
click at [327, 131] on p "1 одиниця (+1 у подарунок)" at bounding box center [346, 135] width 99 height 8
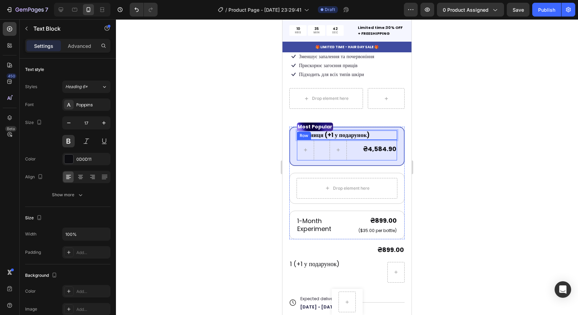
drag, startPoint x: 359, startPoint y: 128, endPoint x: 323, endPoint y: 144, distance: 39.1
click at [373, 131] on p "1 одиниця (+1 у подарунок)" at bounding box center [346, 135] width 99 height 8
click at [430, 119] on div at bounding box center [347, 166] width 462 height 295
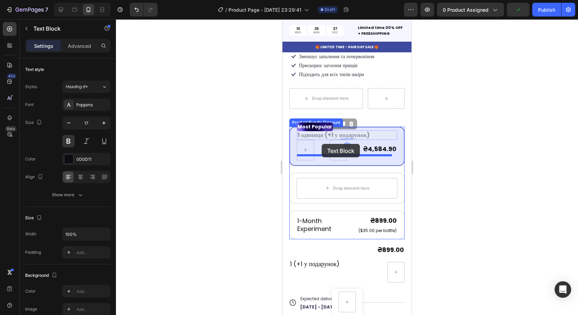
drag, startPoint x: 377, startPoint y: 129, endPoint x: 321, endPoint y: 144, distance: 57.5
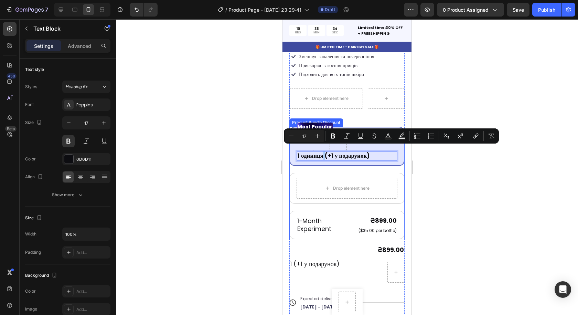
click at [466, 167] on div at bounding box center [347, 166] width 462 height 295
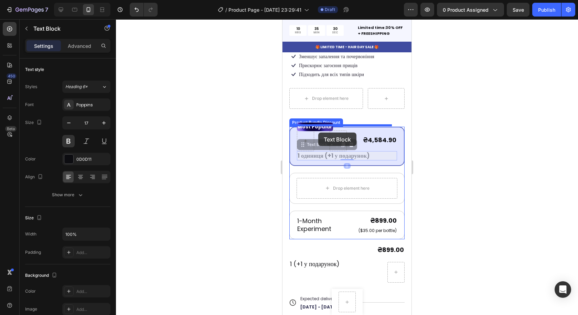
drag, startPoint x: 374, startPoint y: 151, endPoint x: 318, endPoint y: 132, distance: 59.4
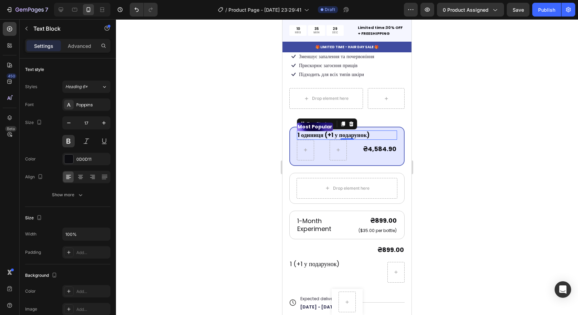
click at [488, 142] on div at bounding box center [347, 166] width 462 height 295
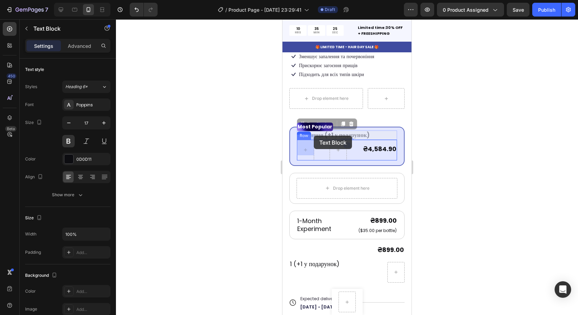
drag, startPoint x: 373, startPoint y: 131, endPoint x: 314, endPoint y: 135, distance: 60.0
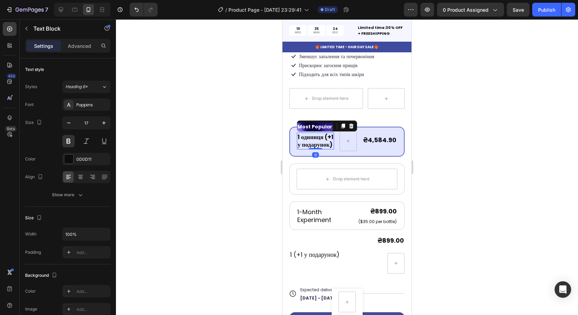
click at [514, 156] on div at bounding box center [347, 166] width 462 height 295
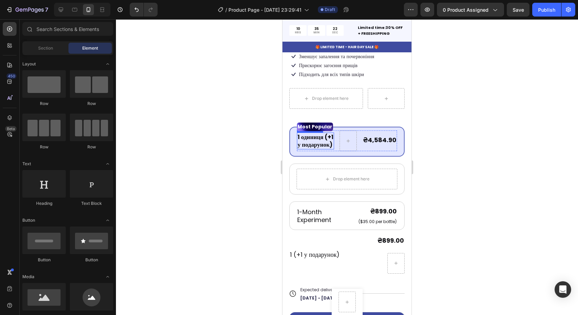
click at [312, 134] on p "1 одиниця (+1 у подарунок)" at bounding box center [315, 140] width 36 height 15
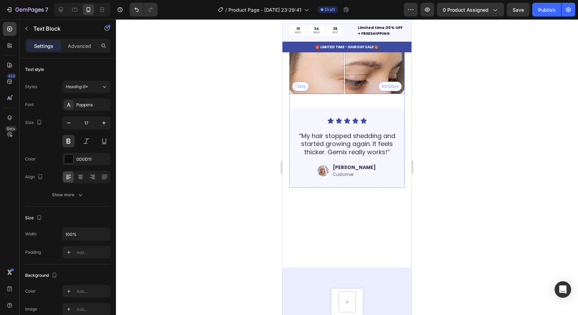
scroll to position [1719, 0]
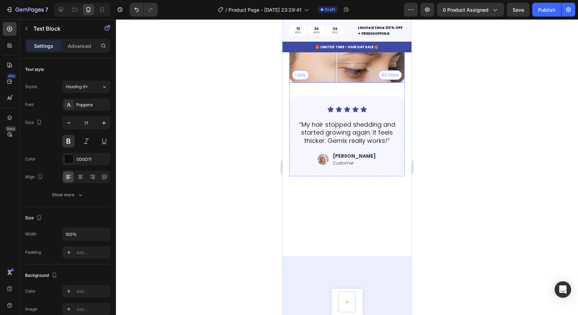
drag, startPoint x: 348, startPoint y: 193, endPoint x: 337, endPoint y: 186, distance: 12.8
click at [330, 83] on div at bounding box center [337, 24] width 14 height 115
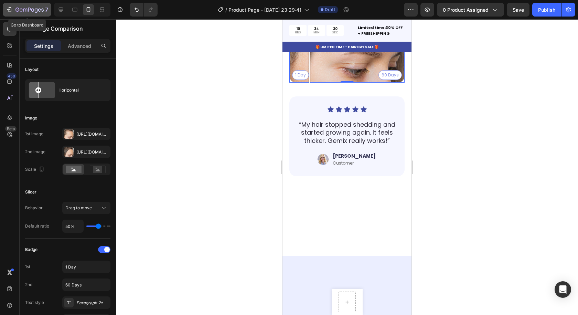
click at [10, 9] on icon "button" at bounding box center [9, 9] width 7 height 7
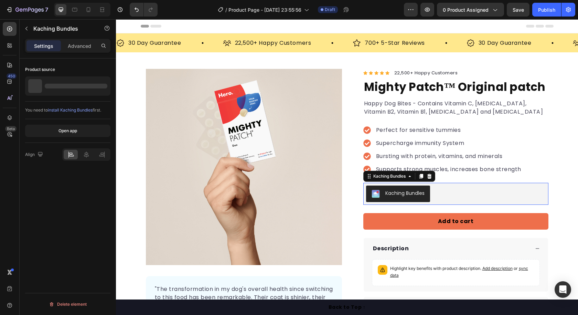
click at [415, 193] on div "Kaching Bundles" at bounding box center [404, 192] width 39 height 7
click at [28, 29] on icon "button" at bounding box center [27, 29] width 6 height 6
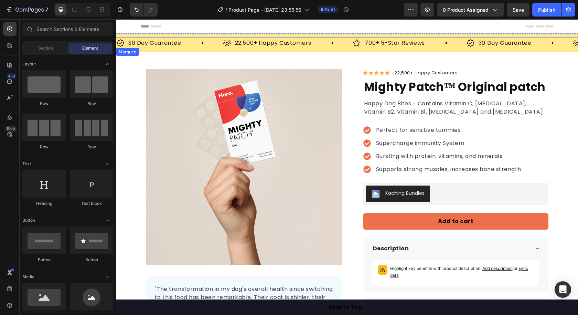
click at [201, 42] on div "30 Day Guarantee Item List" at bounding box center [169, 42] width 107 height 11
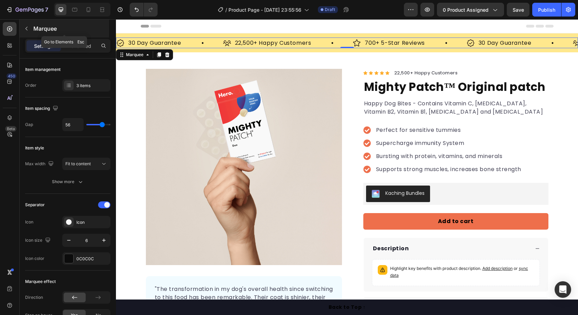
click at [28, 28] on icon "button" at bounding box center [27, 29] width 6 height 6
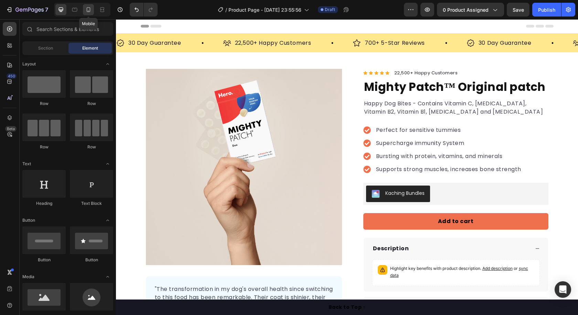
click at [83, 9] on div at bounding box center [88, 9] width 11 height 11
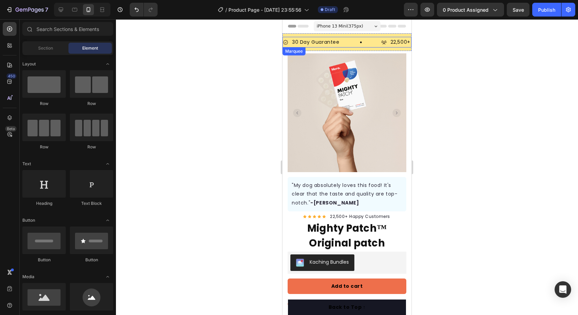
click at [355, 42] on div "30 Day Guarantee Item List" at bounding box center [332, 42] width 98 height 11
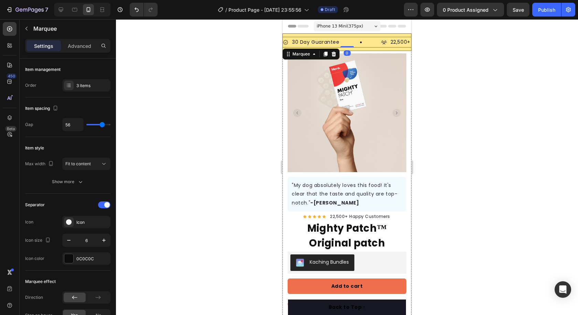
click at [361, 48] on div "30 Day Guarantee Item List 22,500+ Happy Customers Item List 700+ 5-Star Review…" at bounding box center [346, 42] width 129 height 18
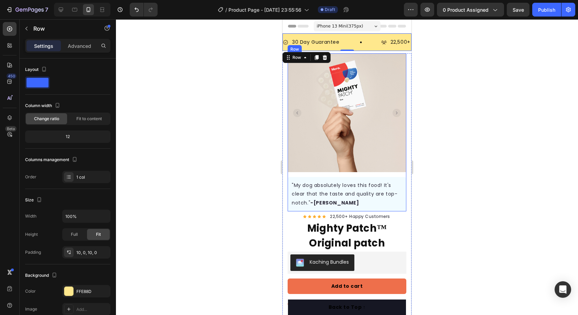
click at [344, 180] on div ""My dog absolutely loves this food! It's clear that the taste and quality are t…" at bounding box center [347, 194] width 112 height 28
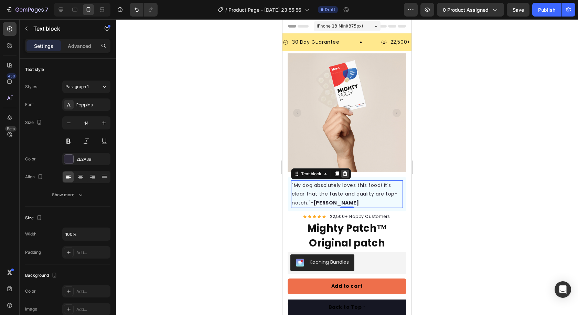
click at [345, 171] on icon at bounding box center [345, 173] width 4 height 5
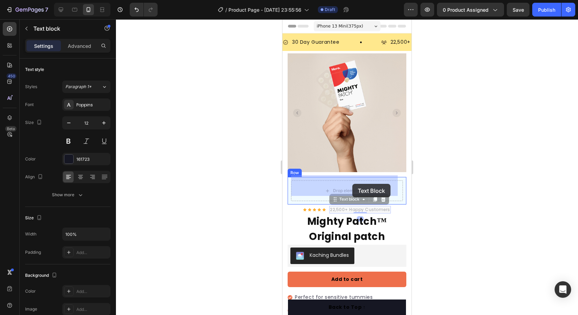
drag, startPoint x: 363, startPoint y: 204, endPoint x: 352, endPoint y: 184, distance: 23.4
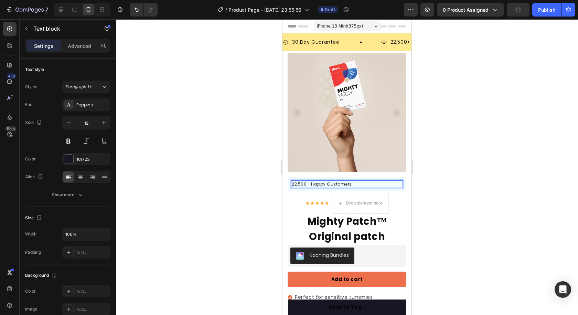
drag, startPoint x: 351, startPoint y: 179, endPoint x: 355, endPoint y: 177, distance: 4.5
click at [446, 187] on div at bounding box center [347, 166] width 462 height 295
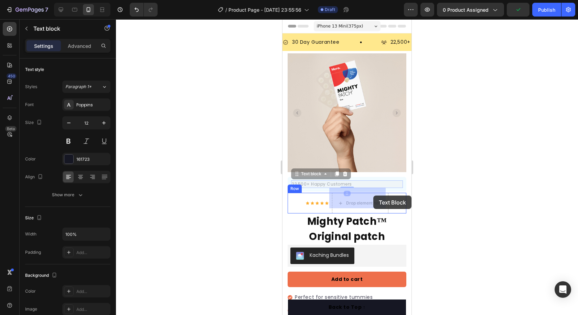
drag, startPoint x: 383, startPoint y: 177, endPoint x: 373, endPoint y: 195, distance: 21.2
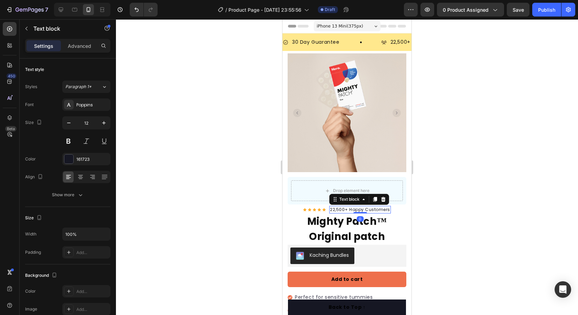
click at [441, 209] on div at bounding box center [347, 166] width 462 height 295
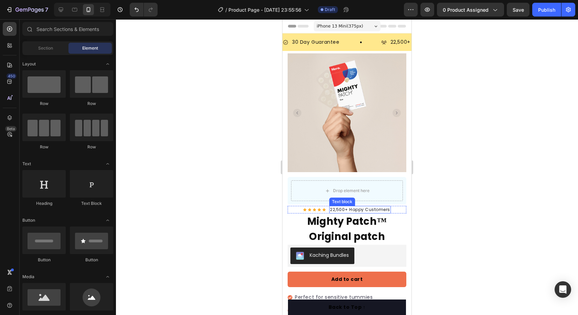
click at [330, 206] on p "22,500+ Happy Customers" at bounding box center [360, 209] width 60 height 6
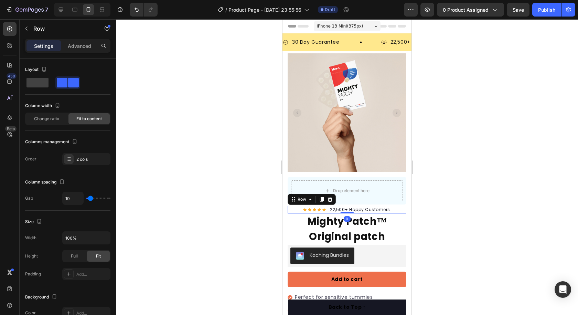
click at [326, 206] on div "Icon Icon Icon Icon Icon Icon List Hoz 22,500+ Happy Customers Text block Row 0" at bounding box center [346, 210] width 119 height 8
click at [399, 206] on div "Icon Icon Icon Icon Icon Icon List Hoz 22,500+ Happy Customers Text block Row 0" at bounding box center [346, 210] width 119 height 8
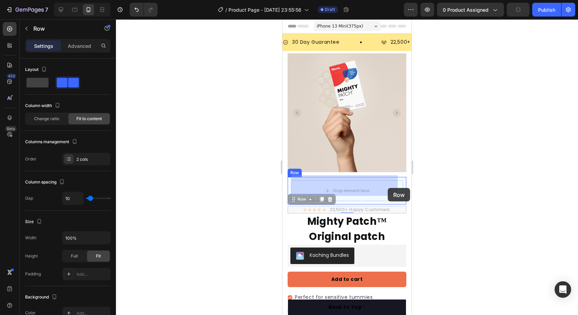
drag, startPoint x: 398, startPoint y: 204, endPoint x: 388, endPoint y: 188, distance: 19.1
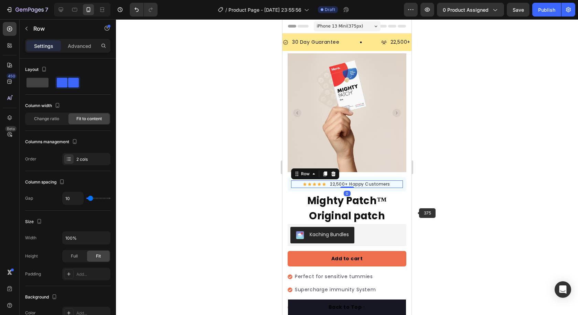
click at [452, 208] on div at bounding box center [347, 166] width 462 height 295
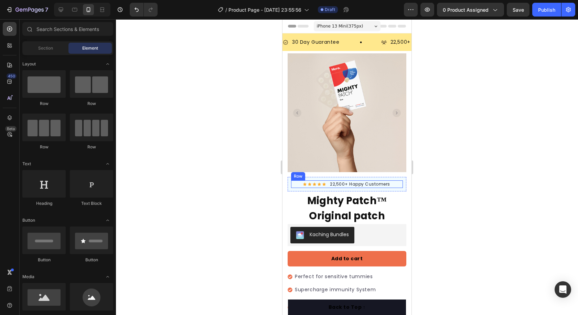
click at [397, 180] on div "Icon Icon Icon Icon Icon Icon List Hoz 22,500+ Happy Customers Text block Row" at bounding box center [347, 184] width 112 height 8
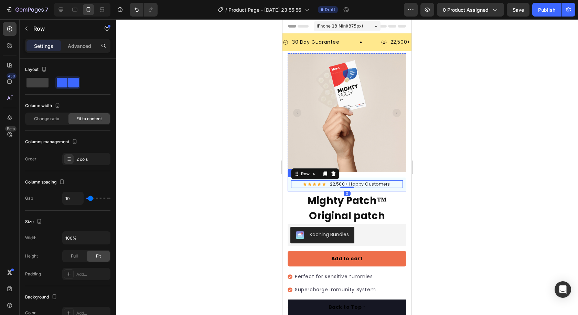
click at [399, 177] on div "Icon Icon Icon Icon Icon Icon List Hoz 22,500+ Happy Customers Text block Row 0…" at bounding box center [346, 184] width 119 height 14
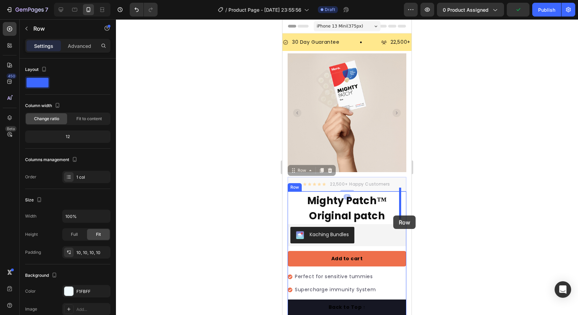
drag, startPoint x: 399, startPoint y: 176, endPoint x: 393, endPoint y: 215, distance: 39.6
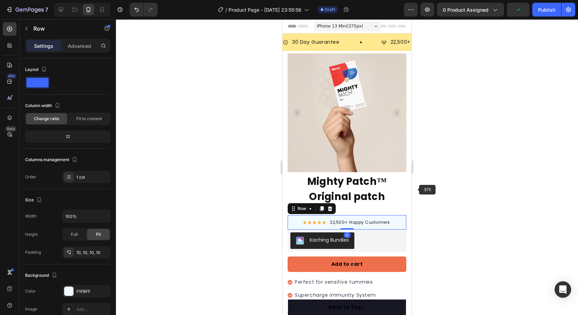
click at [441, 189] on div at bounding box center [347, 166] width 462 height 295
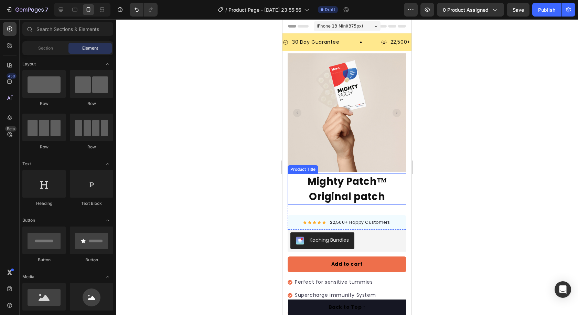
click at [348, 178] on h1 "Mighty Patch™ Original patch" at bounding box center [346, 188] width 119 height 31
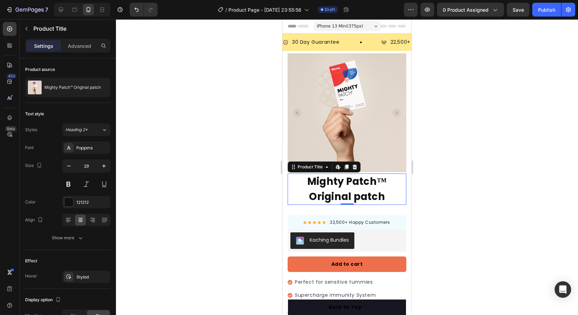
click at [382, 192] on h1 "Mighty Patch™ Original patch" at bounding box center [346, 188] width 119 height 31
click at [373, 192] on h1 "Mighty Patch™ Original patch" at bounding box center [346, 188] width 119 height 31
drag, startPoint x: 359, startPoint y: 194, endPoint x: 374, endPoint y: 193, distance: 14.8
click at [360, 194] on h1 "Mighty Patch™ Original patch" at bounding box center [346, 188] width 119 height 31
click at [336, 164] on icon at bounding box center [338, 167] width 6 height 6
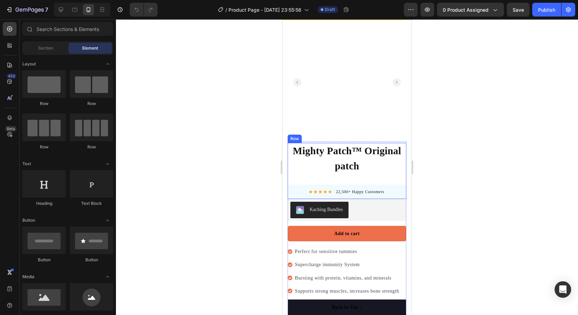
scroll to position [34, 0]
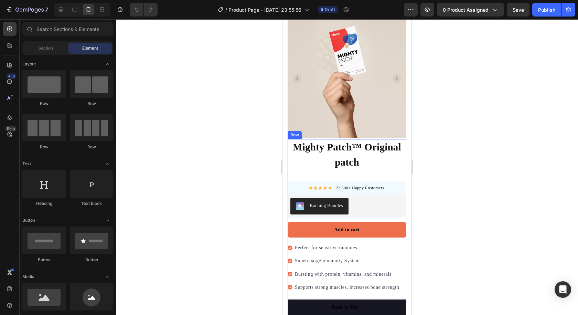
click at [377, 176] on div "Icon Icon Icon Icon Icon Icon List Hoz 22,500+ Happy Customers Text block Row R…" at bounding box center [346, 185] width 119 height 19
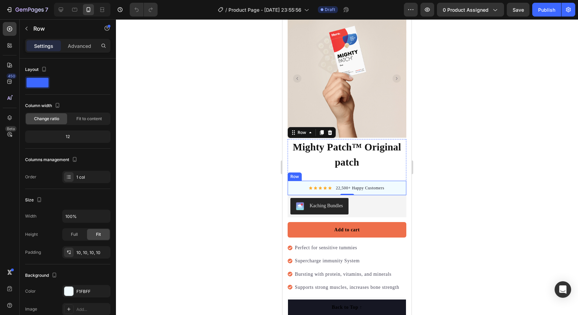
click at [389, 181] on div "Icon Icon Icon Icon Icon Icon List Hoz 22,500+ Happy Customers Text block Row R…" at bounding box center [346, 188] width 119 height 14
drag, startPoint x: 345, startPoint y: 189, endPoint x: 347, endPoint y: 160, distance: 28.6
click at [347, 183] on div "Icon Icon Icon Icon Icon Icon List Hoz 22,500+ Happy Customers Text block Row R…" at bounding box center [346, 188] width 119 height 14
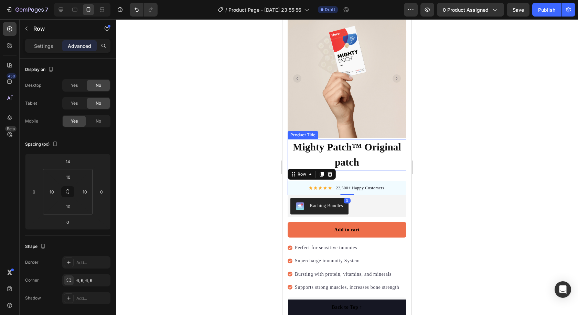
click at [361, 156] on h1 "Mighty Patch™ Original patch" at bounding box center [346, 154] width 119 height 31
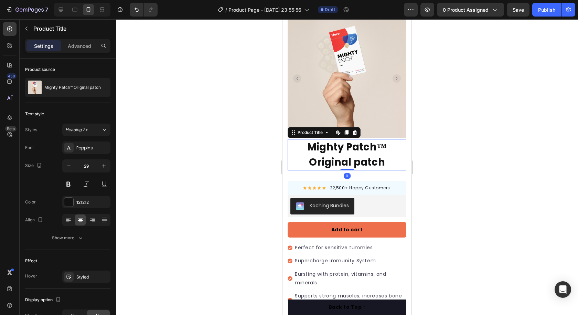
drag, startPoint x: 347, startPoint y: 165, endPoint x: 350, endPoint y: 157, distance: 8.3
click at [349, 150] on div "Mighty Patch™ Original patch Product Title Edit content in Shopify 0" at bounding box center [346, 154] width 119 height 31
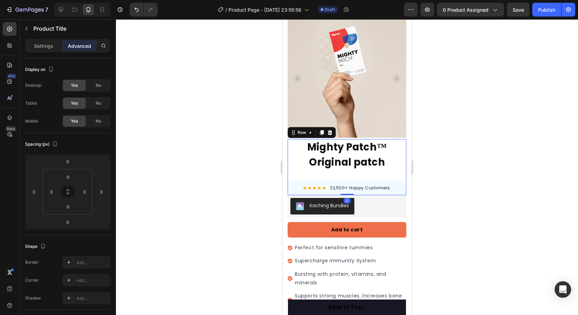
click at [353, 176] on div "Icon Icon Icon Icon Icon Icon List Hoz 22,500+ Happy Customers Text block Row R…" at bounding box center [346, 185] width 119 height 19
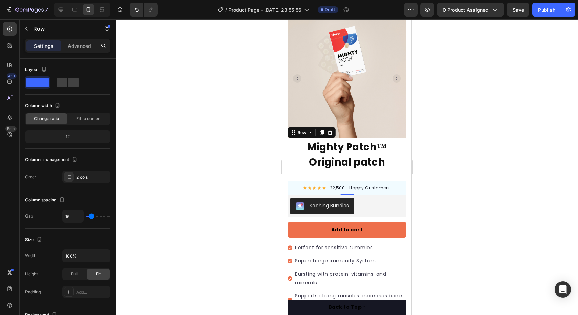
click at [375, 167] on div "Mighty Patch™ Original patch Product Title Icon Icon Icon Icon Icon Icon List H…" at bounding box center [346, 167] width 119 height 56
click at [310, 169] on div "Mighty Patch™ Original patch Product Title Icon Icon Icon Icon Icon Icon List H…" at bounding box center [346, 167] width 119 height 56
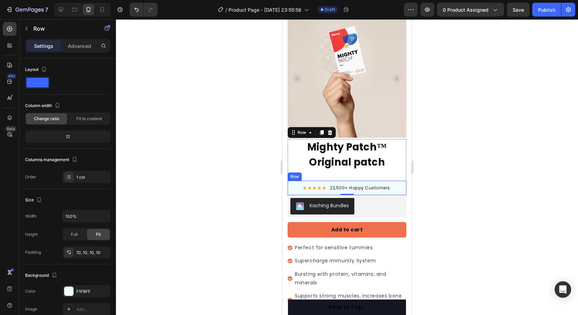
click at [314, 181] on div "Icon Icon Icon Icon Icon Icon List Hoz 22,500+ Happy Customers Text block Row R…" at bounding box center [346, 188] width 119 height 14
click at [310, 171] on icon at bounding box center [310, 174] width 6 height 6
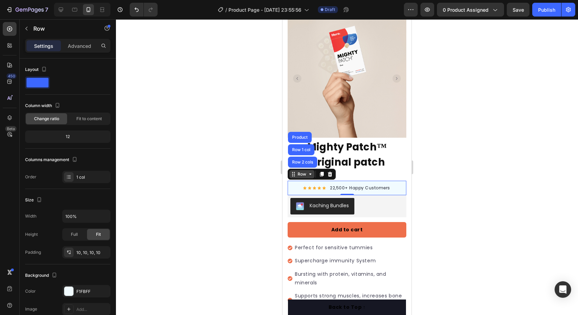
click at [309, 171] on icon at bounding box center [310, 174] width 6 height 6
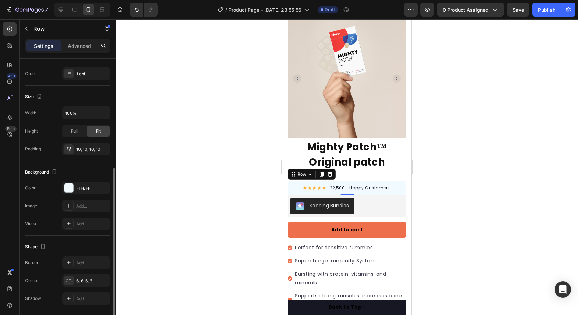
scroll to position [126, 0]
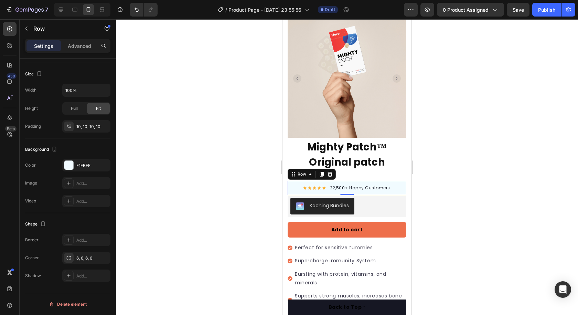
click at [444, 181] on div at bounding box center [347, 166] width 462 height 295
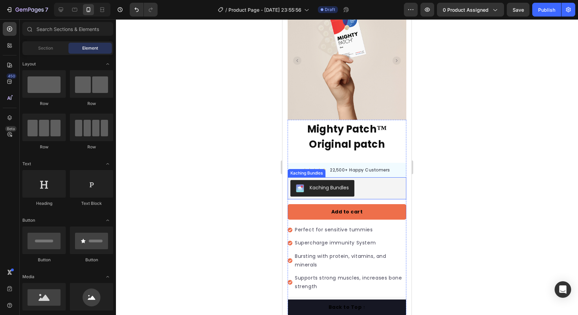
scroll to position [103, 0]
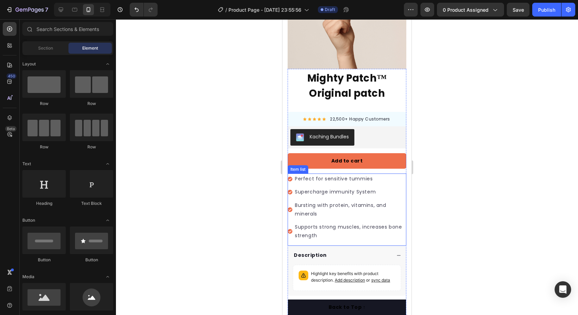
click at [332, 175] on p "Perfect for sensitive tummies" at bounding box center [350, 178] width 110 height 9
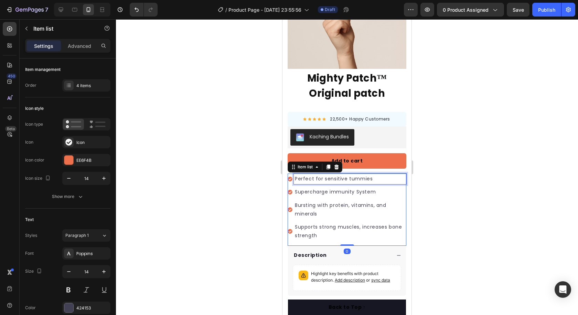
click at [373, 174] on p "Perfect for sensitive tummies" at bounding box center [350, 178] width 110 height 9
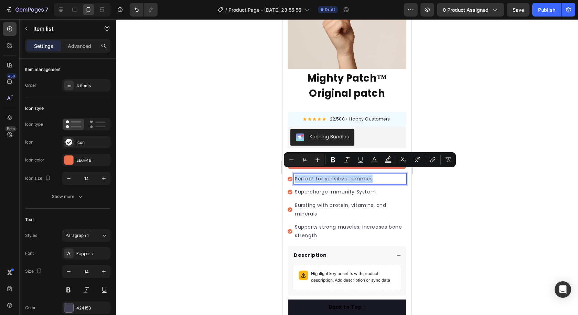
drag, startPoint x: 348, startPoint y: 172, endPoint x: 280, endPoint y: 176, distance: 68.5
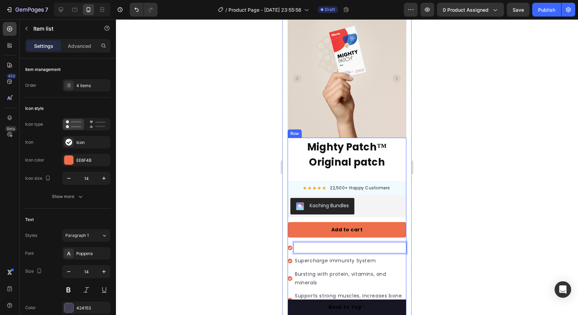
scroll to position [69, 0]
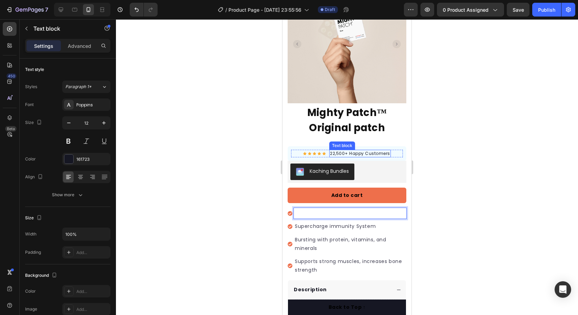
click at [338, 150] on p "22,500+ Happy Customers" at bounding box center [360, 153] width 60 height 6
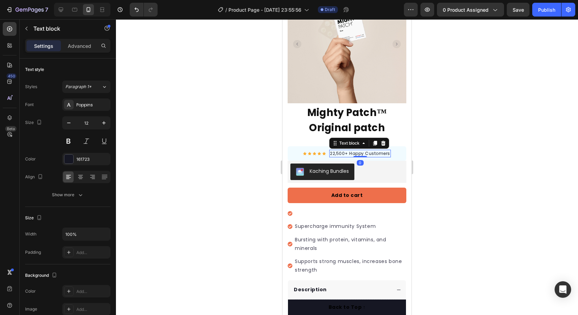
click at [333, 150] on p "22,500+ Happy Customers" at bounding box center [360, 153] width 60 height 6
click at [336, 150] on p "5,500+ Happy Customers" at bounding box center [360, 153] width 58 height 6
click at [339, 150] on p "5,400+ Happy Customers" at bounding box center [360, 153] width 58 height 6
click at [341, 150] on p "5,4640+ Happy Customers" at bounding box center [359, 153] width 61 height 6
click at [438, 159] on div at bounding box center [347, 166] width 462 height 295
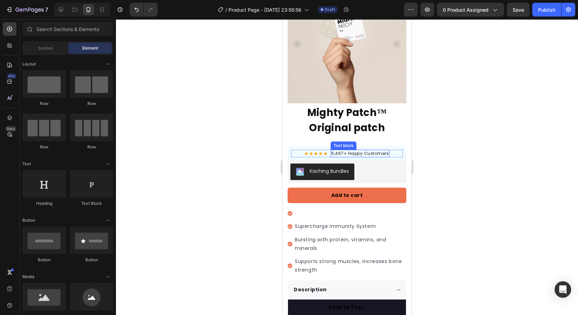
click at [357, 150] on p "5,467+ Happy Customers" at bounding box center [359, 153] width 57 height 6
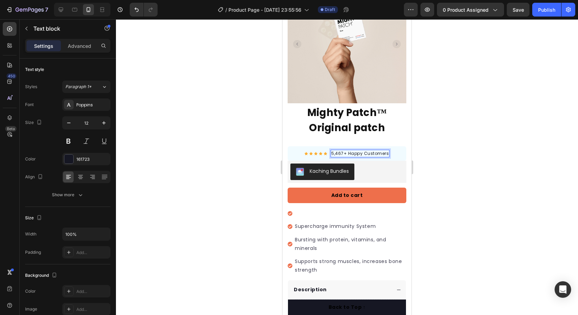
click at [365, 150] on p "5,467+ Happy Customers" at bounding box center [359, 153] width 57 height 6
click at [384, 150] on p "5,467+ Happy Customers" at bounding box center [359, 153] width 57 height 6
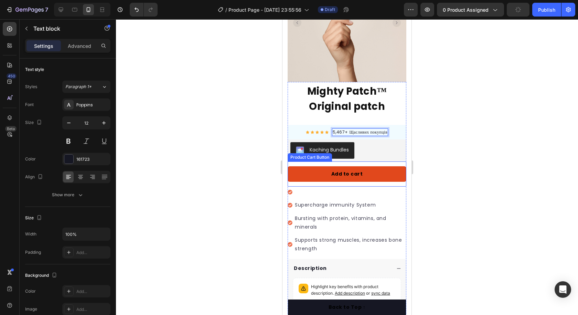
scroll to position [138, 0]
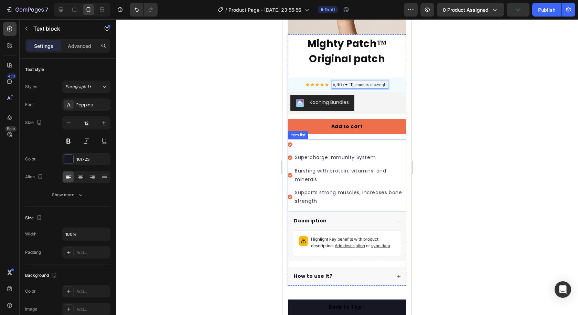
click at [306, 140] on p "Rich Text Editor. Editing area: main" at bounding box center [350, 144] width 110 height 9
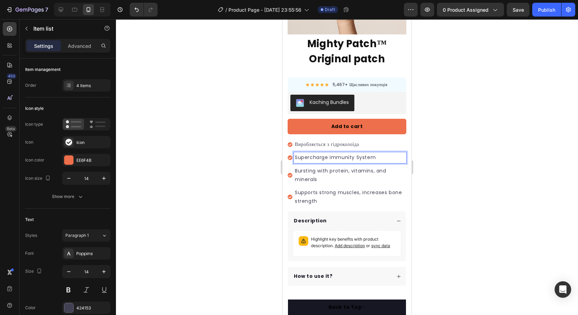
click at [375, 153] on p "Supercharge immunity System" at bounding box center [350, 157] width 110 height 9
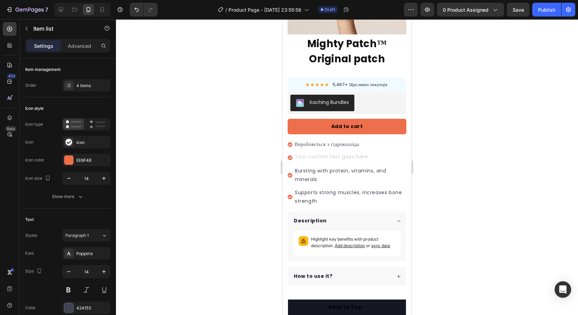
scroll to position [136, 0]
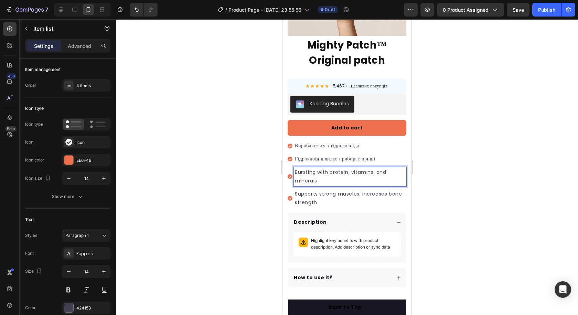
click at [381, 173] on p "Bursting with protein, vitamins, and minerals" at bounding box center [350, 176] width 110 height 17
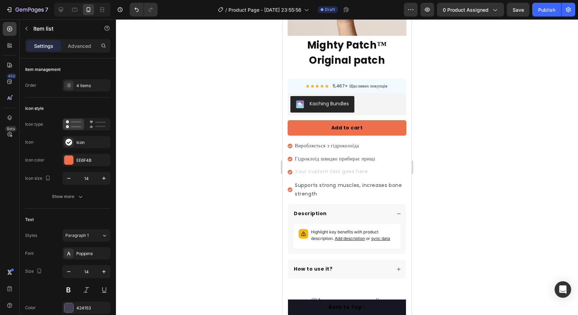
scroll to position [135, 0]
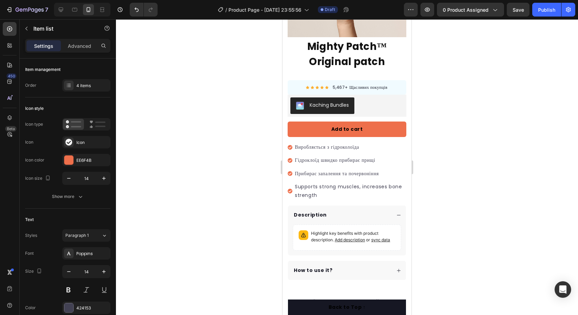
click at [346, 187] on p "Supports strong muscles, increases bone strength" at bounding box center [350, 190] width 110 height 17
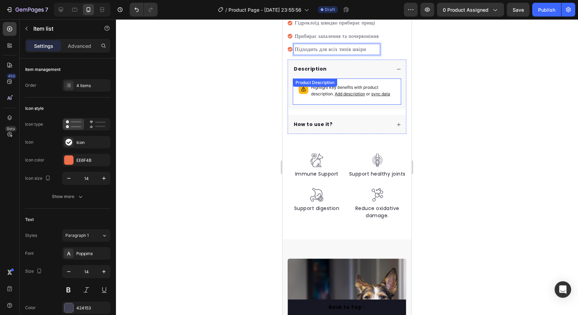
scroll to position [272, 0]
click at [323, 161] on div at bounding box center [316, 160] width 58 height 14
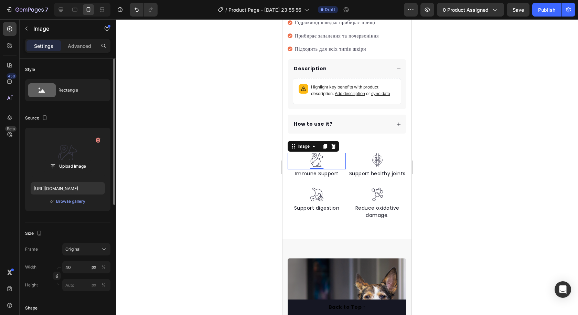
click at [73, 156] on label at bounding box center [68, 154] width 74 height 43
click at [73, 160] on input "file" at bounding box center [67, 166] width 47 height 12
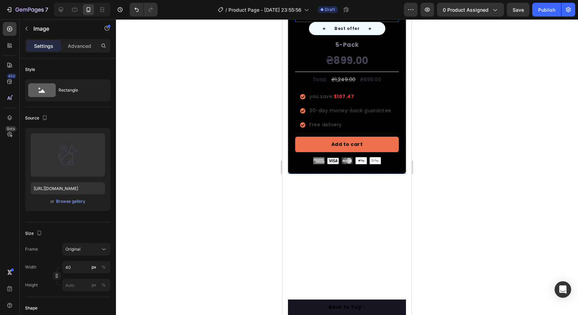
scroll to position [2404, 0]
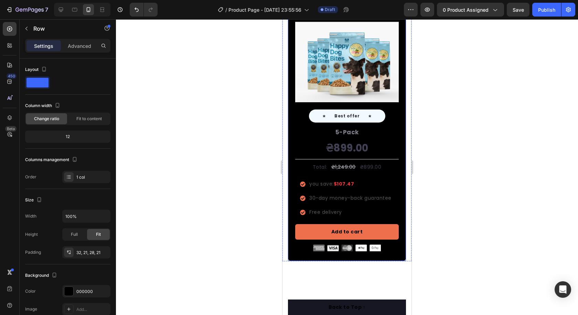
click at [386, 167] on div "Best Value Text block Row Icon Icon Icon Icon Icon Icon List Hoz Rated 4.8/5 by…" at bounding box center [346, 127] width 119 height 267
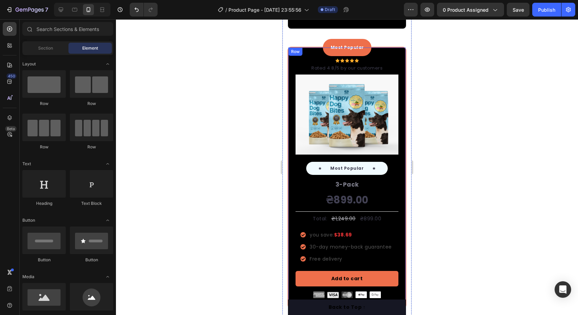
scroll to position [2129, 0]
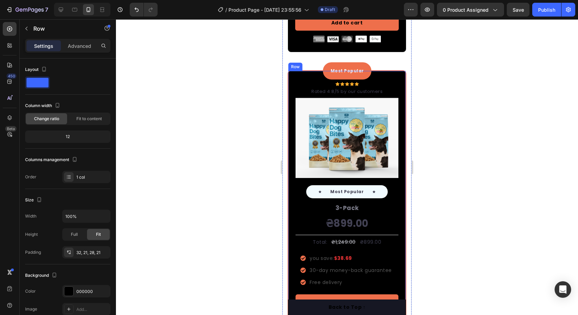
click at [389, 160] on div "Most Popular Text block Row Icon Icon Icon Icon Icon Icon List Hoz Rated 4.8/5 …" at bounding box center [346, 200] width 119 height 261
click at [331, 67] on icon at bounding box center [330, 64] width 4 height 5
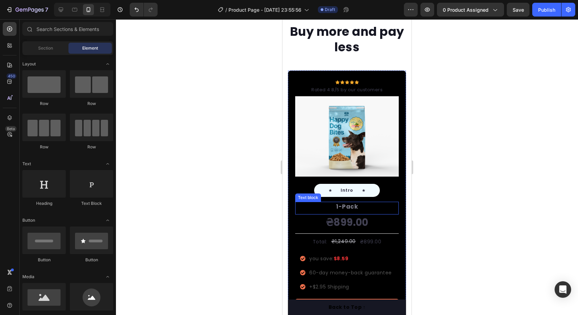
scroll to position [1923, 0]
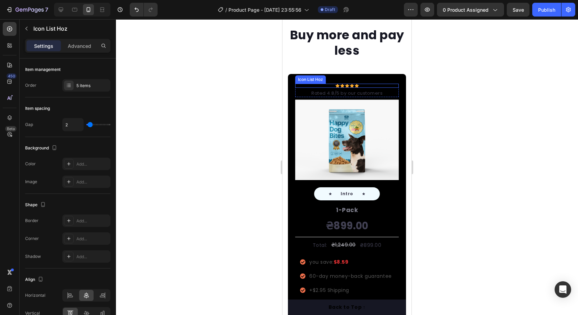
click at [388, 86] on div "Icon Icon Icon Icon Icon" at bounding box center [346, 86] width 103 height 4
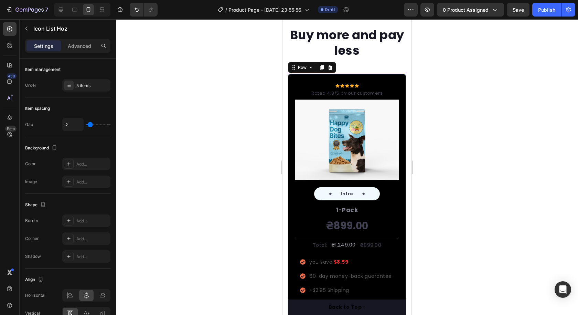
click at [392, 80] on div "Icon Icon Icon Icon Icon Icon List Hoz Rated 4.8/5 by our customers Text block …" at bounding box center [346, 206] width 119 height 265
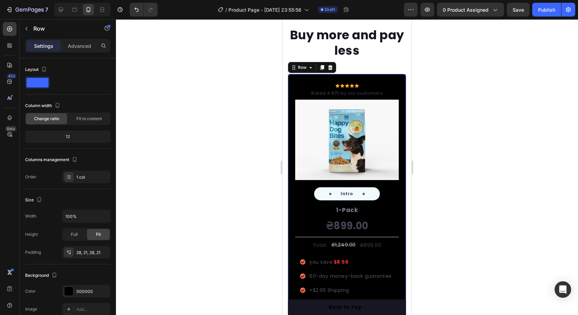
click at [332, 68] on icon at bounding box center [330, 68] width 6 height 6
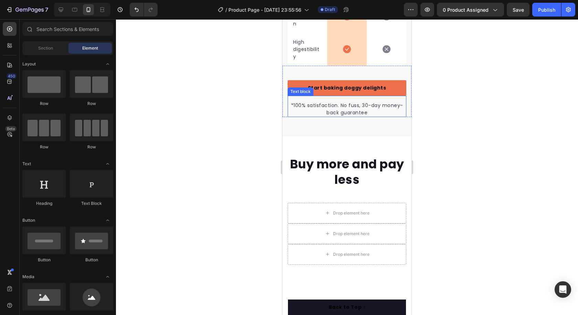
scroll to position [1785, 0]
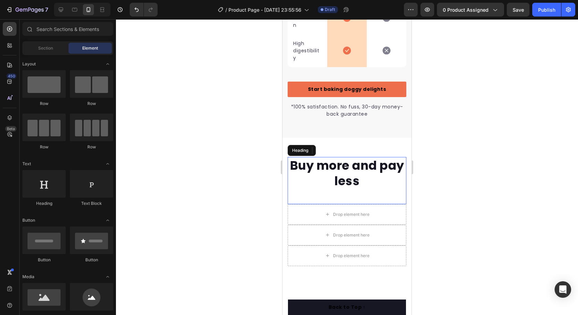
click at [392, 173] on p "Buy more and pay less" at bounding box center [346, 172] width 117 height 31
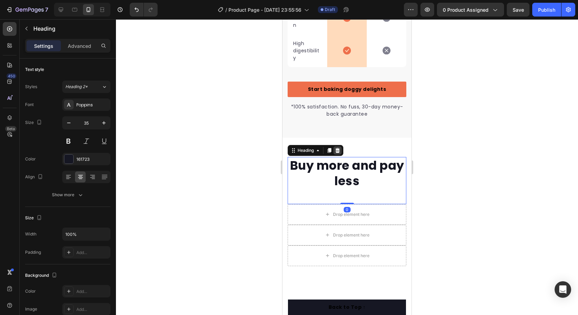
click at [338, 153] on icon at bounding box center [338, 151] width 6 height 6
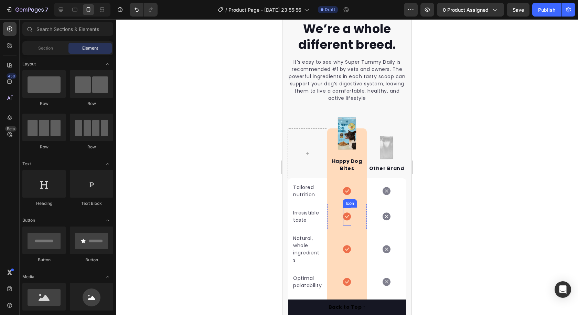
scroll to position [1499, 0]
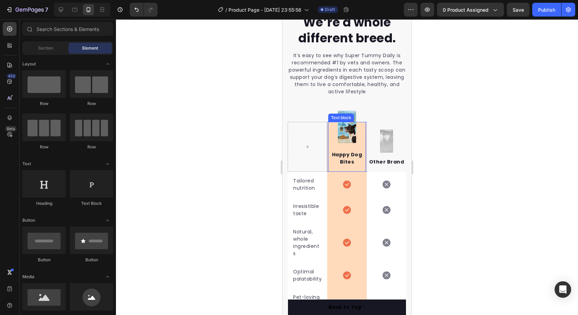
click at [341, 128] on div "Happy Dog Bites Text block" at bounding box center [346, 147] width 37 height 50
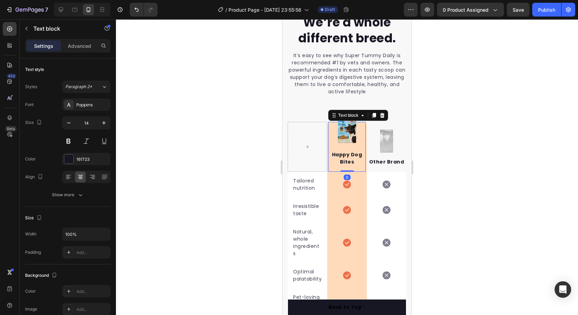
click at [345, 132] on div "Happy Dog Bites Text block 0" at bounding box center [346, 147] width 37 height 50
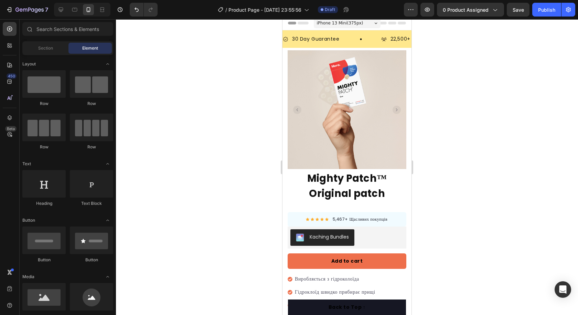
scroll to position [0, 0]
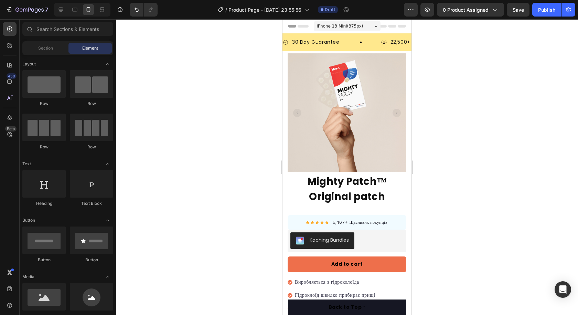
click at [374, 26] on icon at bounding box center [375, 26] width 3 height 2
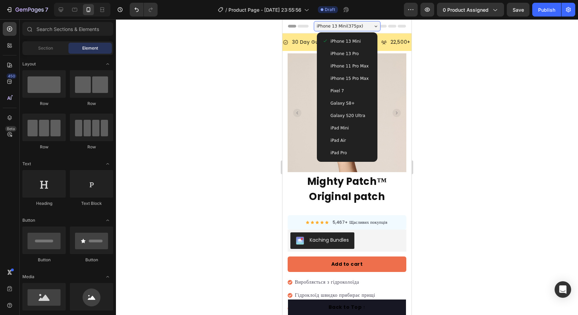
click at [370, 24] on div "iPhone 13 Mini ( 375 px)" at bounding box center [347, 26] width 67 height 10
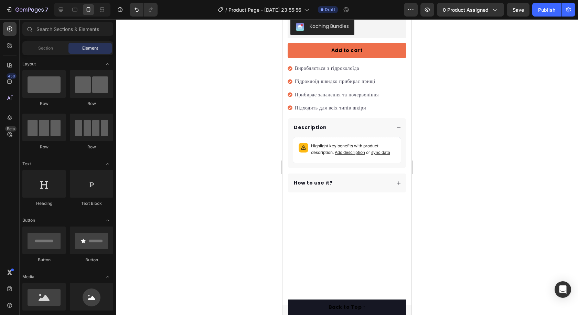
scroll to position [103, 0]
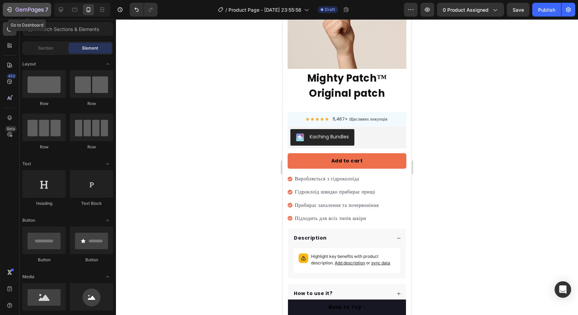
click at [11, 9] on icon "button" at bounding box center [10, 9] width 3 height 5
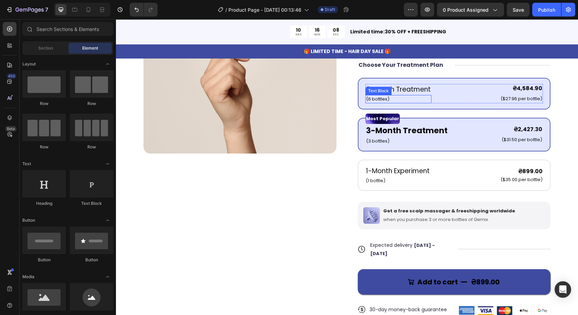
scroll to position [172, 0]
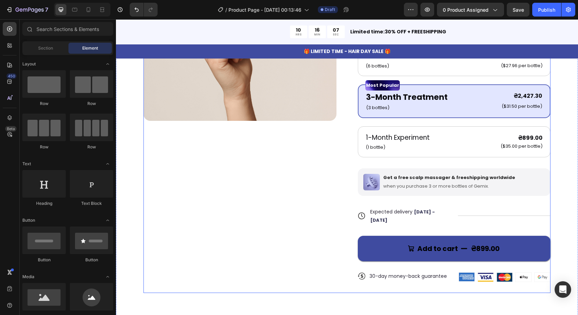
click at [358, 151] on div "Icon Icon Icon Icon Icon Icon List 122,000+ Happy Customers Text Block Row Migh…" at bounding box center [454, 110] width 193 height 364
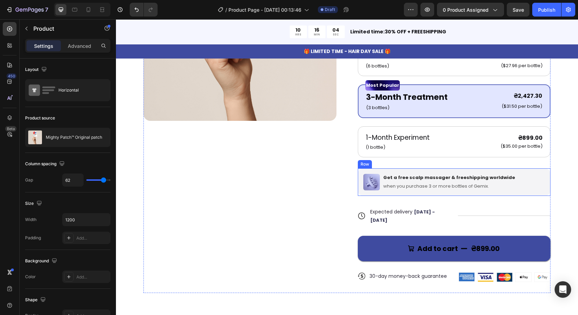
click at [536, 176] on div "Image Get a free scalp massager & freeshipping worldwide Text Block when you pu…" at bounding box center [454, 182] width 193 height 28
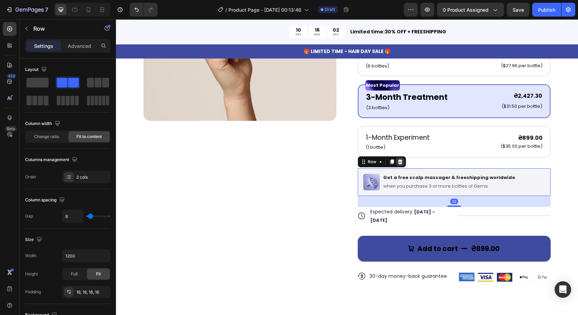
click at [397, 159] on icon at bounding box center [399, 161] width 4 height 5
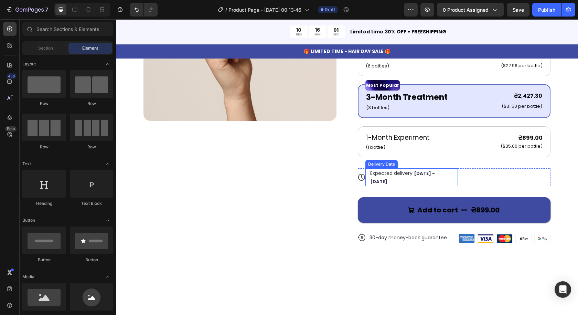
click at [425, 173] on div "Expected delivery [DATE] - [DATE]" at bounding box center [407, 177] width 77 height 18
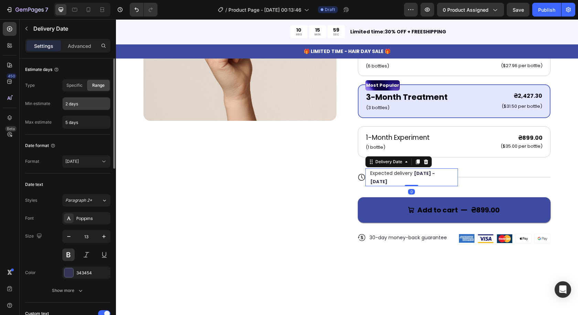
click at [68, 103] on input "2 days" at bounding box center [86, 103] width 47 height 12
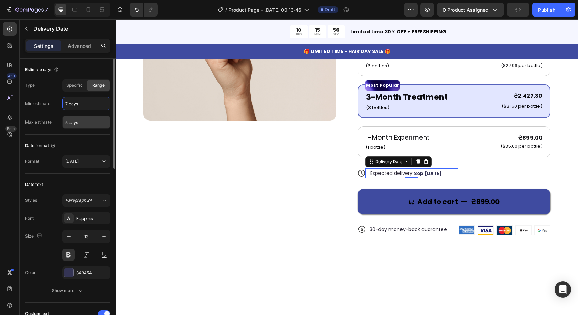
type input "7 days"
click at [68, 123] on input "5 days" at bounding box center [86, 122] width 47 height 12
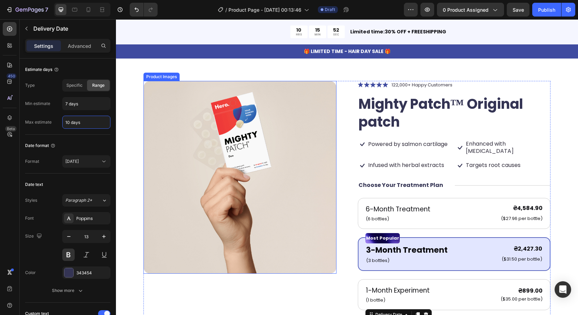
scroll to position [0, 0]
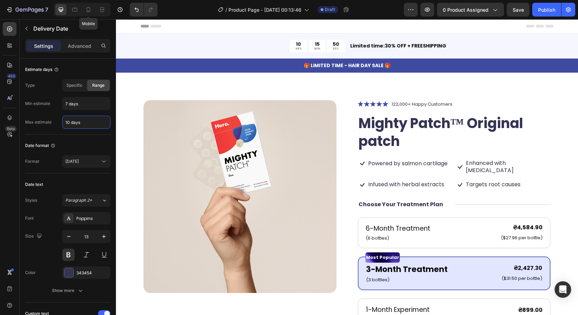
type input "10 days"
click at [88, 7] on icon at bounding box center [88, 9] width 7 height 7
type input "12"
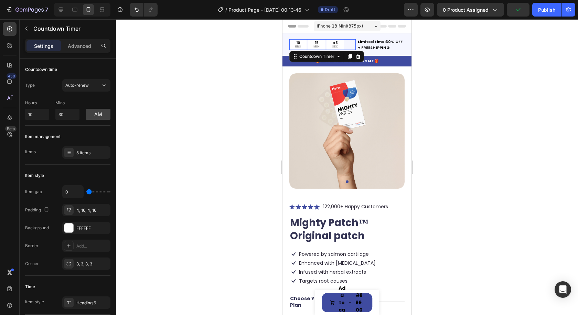
click at [346, 45] on div "10 HRS 15 MIN 45 SEC" at bounding box center [322, 44] width 66 height 11
click at [359, 54] on icon at bounding box center [358, 56] width 4 height 5
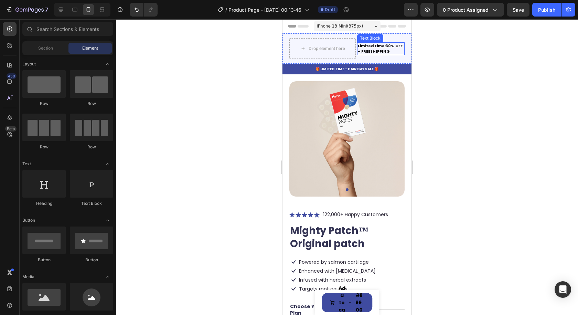
click at [392, 50] on p "Limited time:30% OFF + FREESHIPPING" at bounding box center [381, 48] width 46 height 11
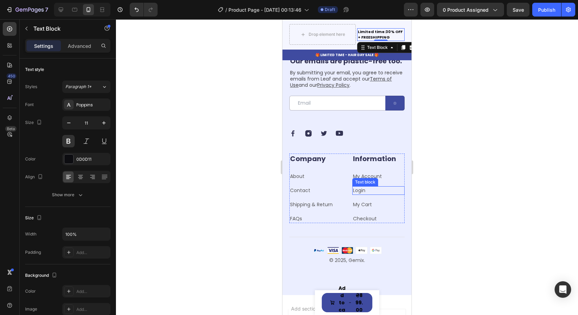
scroll to position [2586, 0]
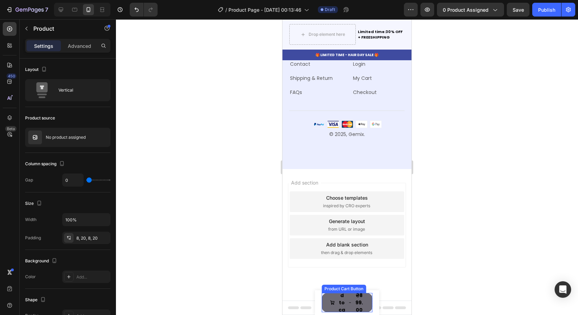
click at [366, 294] on button "Add to cart ₴899.00" at bounding box center [346, 302] width 51 height 19
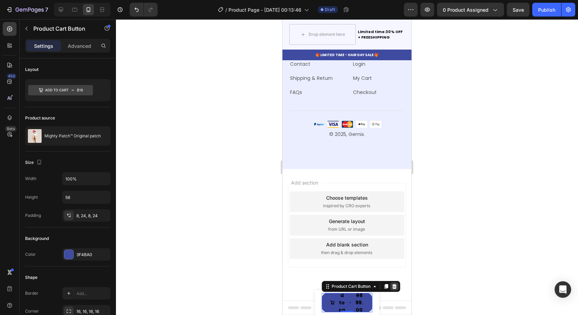
click at [391, 285] on icon at bounding box center [394, 286] width 6 height 6
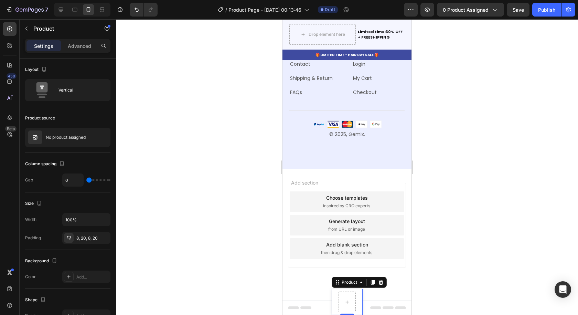
click at [358, 294] on div "Product Images Mighty Patch™ Original patch Product Title ₴899.00 Product Price…" at bounding box center [346, 301] width 31 height 26
click at [378, 283] on icon at bounding box center [381, 282] width 6 height 6
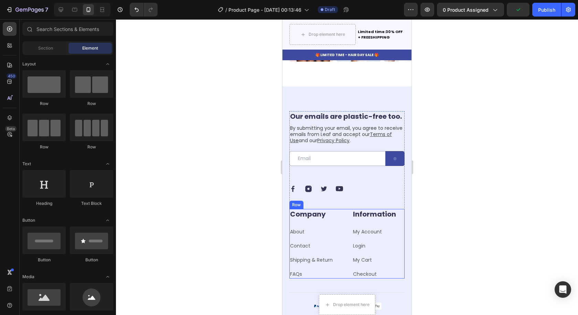
scroll to position [2345, 0]
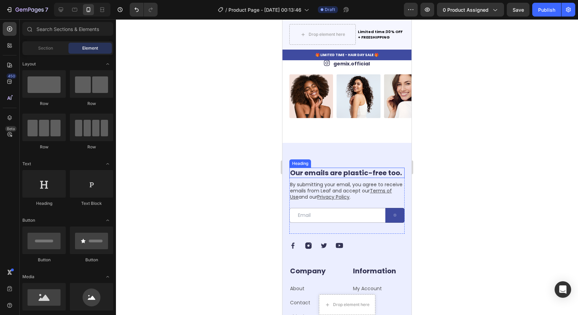
click at [392, 167] on h2 "Our emails are plastic-free too." at bounding box center [346, 172] width 115 height 10
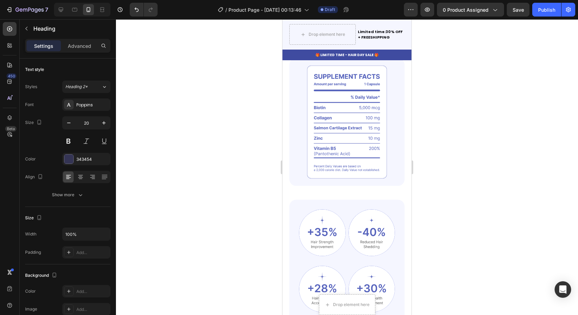
scroll to position [539, 0]
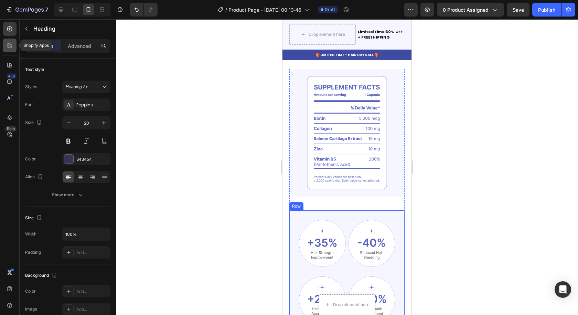
click at [11, 47] on icon at bounding box center [9, 45] width 7 height 7
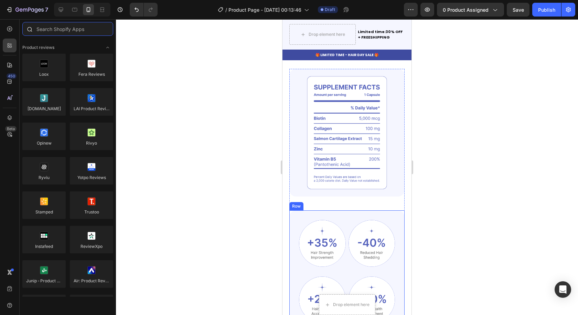
click at [59, 32] on input "text" at bounding box center [67, 29] width 91 height 14
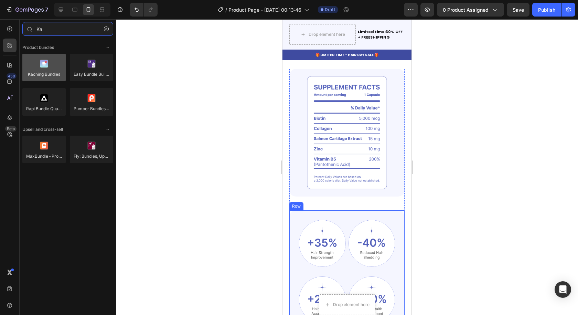
type input "Ka"
click at [45, 75] on div at bounding box center [43, 68] width 43 height 28
click at [55, 72] on div at bounding box center [43, 68] width 43 height 28
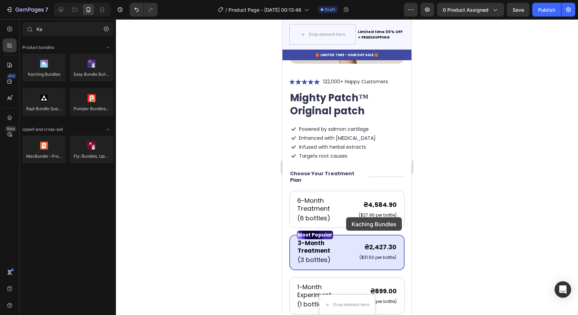
scroll to position [127, 0]
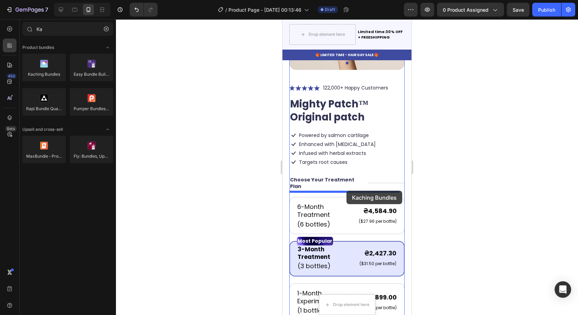
drag, startPoint x: 337, startPoint y: 88, endPoint x: 346, endPoint y: 190, distance: 102.5
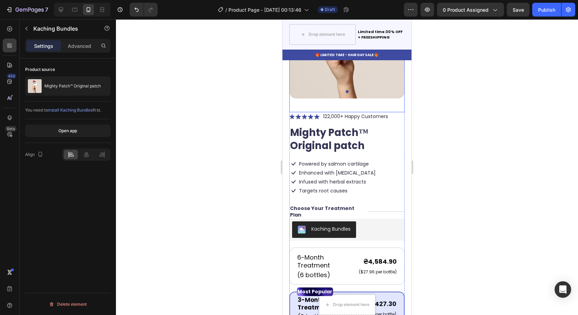
scroll to position [103, 0]
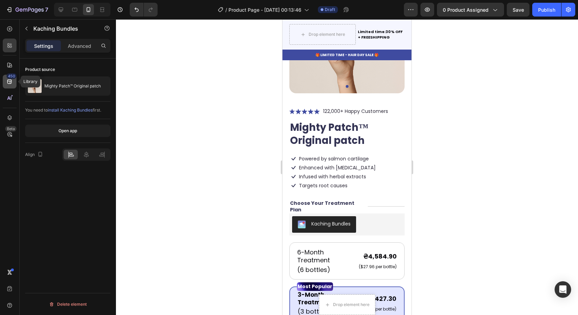
click at [13, 82] on icon at bounding box center [9, 81] width 7 height 7
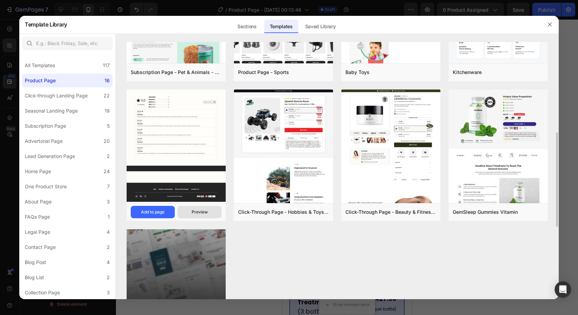
scroll to position [337, 0]
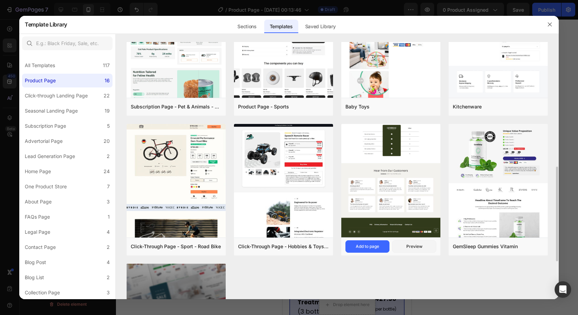
click at [379, 194] on img at bounding box center [390, 24] width 99 height 426
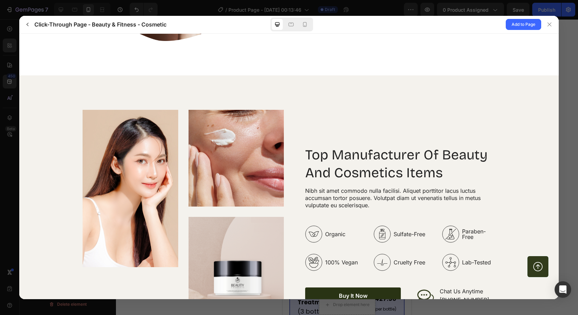
scroll to position [860, 0]
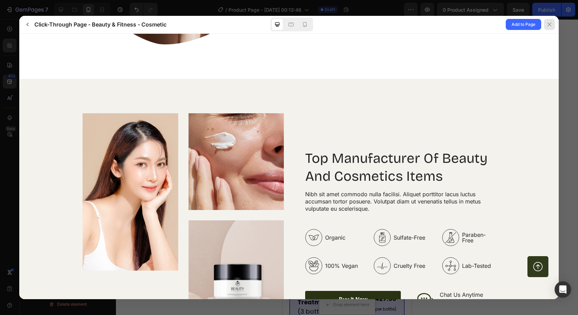
click at [549, 23] on icon at bounding box center [549, 25] width 6 height 6
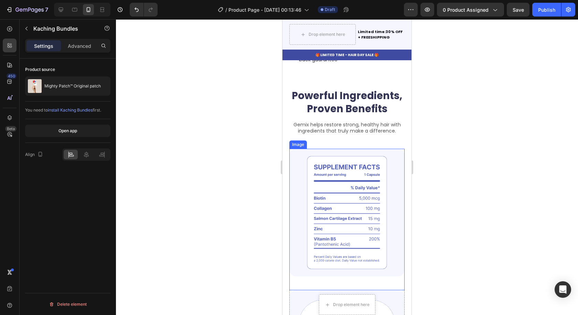
scroll to position [481, 0]
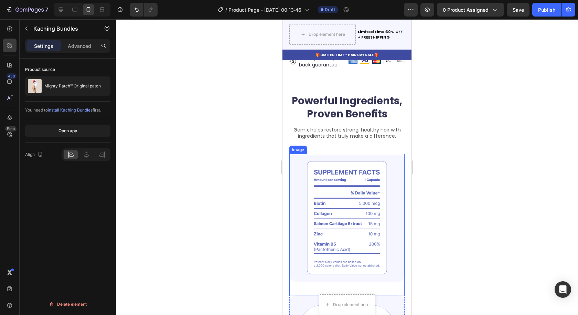
click at [385, 186] on img at bounding box center [346, 218] width 115 height 128
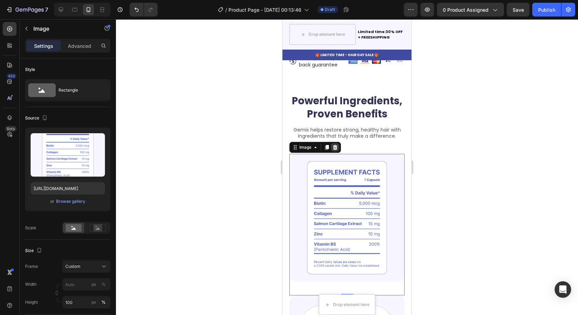
click at [336, 150] on icon at bounding box center [335, 147] width 4 height 5
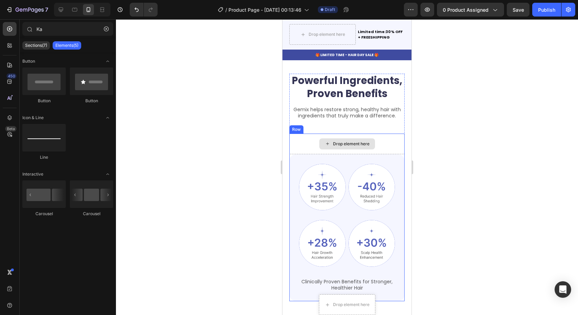
scroll to position [516, 0]
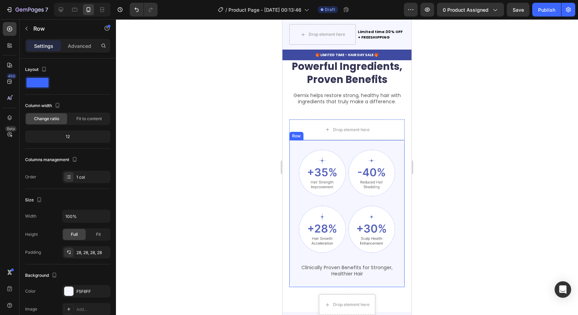
click at [394, 160] on div "Image Image Row Image Image Row Clinically Proven Benefits for Stronger, Health…" at bounding box center [346, 213] width 115 height 147
click at [333, 136] on icon at bounding box center [331, 133] width 4 height 5
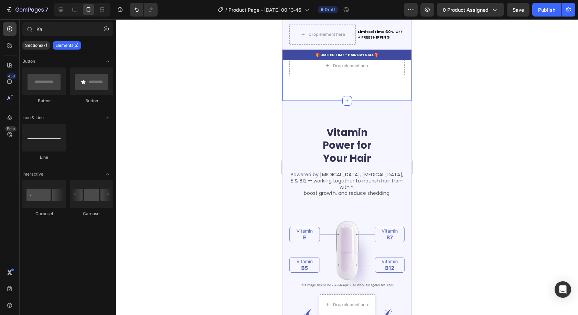
scroll to position [619, 0]
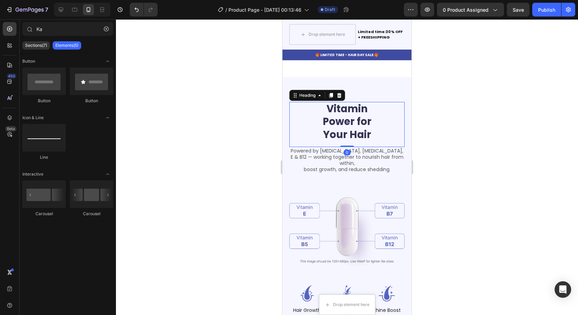
click at [390, 126] on div "Vitamin Power for Your Hair" at bounding box center [346, 122] width 115 height 40
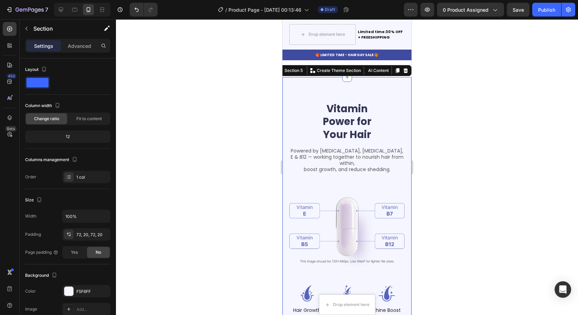
click at [396, 106] on div "Vitamin Power for Your Hair Heading Powered by [MEDICAL_DATA], [MEDICAL_DATA], …" at bounding box center [346, 225] width 129 height 297
click at [403, 73] on icon at bounding box center [405, 70] width 4 height 5
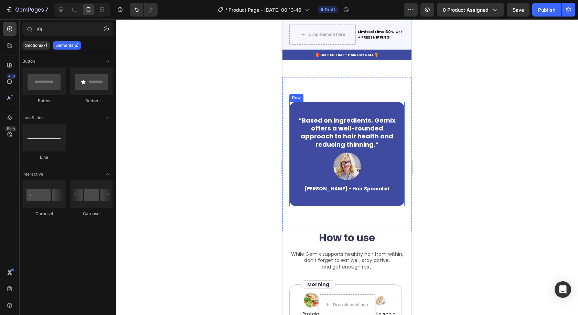
click at [391, 120] on div "“Based on ingredients, Gemix offers a well-rounded approach to hair health and …" at bounding box center [346, 154] width 115 height 105
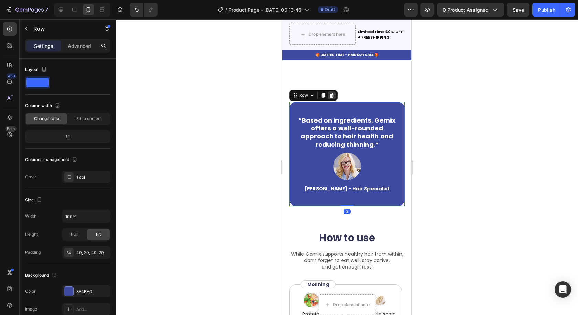
click at [332, 98] on icon at bounding box center [331, 95] width 4 height 5
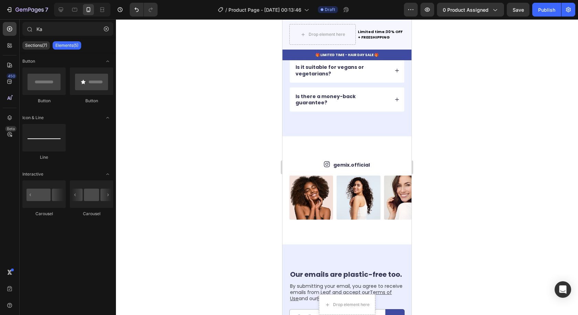
scroll to position [1650, 0]
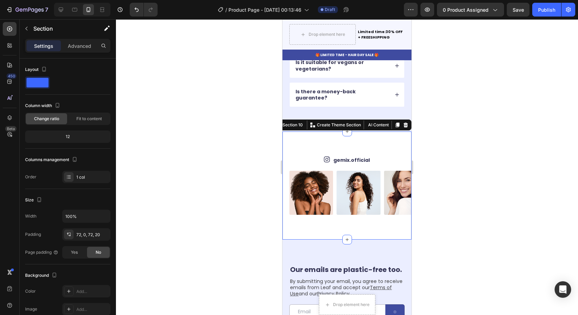
click at [393, 137] on div "Icon gemix.official Text Block Row Image Image Image Image Image Image Image Im…" at bounding box center [346, 185] width 129 height 108
click at [401, 122] on div at bounding box center [405, 125] width 8 height 8
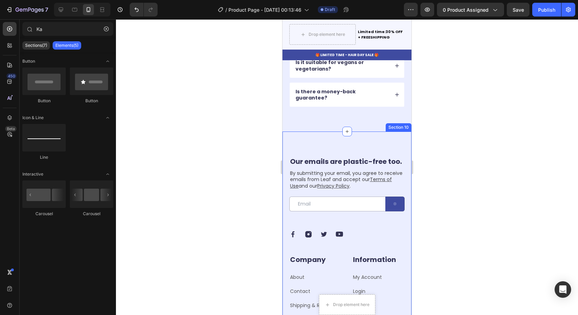
click at [399, 142] on div "Our emails are plastic-free too. Heading By submitting your email, you agree to…" at bounding box center [346, 263] width 129 height 264
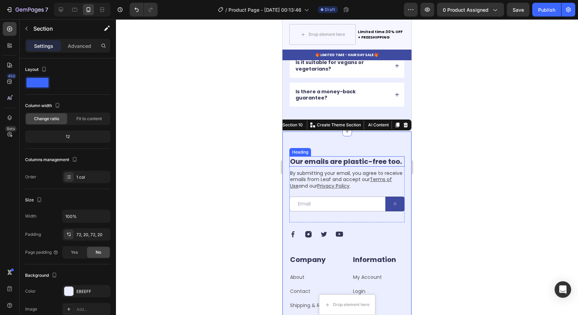
click at [394, 162] on h2 "Our emails are plastic-free too." at bounding box center [346, 161] width 115 height 10
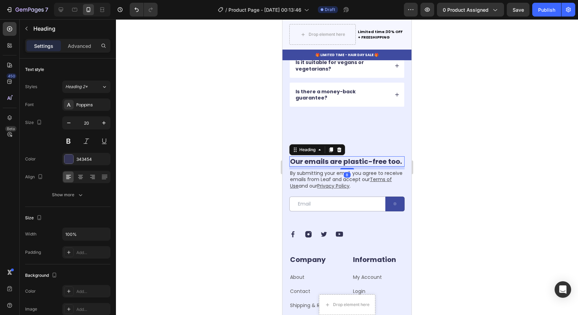
click at [341, 147] on icon at bounding box center [339, 149] width 4 height 5
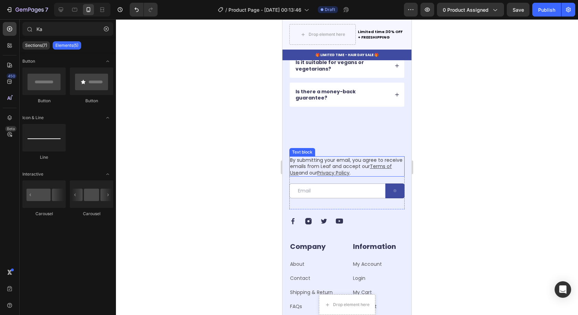
click at [391, 157] on p "By submitting your email, you agree to receive emails from Leaf and accept our …" at bounding box center [347, 166] width 114 height 19
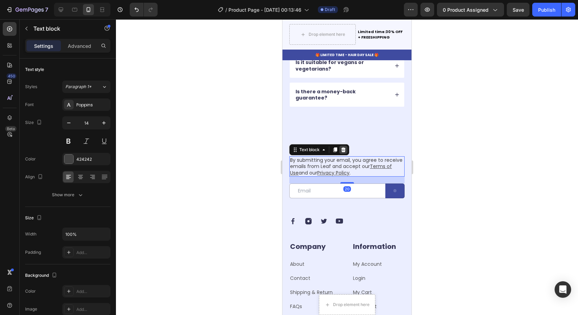
click at [345, 147] on icon at bounding box center [343, 150] width 6 height 6
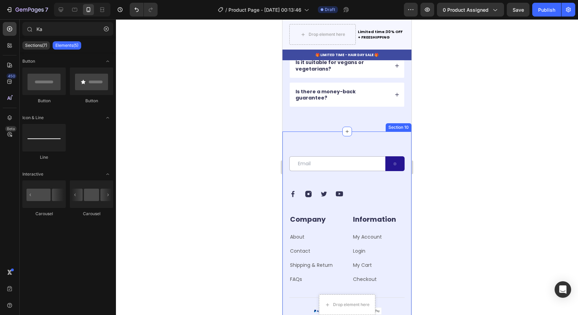
click at [399, 156] on button at bounding box center [394, 163] width 19 height 15
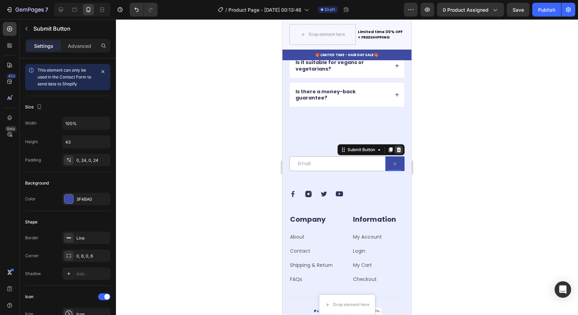
click at [396, 147] on icon at bounding box center [398, 149] width 4 height 5
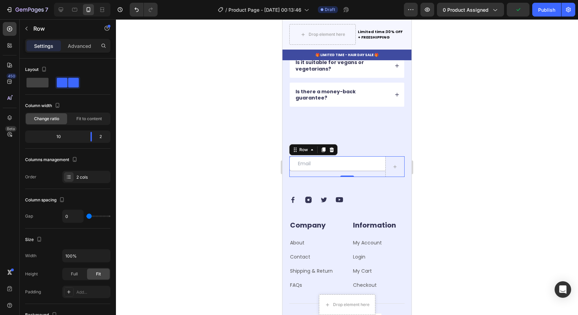
click at [375, 165] on div "Email Field" at bounding box center [337, 166] width 96 height 21
click at [332, 147] on icon at bounding box center [331, 149] width 4 height 5
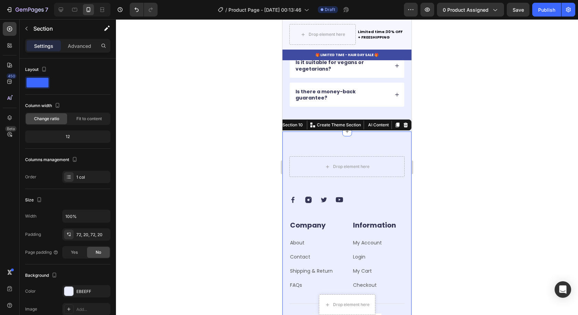
click at [358, 131] on div "Drop element here Row Image Image Image Image Row Company Heading About Text bl…" at bounding box center [346, 246] width 129 height 230
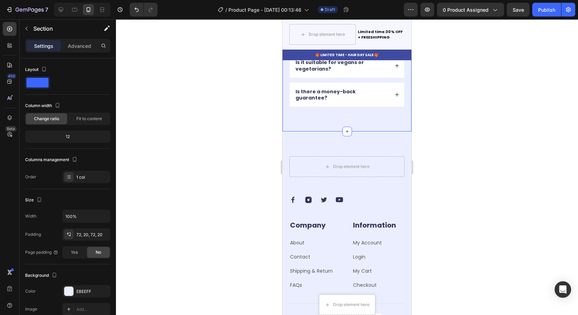
click at [361, 109] on div "FAQs Heading Got questions? We’ve got answer... Text Block How long does it tak…" at bounding box center [346, 5] width 129 height 251
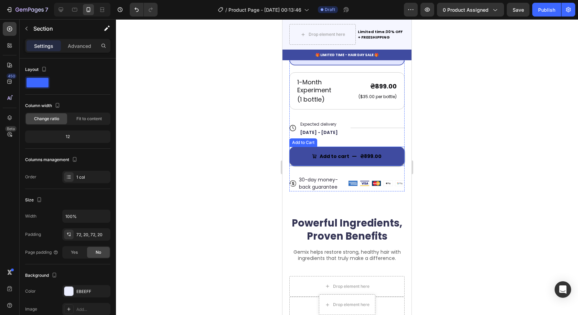
scroll to position [275, 0]
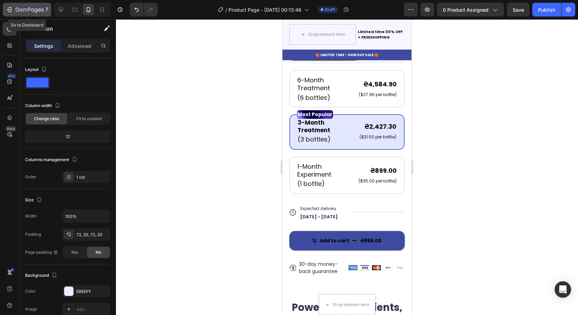
click at [6, 8] on icon "button" at bounding box center [9, 9] width 7 height 7
